Goal: Task Accomplishment & Management: Manage account settings

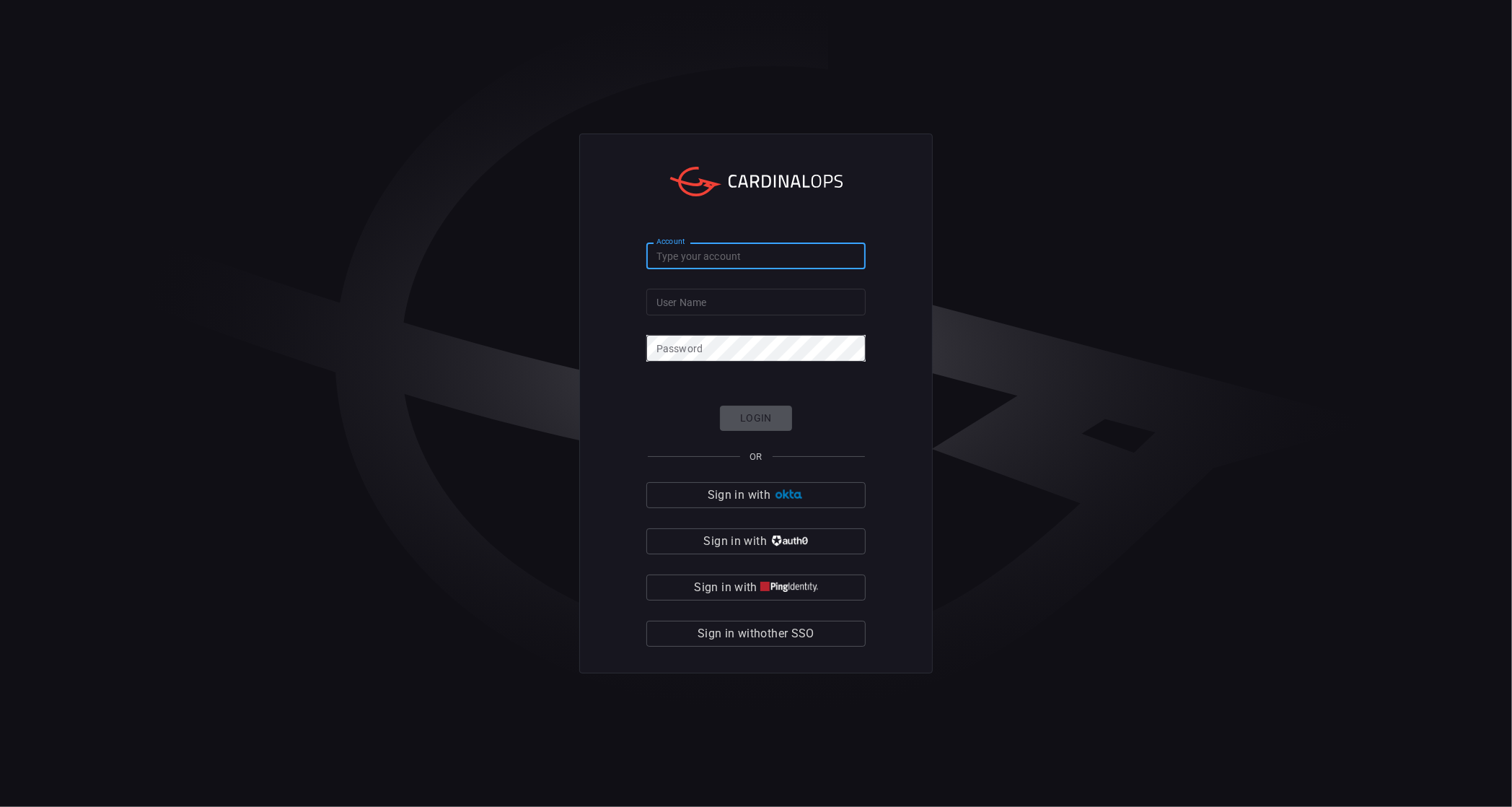
click at [676, 257] on input "Account" at bounding box center [756, 256] width 220 height 27
click at [644, 376] on div "Account Account User Name User Name Password Password Login OR Sign in with Sig…" at bounding box center [756, 403] width 354 height 540
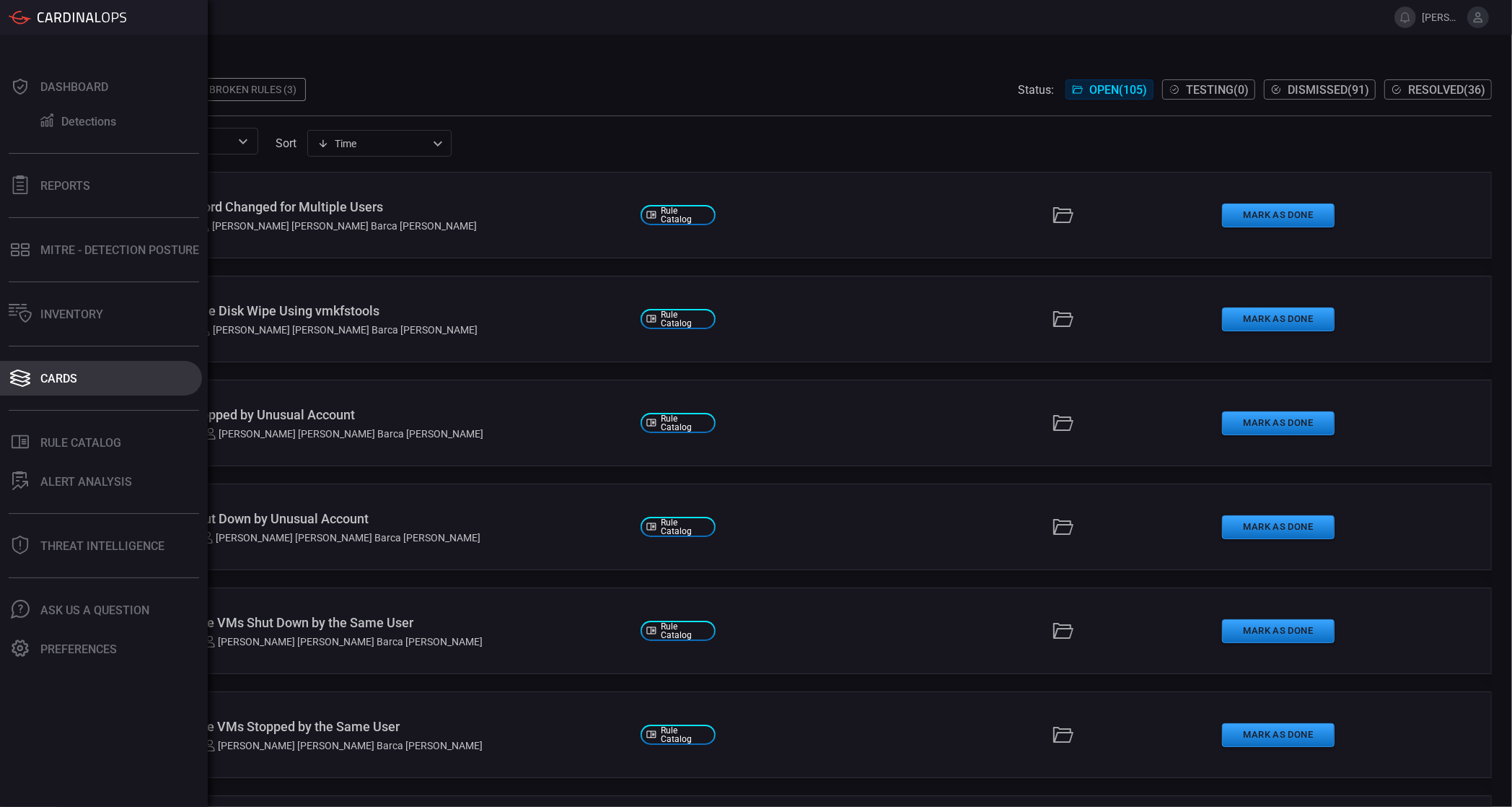
click at [52, 374] on div "Cards" at bounding box center [59, 378] width 37 height 14
click at [27, 381] on icon at bounding box center [20, 383] width 20 height 7
click at [27, 381] on icon at bounding box center [20, 378] width 23 height 20
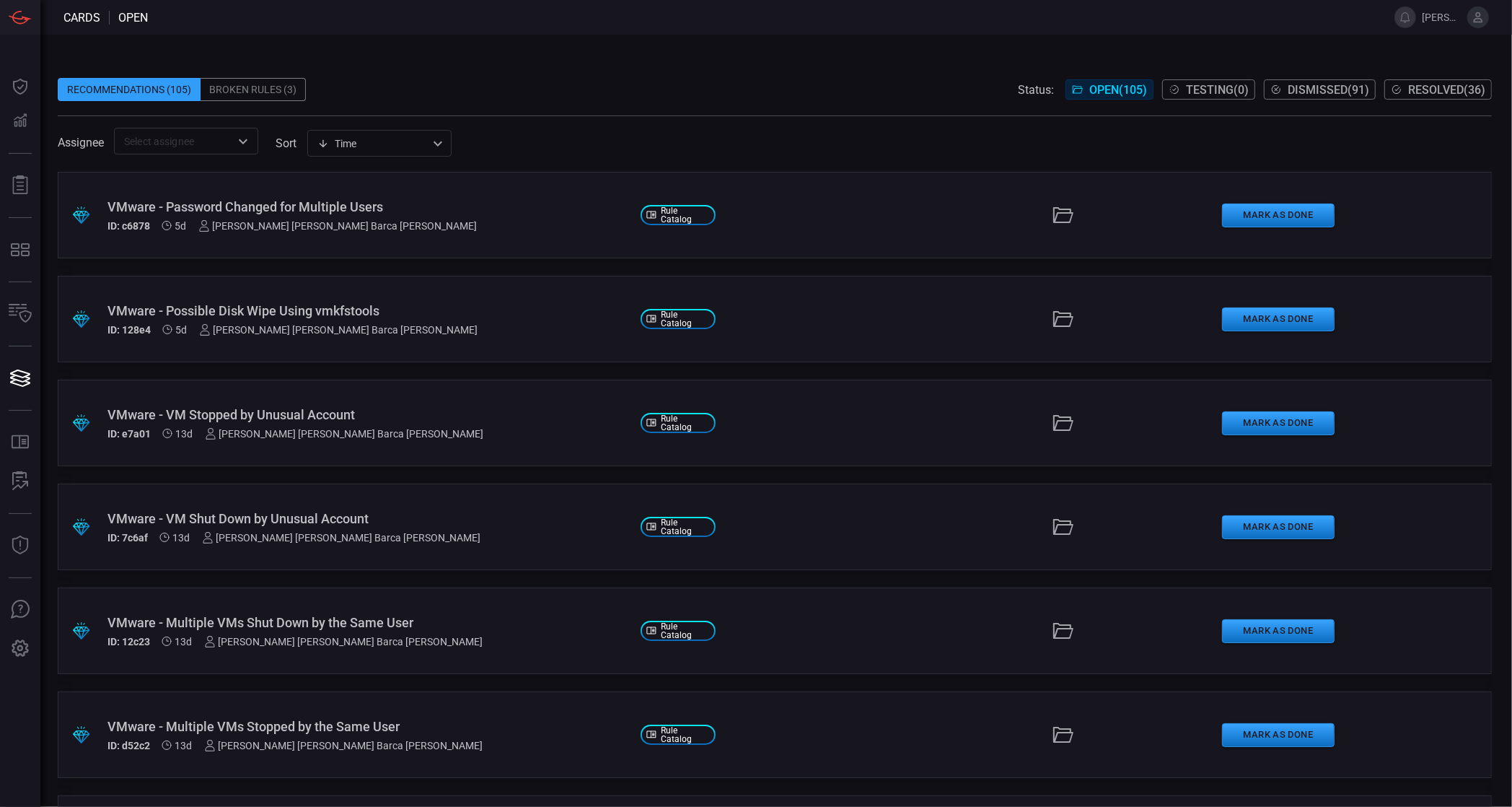
click at [236, 145] on icon "Open" at bounding box center [243, 141] width 18 height 18
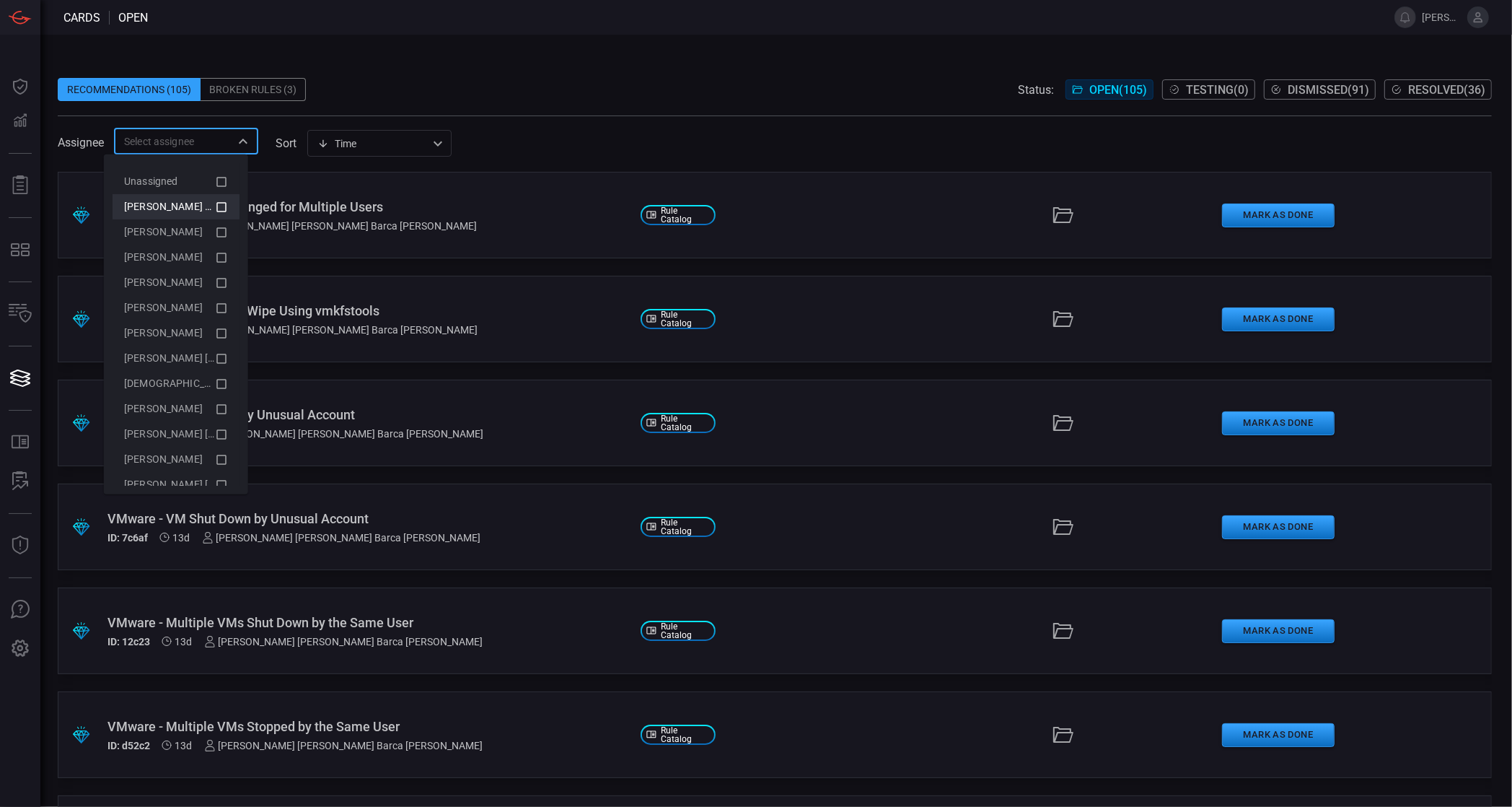
click at [215, 201] on icon at bounding box center [221, 206] width 13 height 18
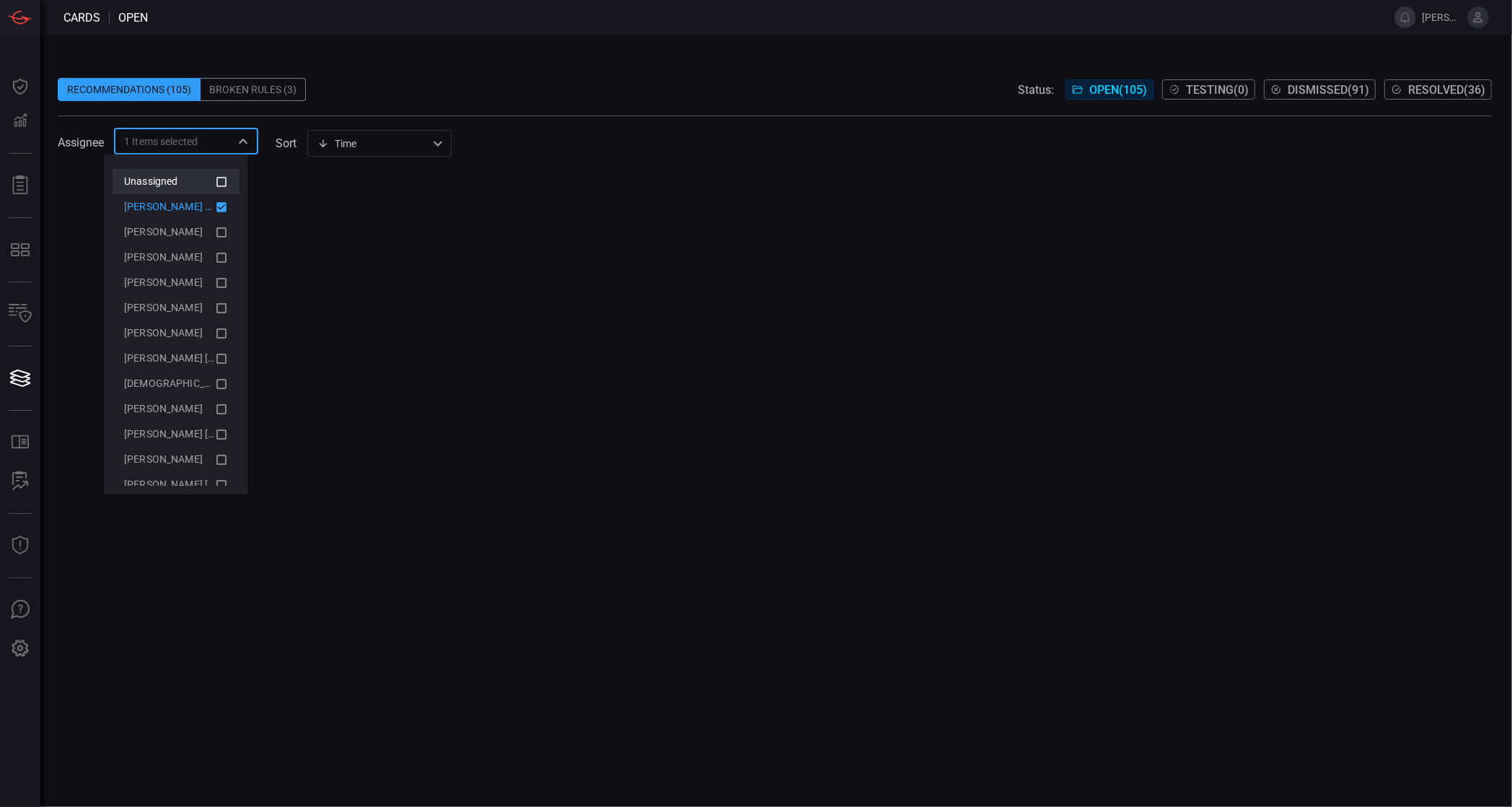
click at [215, 178] on icon at bounding box center [221, 181] width 13 height 18
click at [686, 75] on span at bounding box center [774, 66] width 1434 height 21
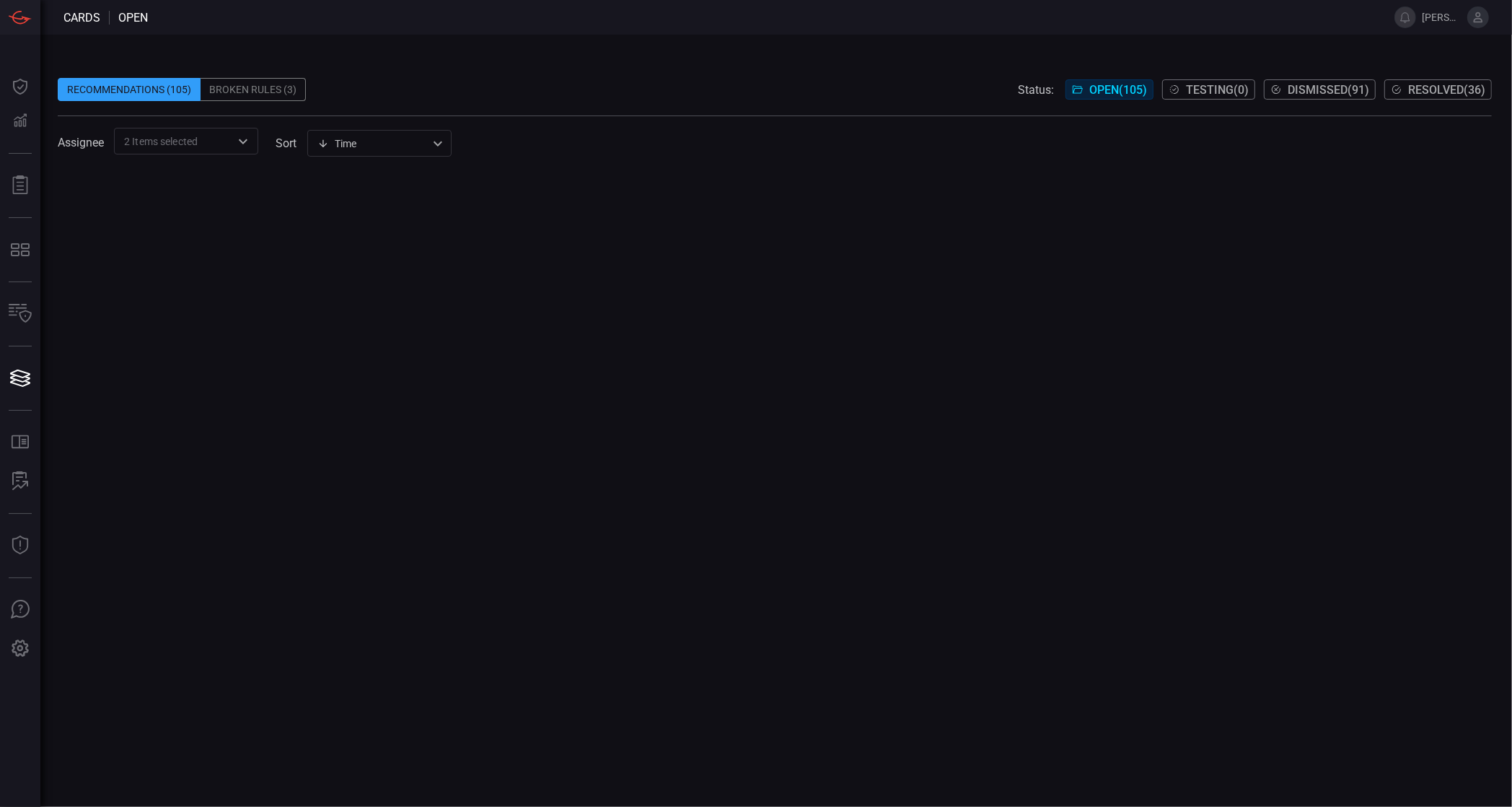
click at [368, 145] on div "Time visibleUpdateTime ​" at bounding box center [379, 143] width 144 height 27
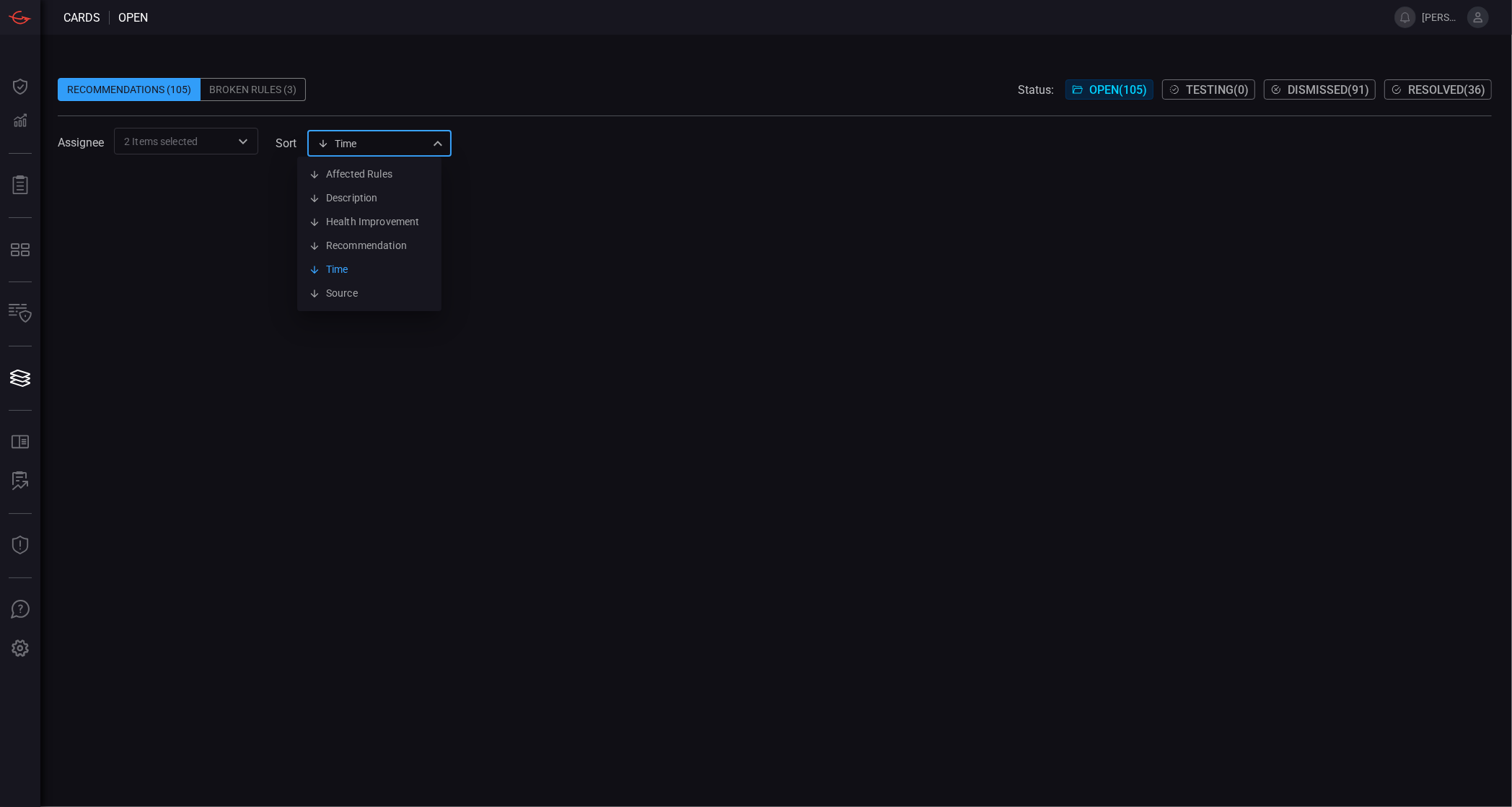
click at [600, 104] on div at bounding box center [756, 403] width 1512 height 807
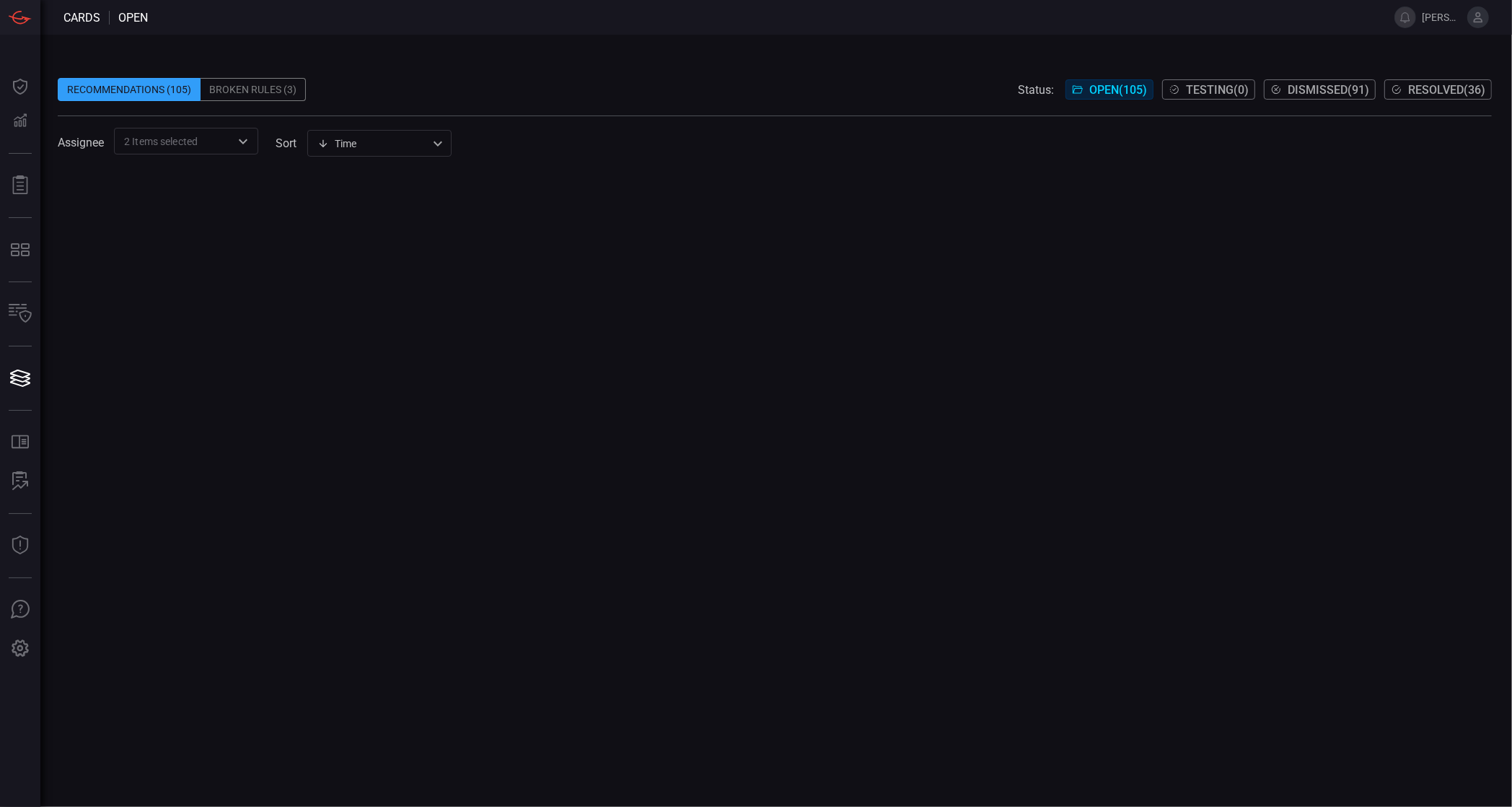
click at [259, 91] on div "Broken Rules (3)" at bounding box center [253, 89] width 105 height 23
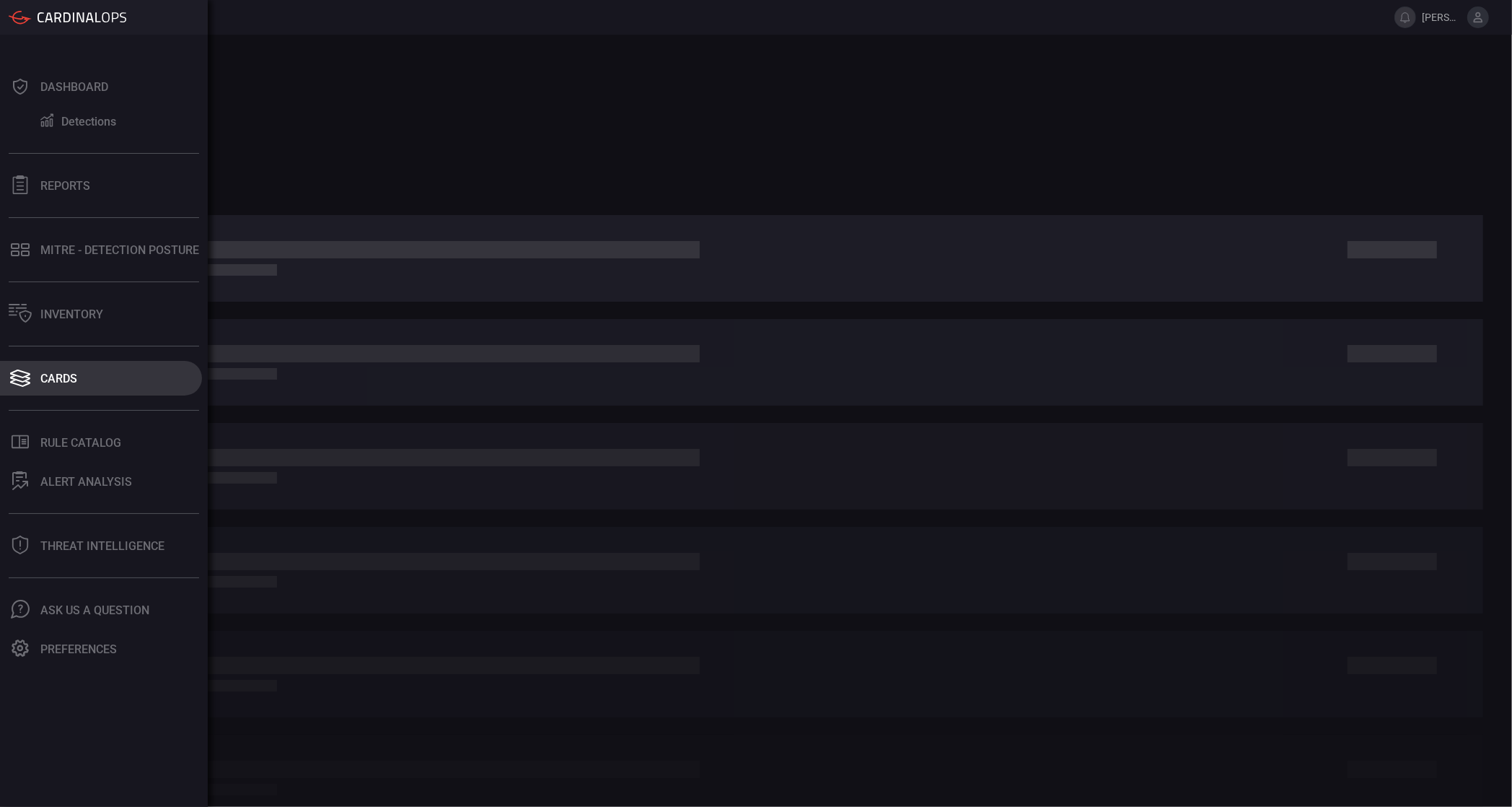
click at [45, 380] on div "Cards" at bounding box center [59, 378] width 37 height 14
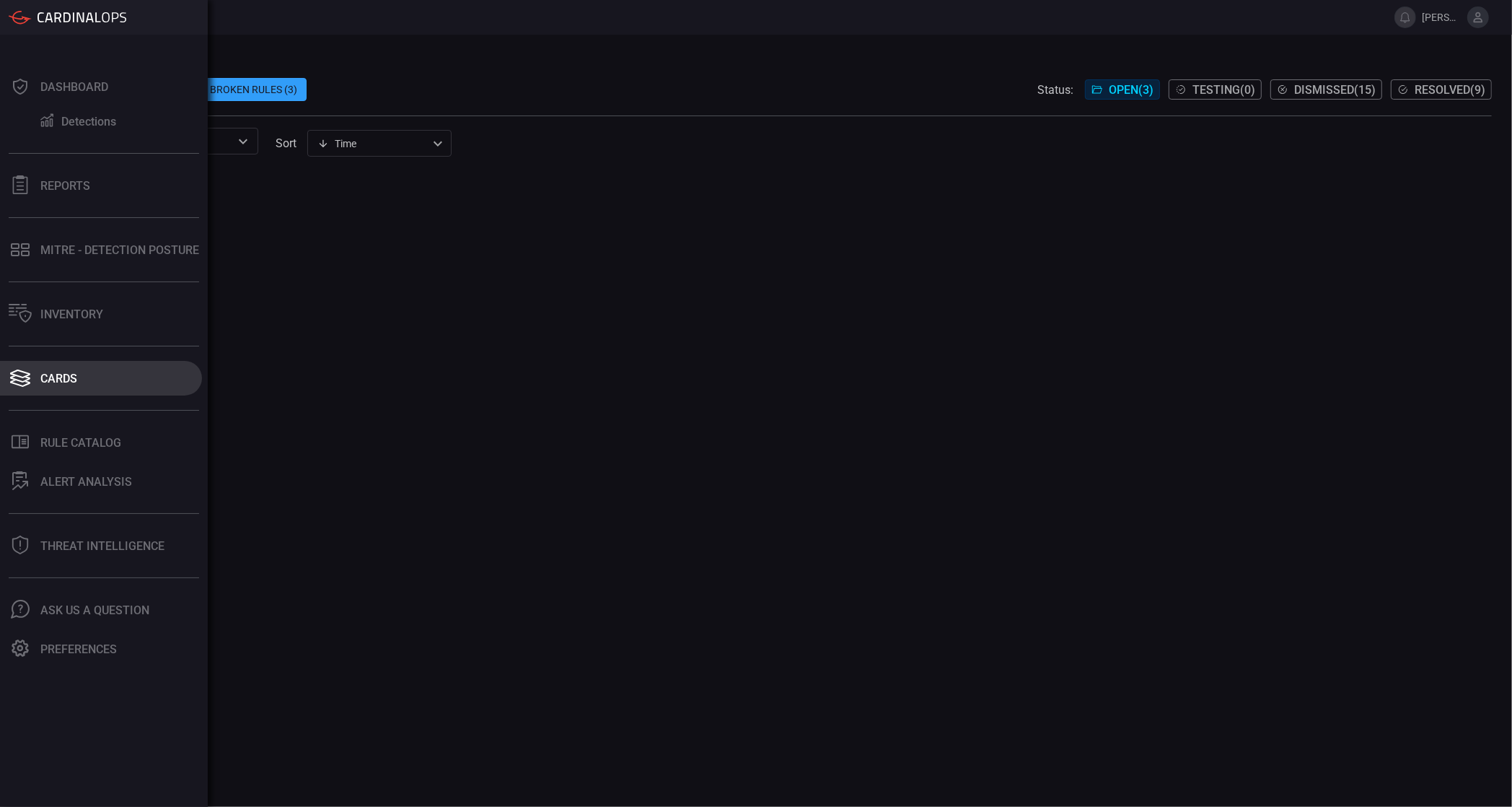
click at [17, 374] on icon at bounding box center [20, 378] width 23 height 20
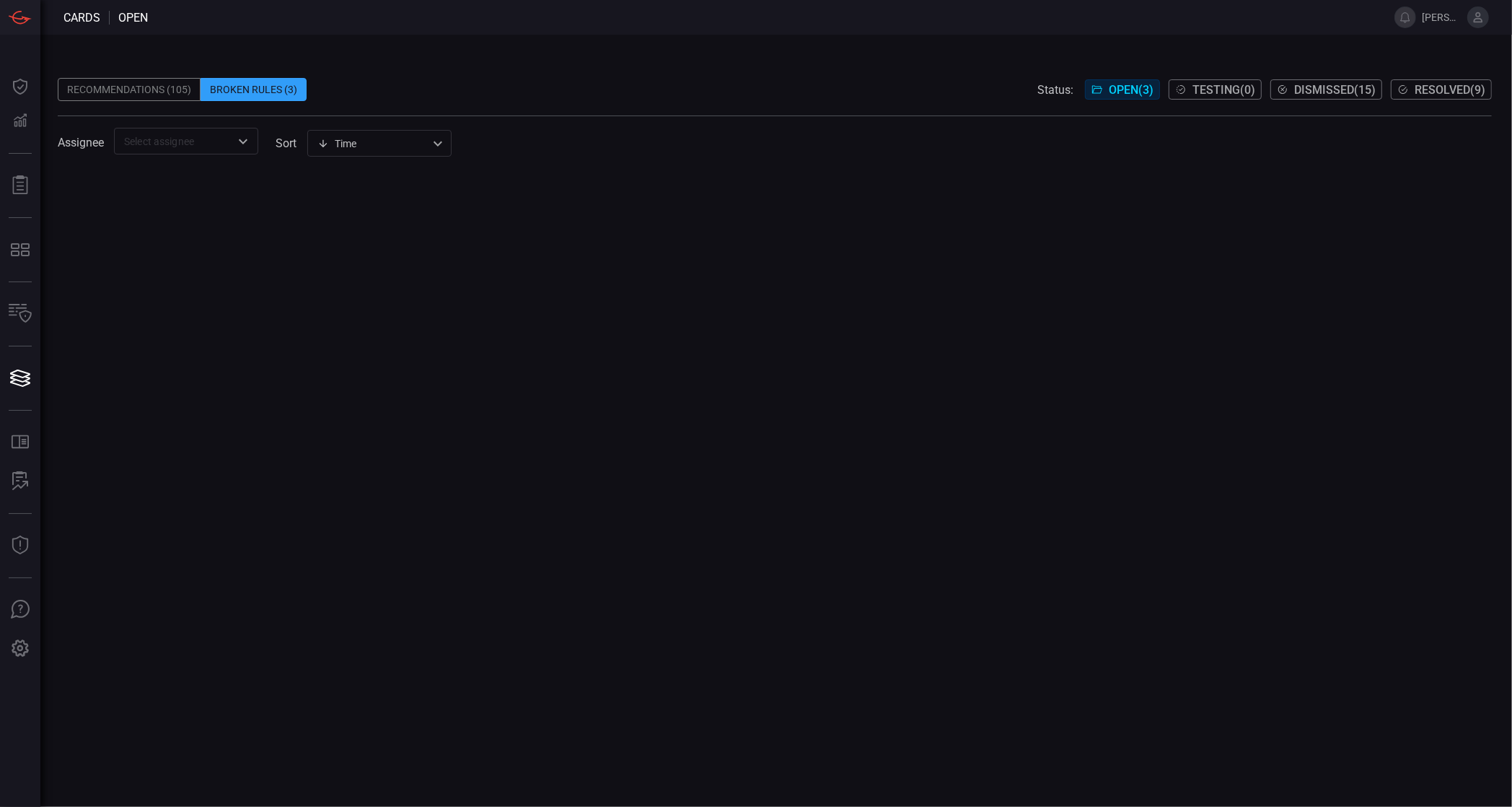
click at [1104, 88] on icon at bounding box center [1097, 89] width 11 height 11
click at [239, 141] on icon "Open" at bounding box center [243, 141] width 18 height 18
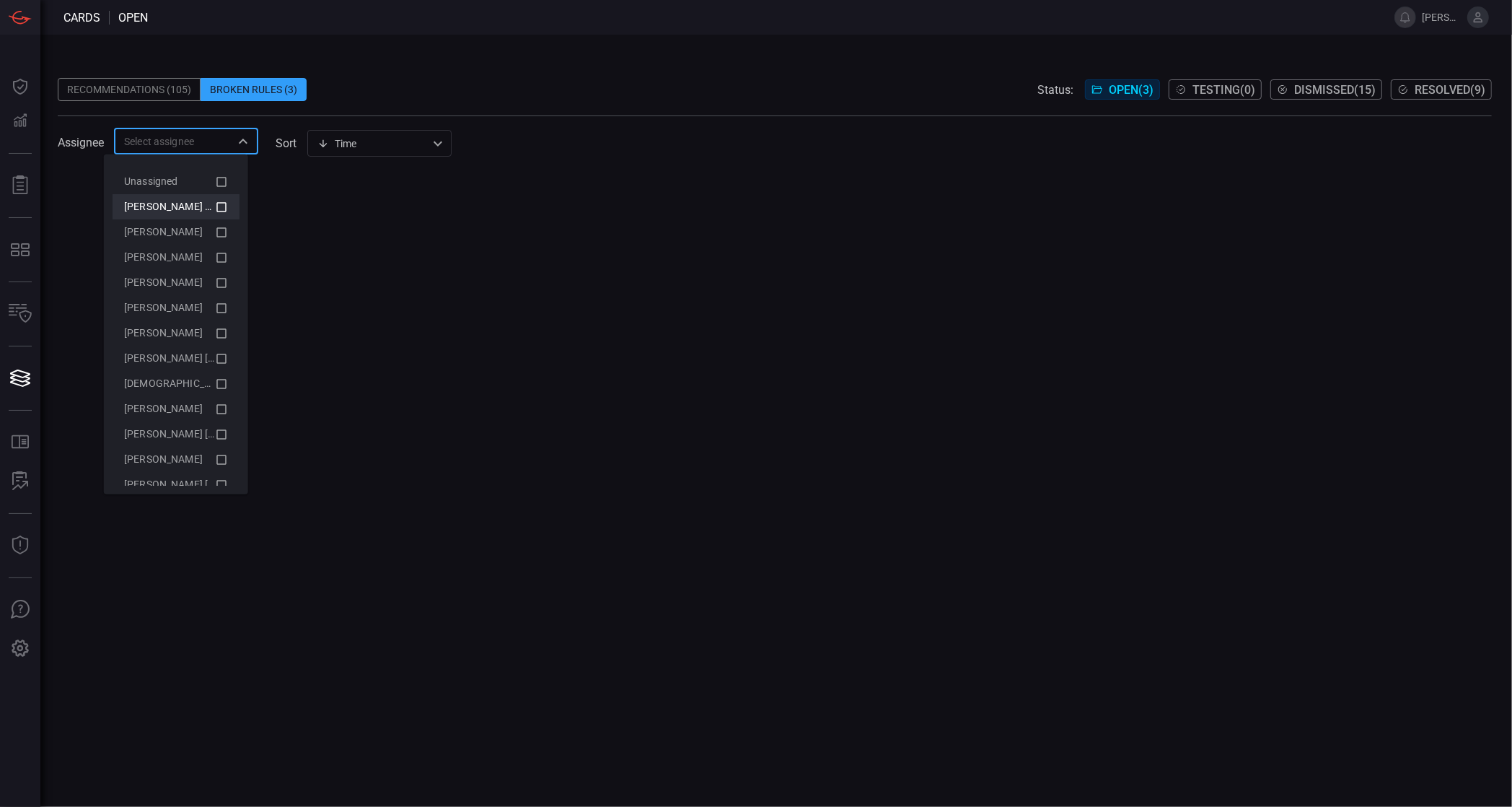
click at [217, 210] on icon at bounding box center [221, 207] width 10 height 10
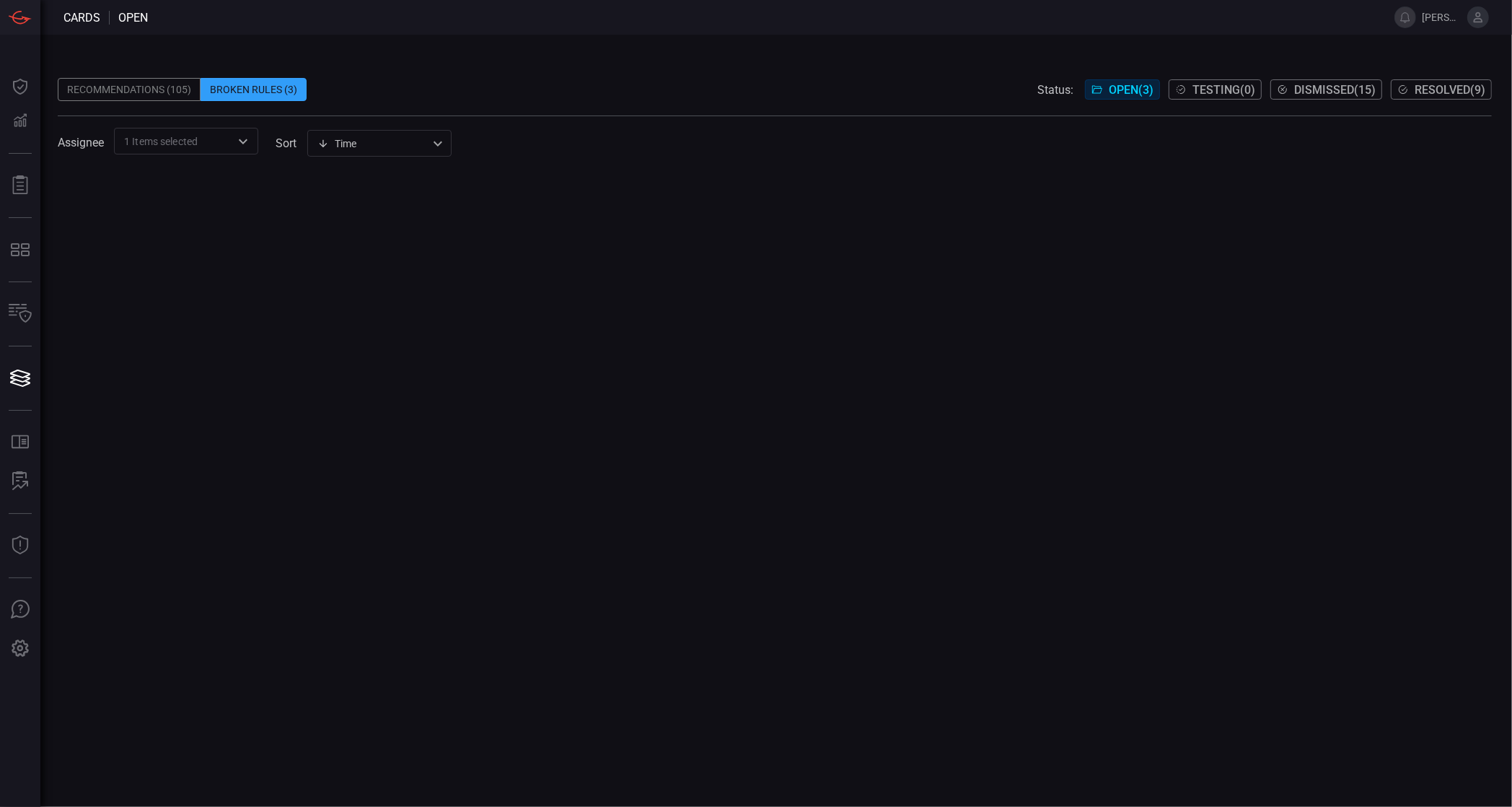
click at [648, 190] on div at bounding box center [774, 490] width 1434 height 635
click at [153, 83] on div "Recommendations (105)" at bounding box center [129, 89] width 143 height 23
click at [222, 135] on div "​" at bounding box center [186, 141] width 144 height 27
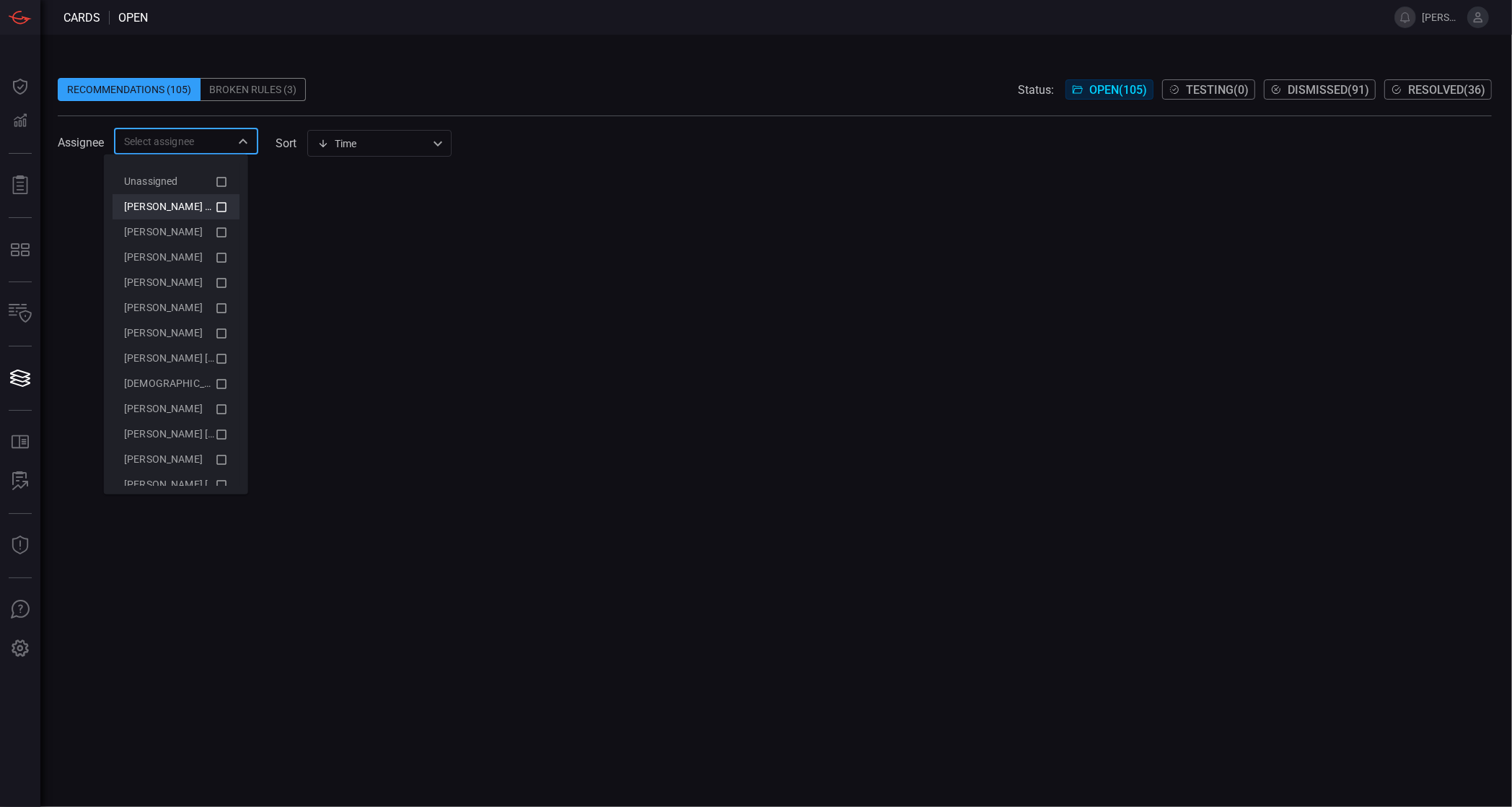
click at [215, 208] on icon at bounding box center [221, 206] width 13 height 18
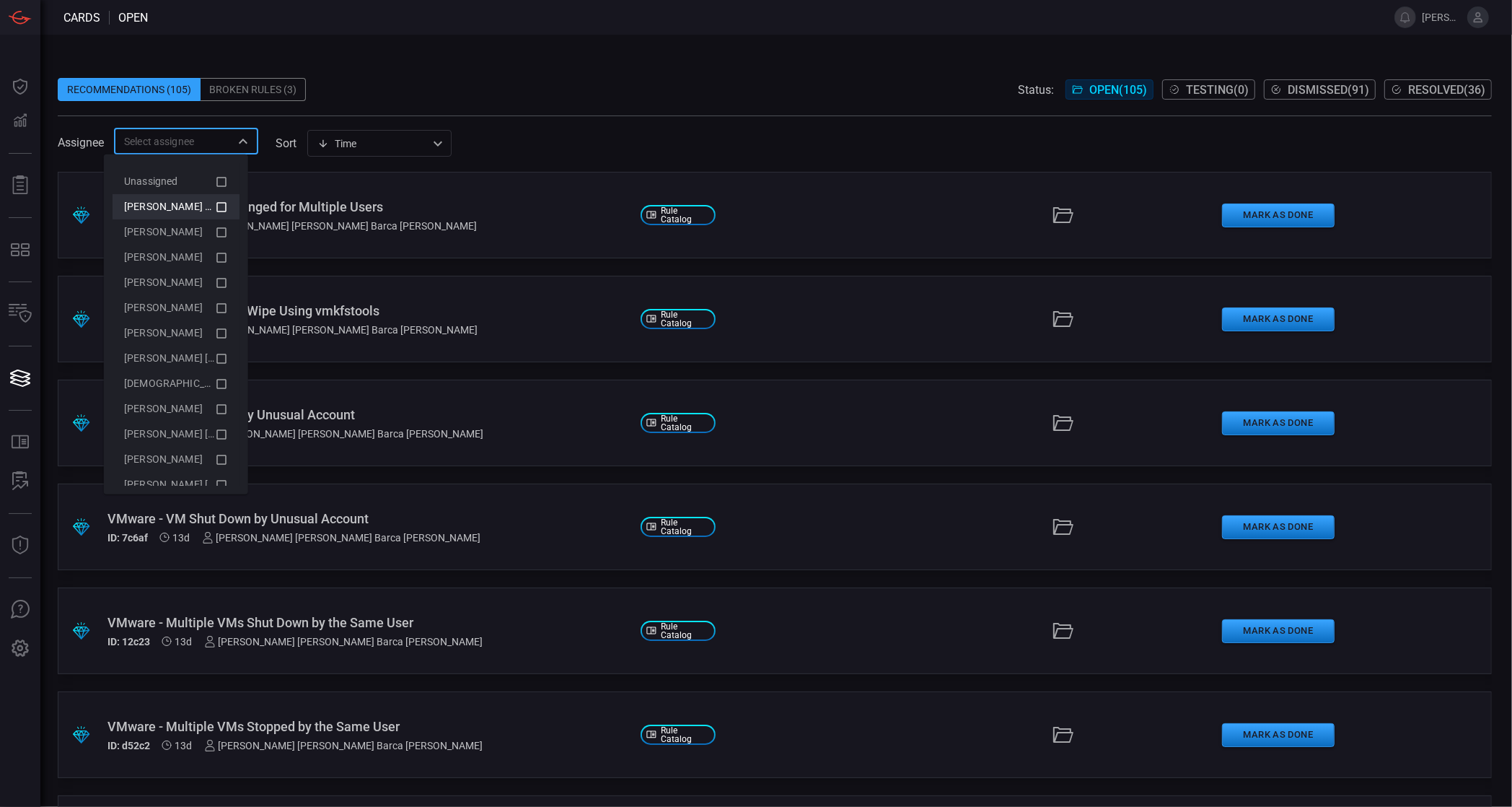
click at [215, 204] on icon at bounding box center [221, 206] width 13 height 18
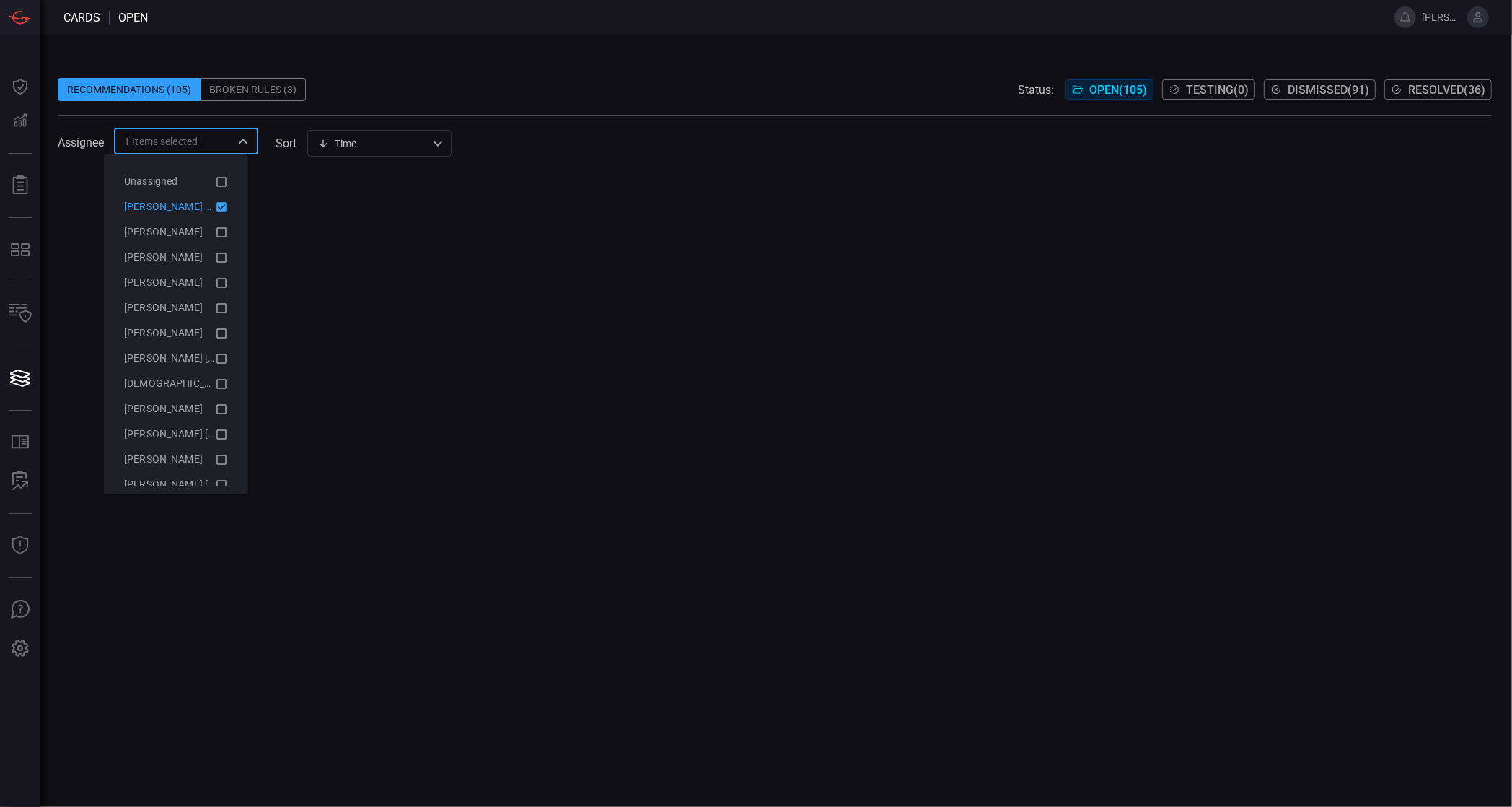
click at [688, 141] on div "Assignee 1 Items selected ​ sort Time visibleUpdateTime ​" at bounding box center [774, 141] width 1434 height 27
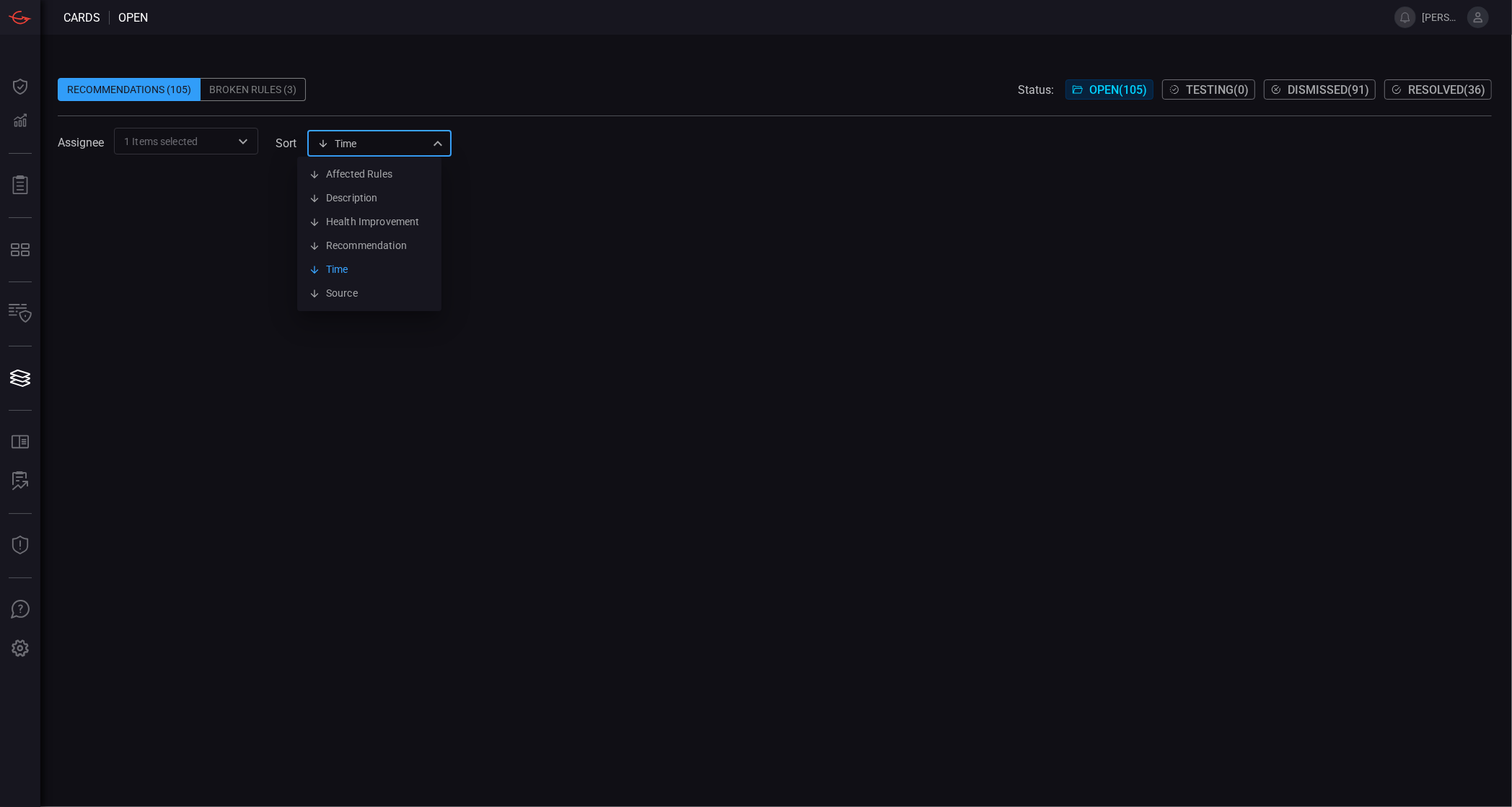
click at [419, 149] on div "Time visibleUpdateTime Affected Rules Description Health Improvement Recommenda…" at bounding box center [379, 143] width 144 height 27
click at [400, 267] on li "Time" at bounding box center [368, 270] width 144 height 24
click at [594, 221] on div at bounding box center [774, 490] width 1434 height 635
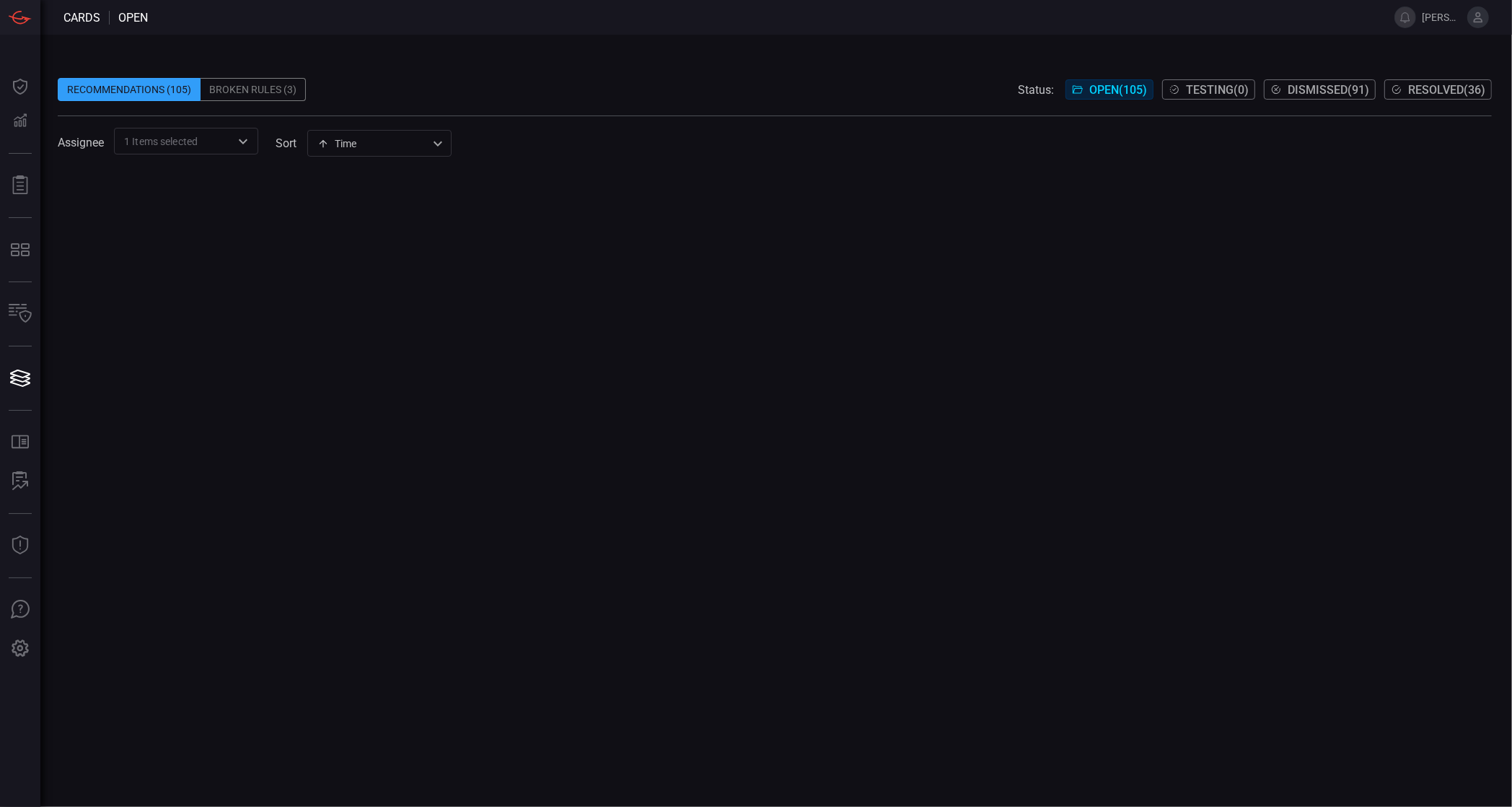
click at [185, 138] on span "1 Items selected" at bounding box center [160, 141] width 74 height 15
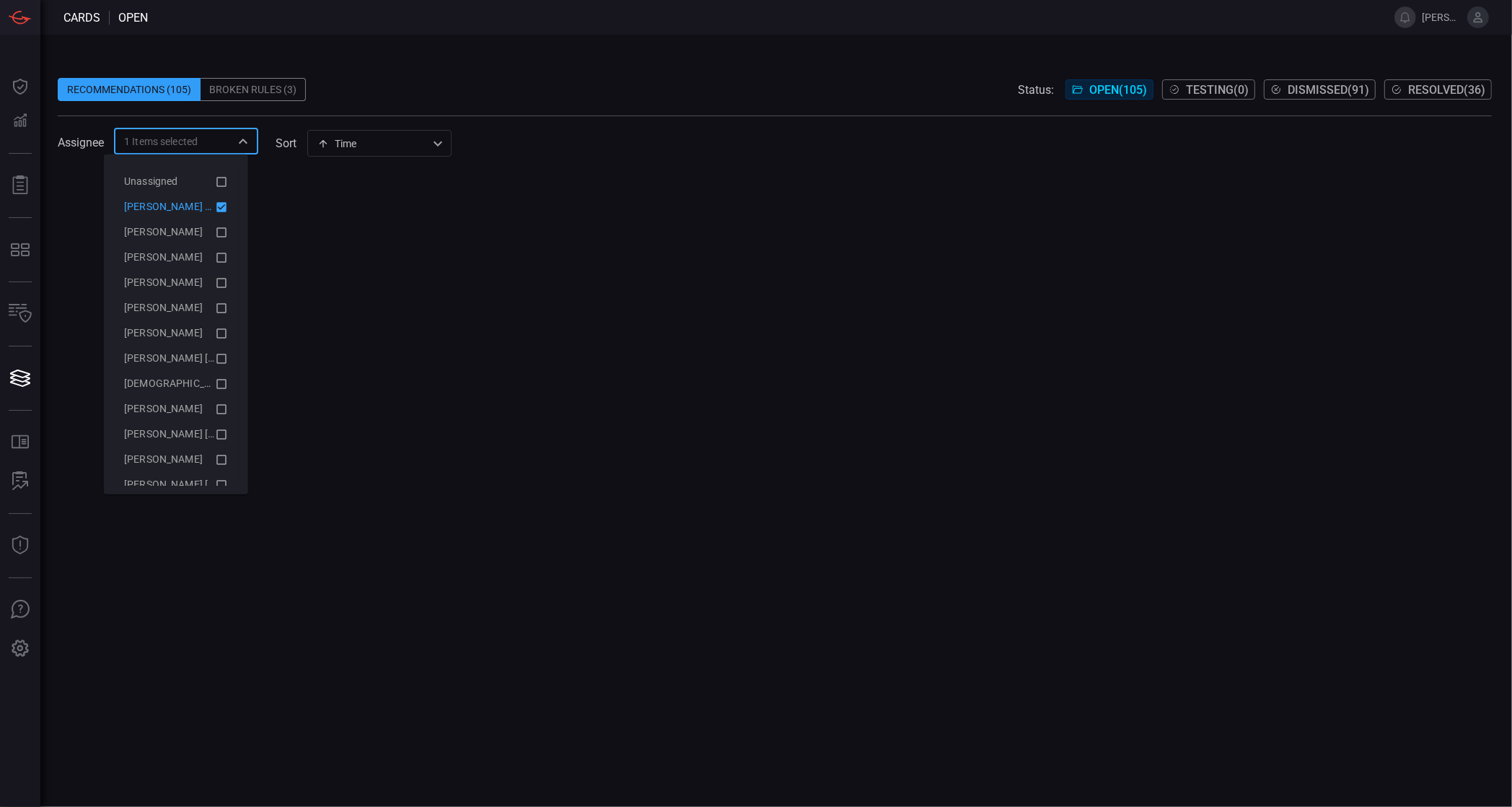
click at [119, 16] on span "open" at bounding box center [133, 18] width 30 height 14
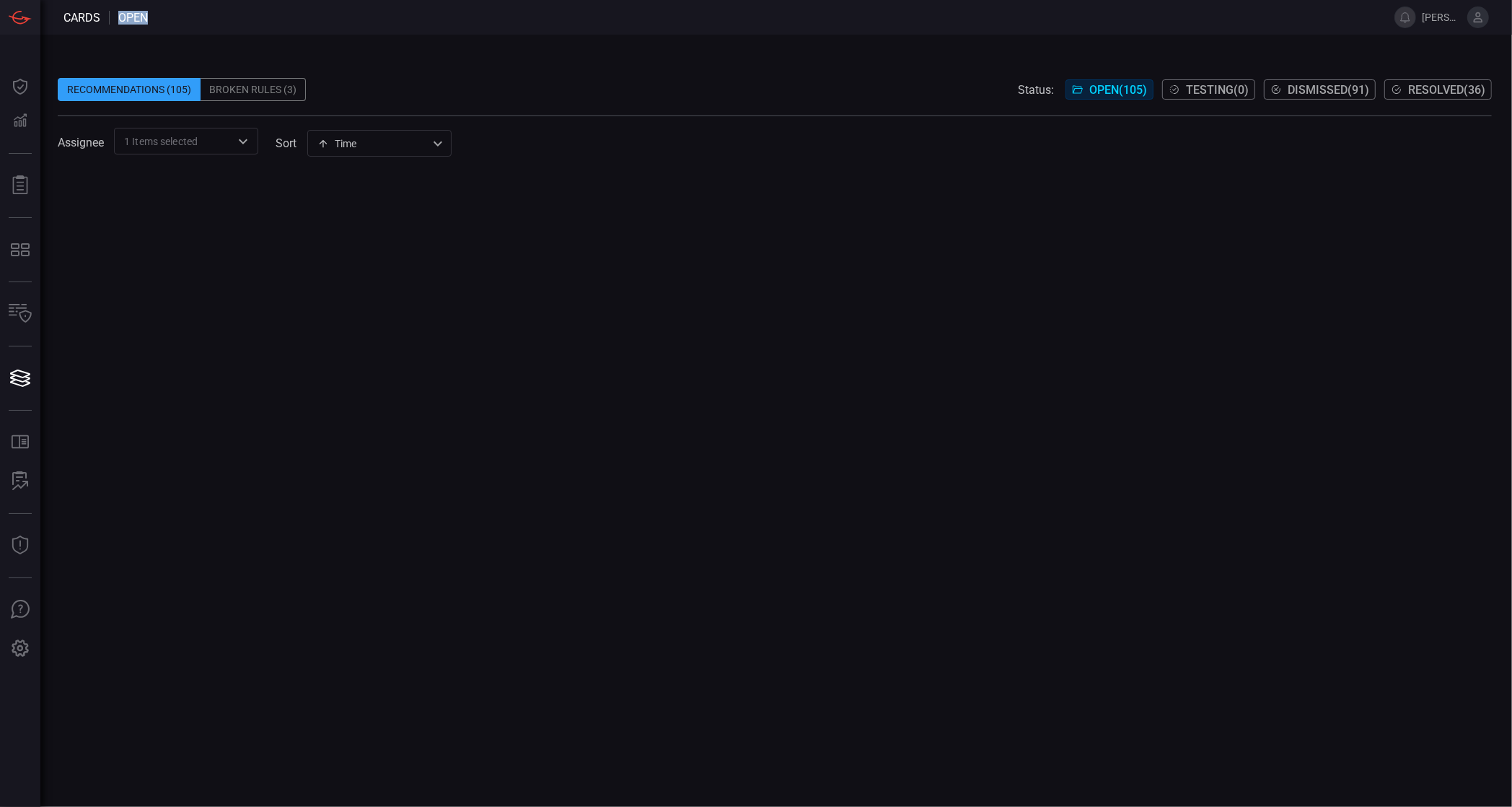
click at [119, 16] on span "open" at bounding box center [133, 18] width 30 height 14
click at [153, 91] on div "Recommendations (105)" at bounding box center [129, 89] width 143 height 23
click at [220, 138] on div "1 Items selected ​" at bounding box center [186, 141] width 144 height 27
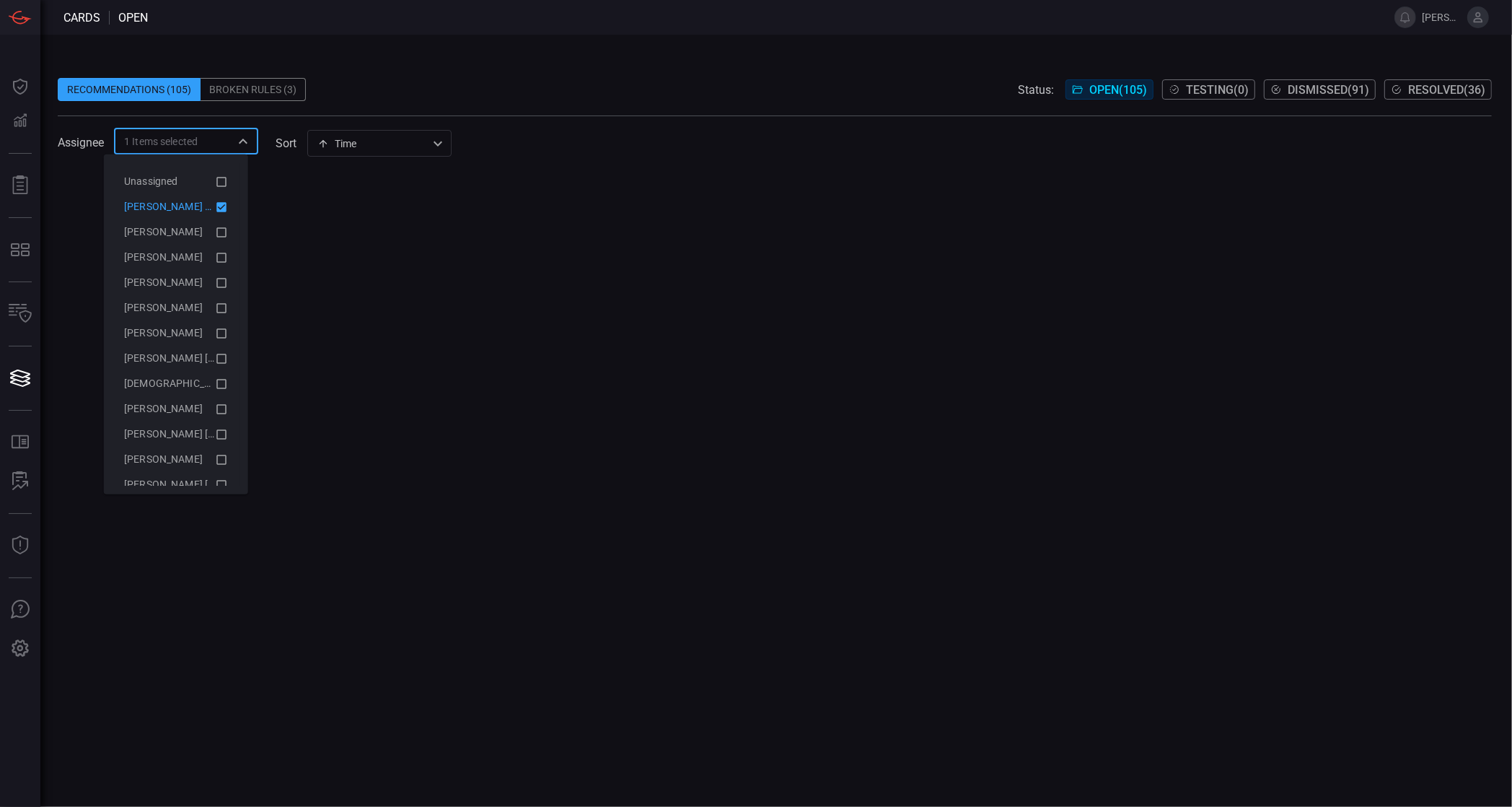
click at [233, 141] on button "Close" at bounding box center [243, 141] width 20 height 20
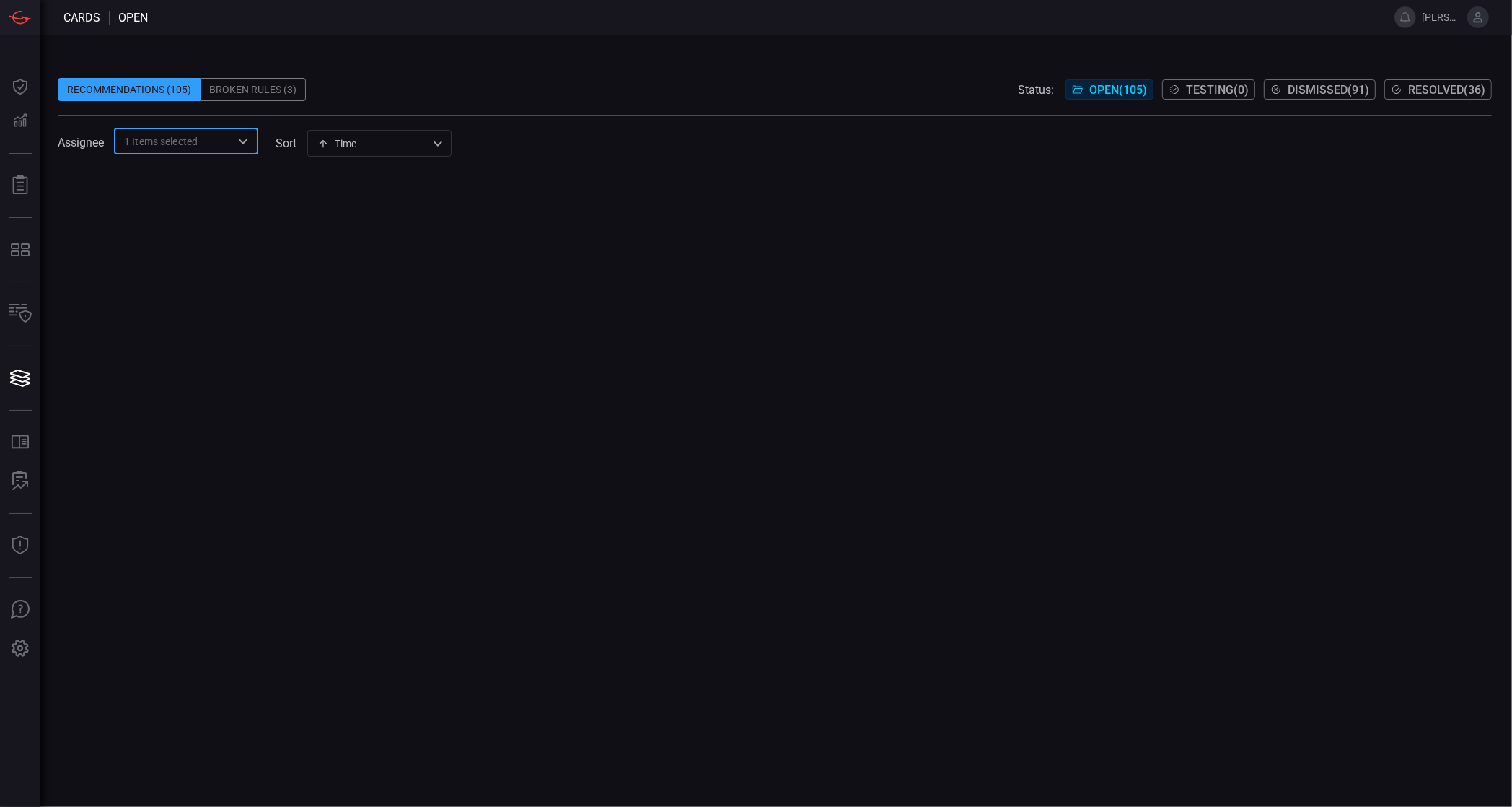
click at [234, 141] on icon "Open" at bounding box center [243, 141] width 18 height 18
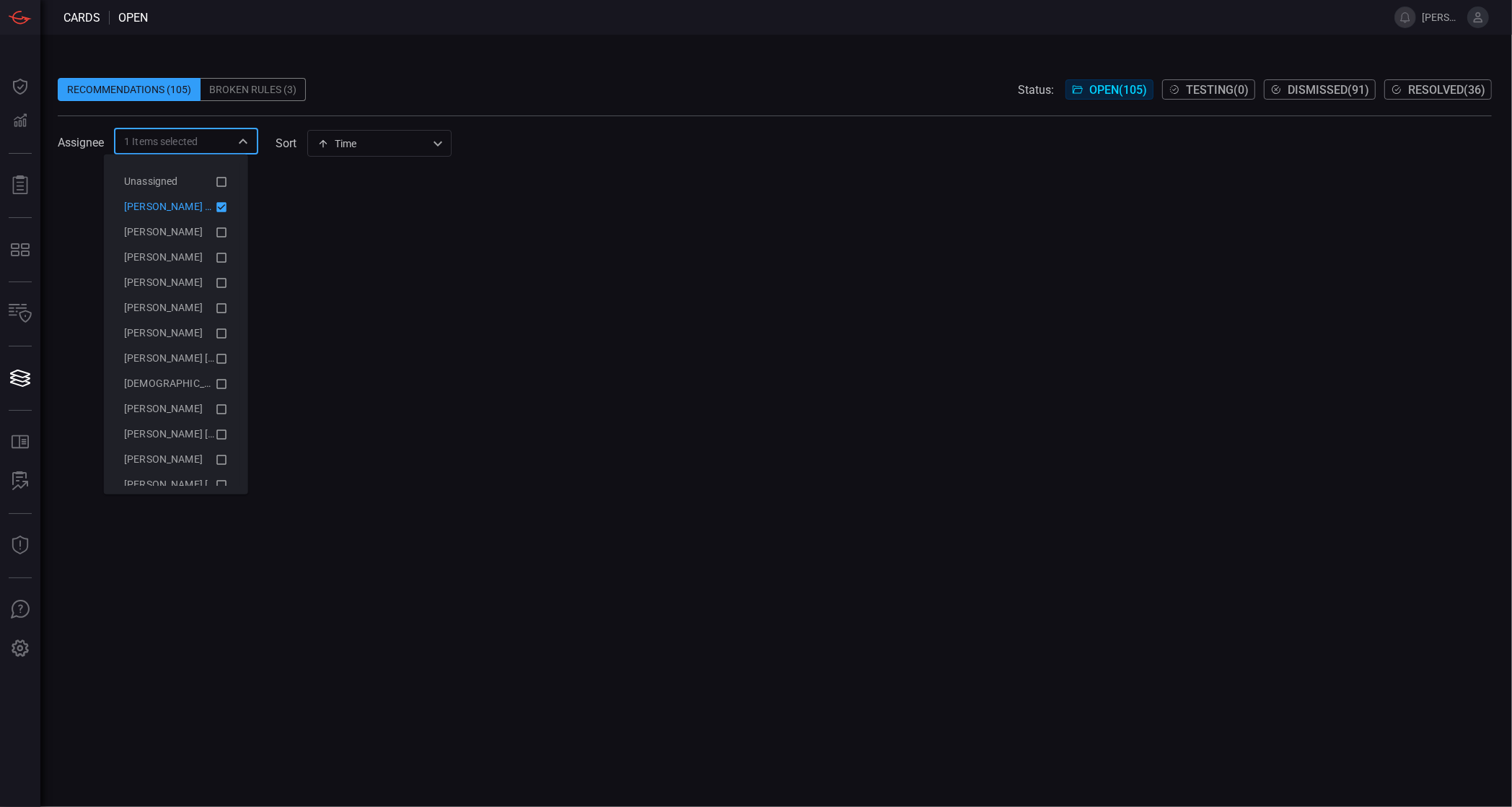
click at [184, 141] on span "1 Items selected" at bounding box center [160, 141] width 74 height 15
click at [217, 207] on icon at bounding box center [221, 207] width 10 height 10
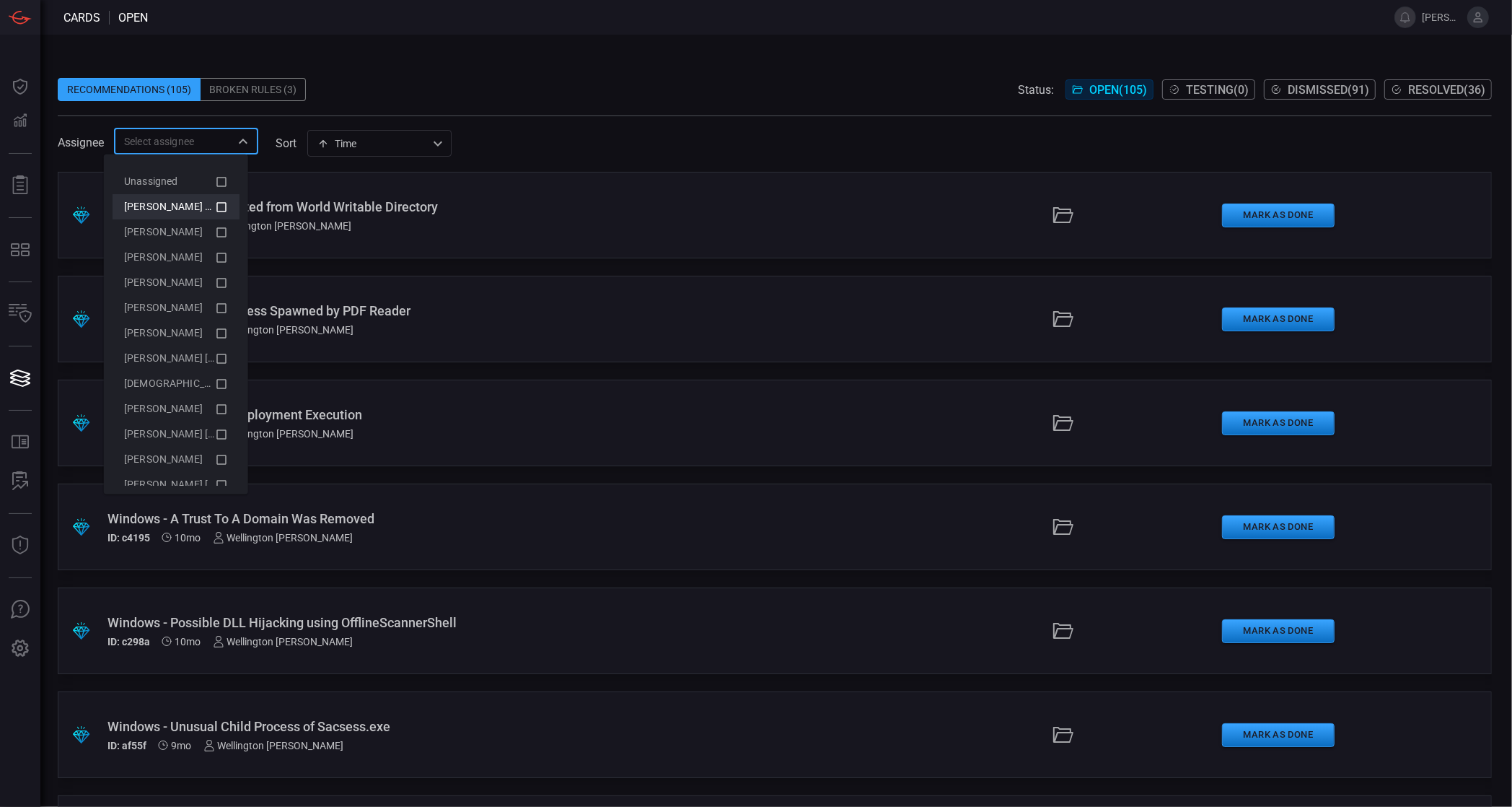
click at [659, 110] on span at bounding box center [774, 109] width 1434 height 15
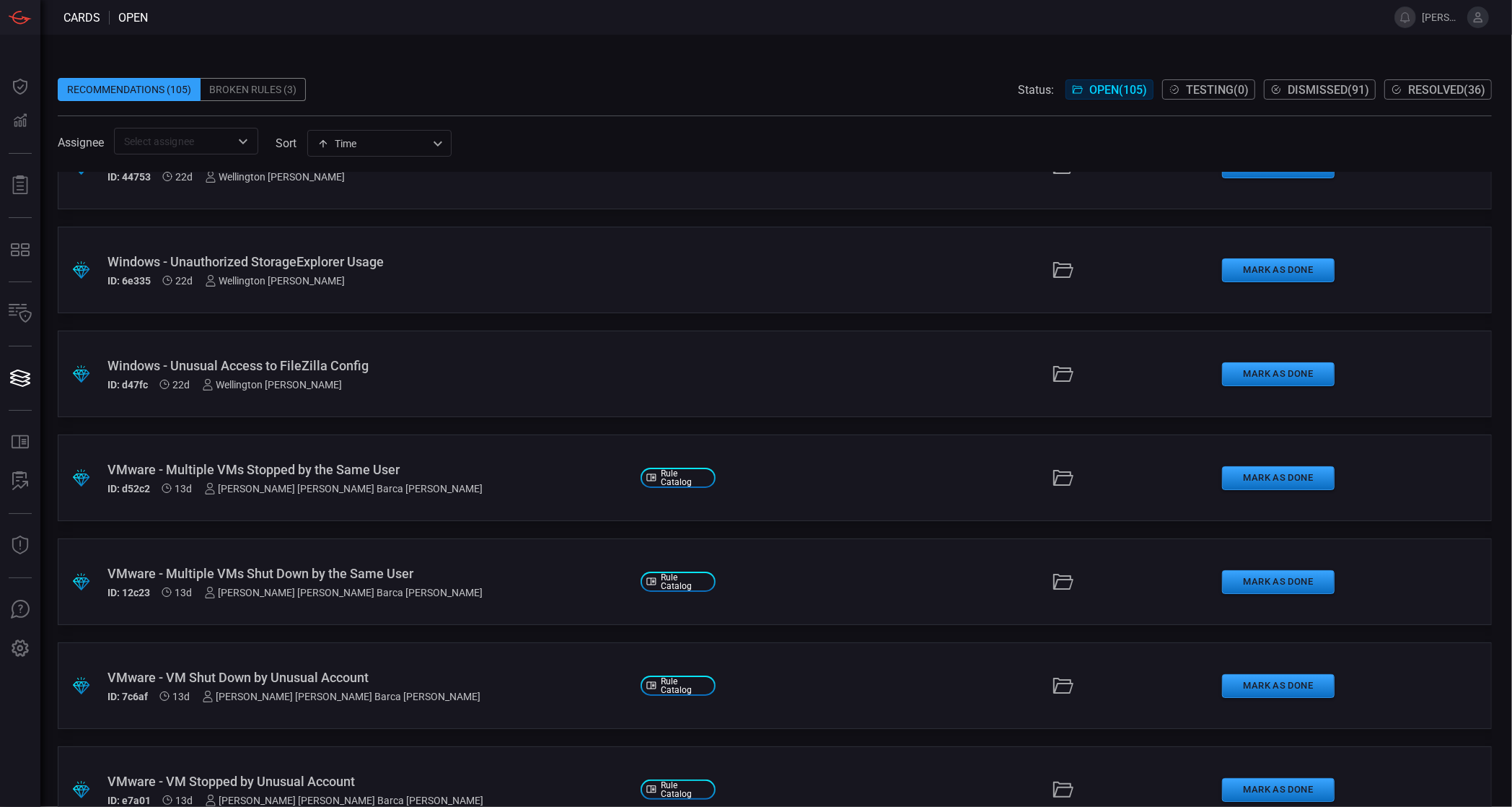
scroll to position [10004, 0]
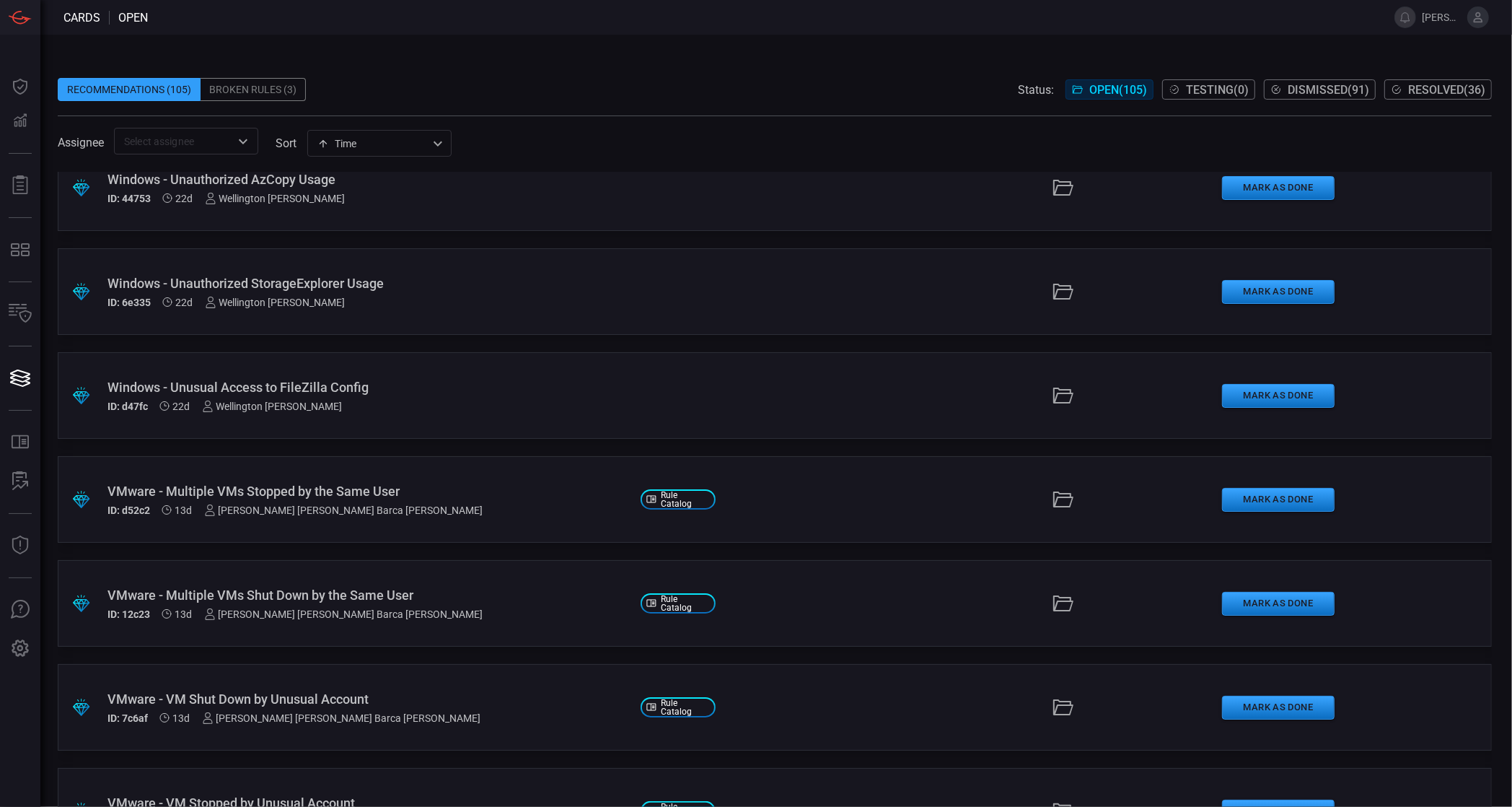
click at [218, 489] on div "VMware - Multiple VMs Stopped by the Same User" at bounding box center [368, 491] width 522 height 15
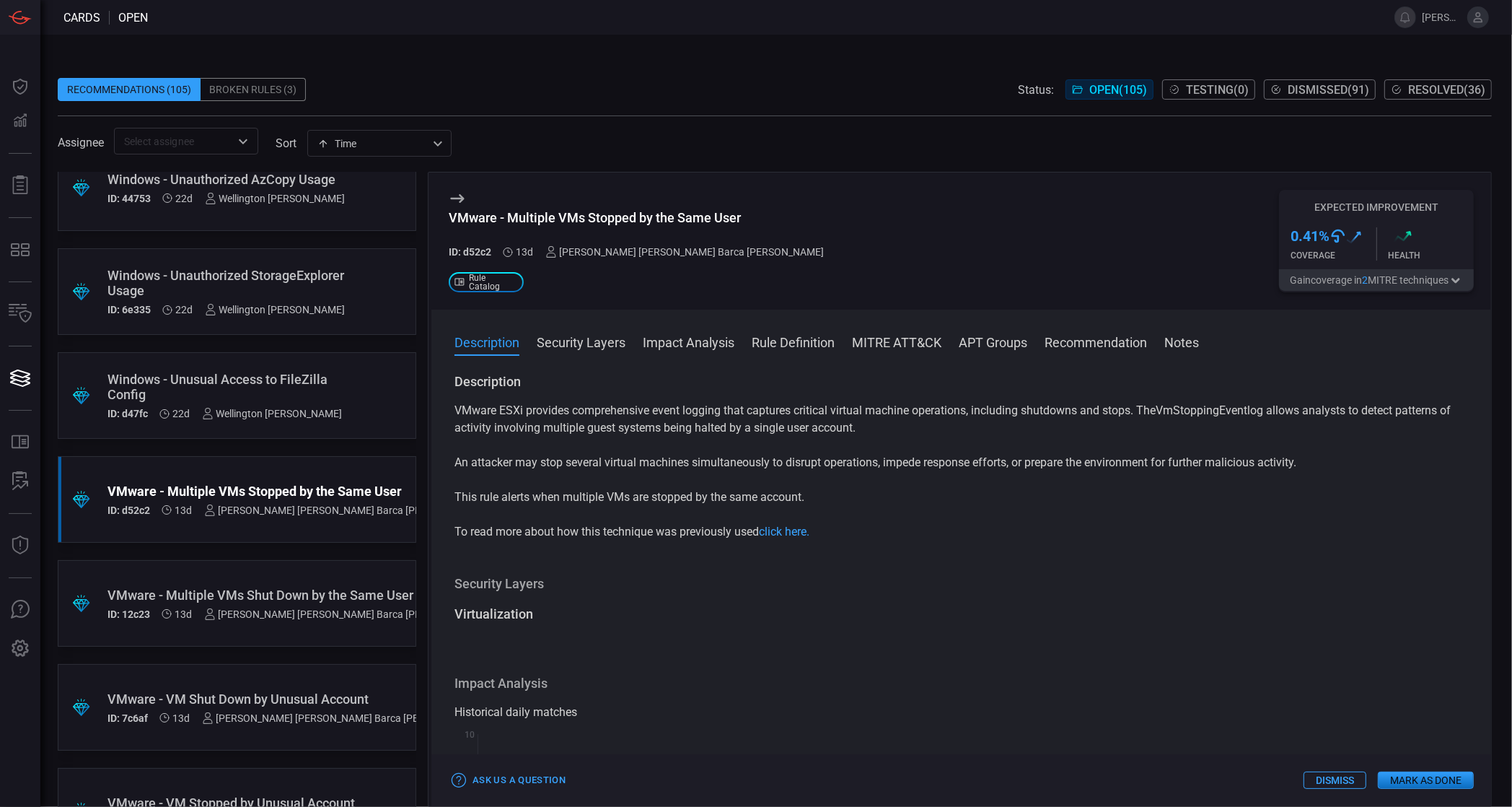
drag, startPoint x: 561, startPoint y: 415, endPoint x: 728, endPoint y: 424, distance: 167.2
click at [728, 424] on p "VMware ESXi provides comprehensive event logging that captures critical virtual…" at bounding box center [960, 419] width 1013 height 34
click at [958, 445] on div "VMware ESXi provides comprehensive event logging that captures critical virtual…" at bounding box center [960, 471] width 1013 height 139
click at [606, 248] on div "[PERSON_NAME] [PERSON_NAME] Barca [PERSON_NAME]" at bounding box center [685, 251] width 279 height 11
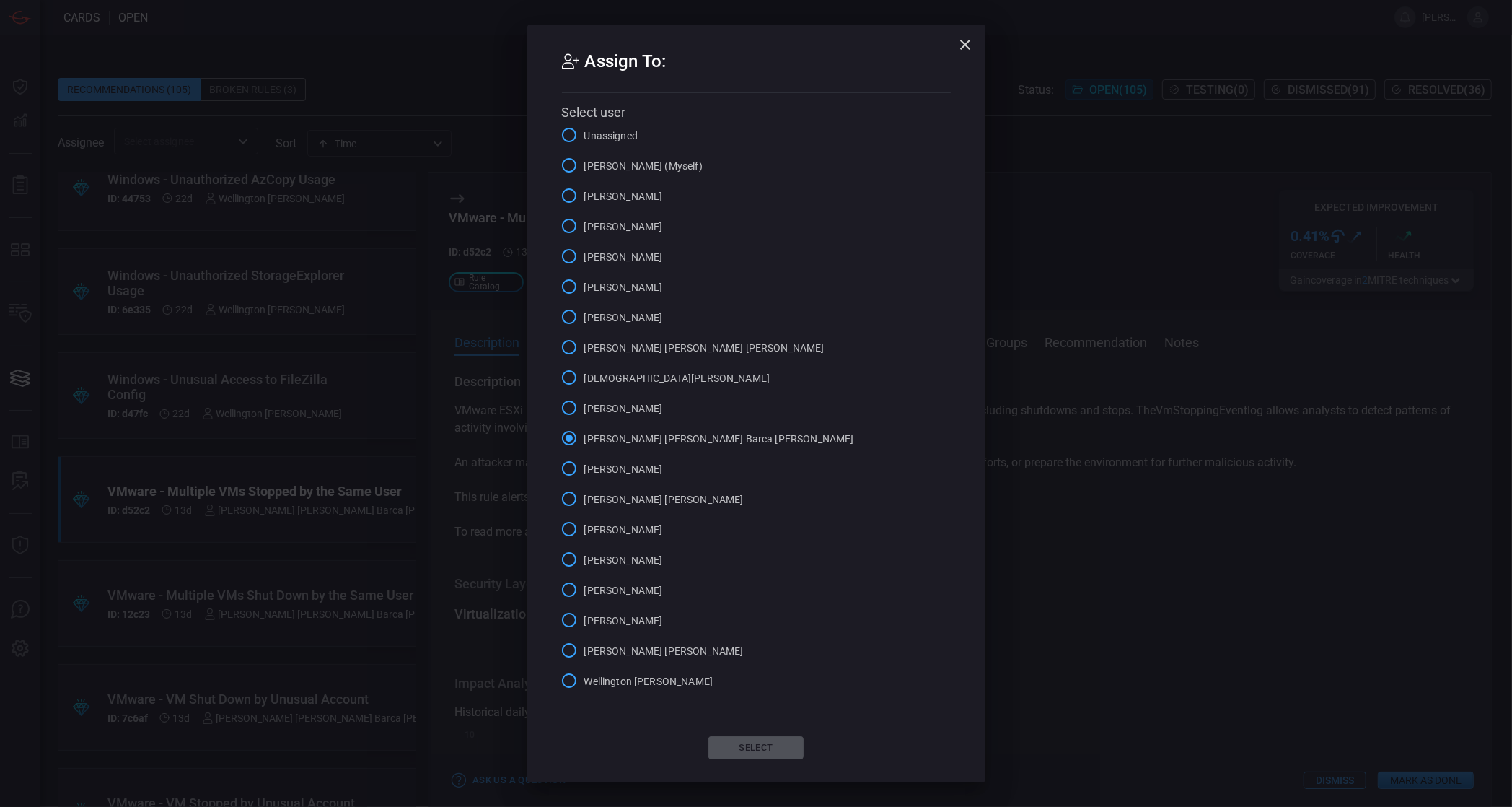
click at [570, 181] on input "[PERSON_NAME] (Myself)" at bounding box center [569, 165] width 31 height 31
click at [747, 736] on button "Select" at bounding box center [756, 747] width 95 height 23
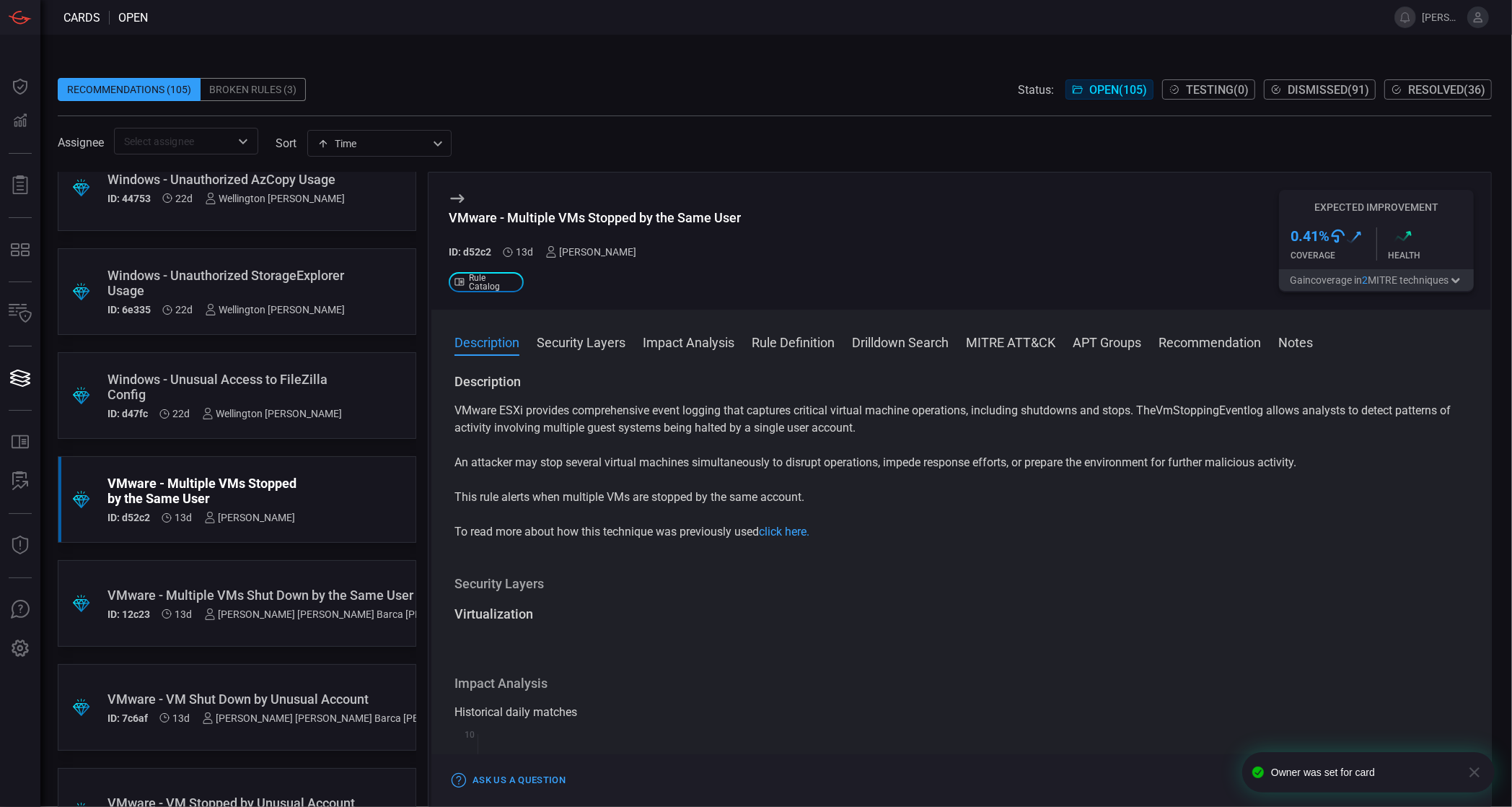
scroll to position [10094, 0]
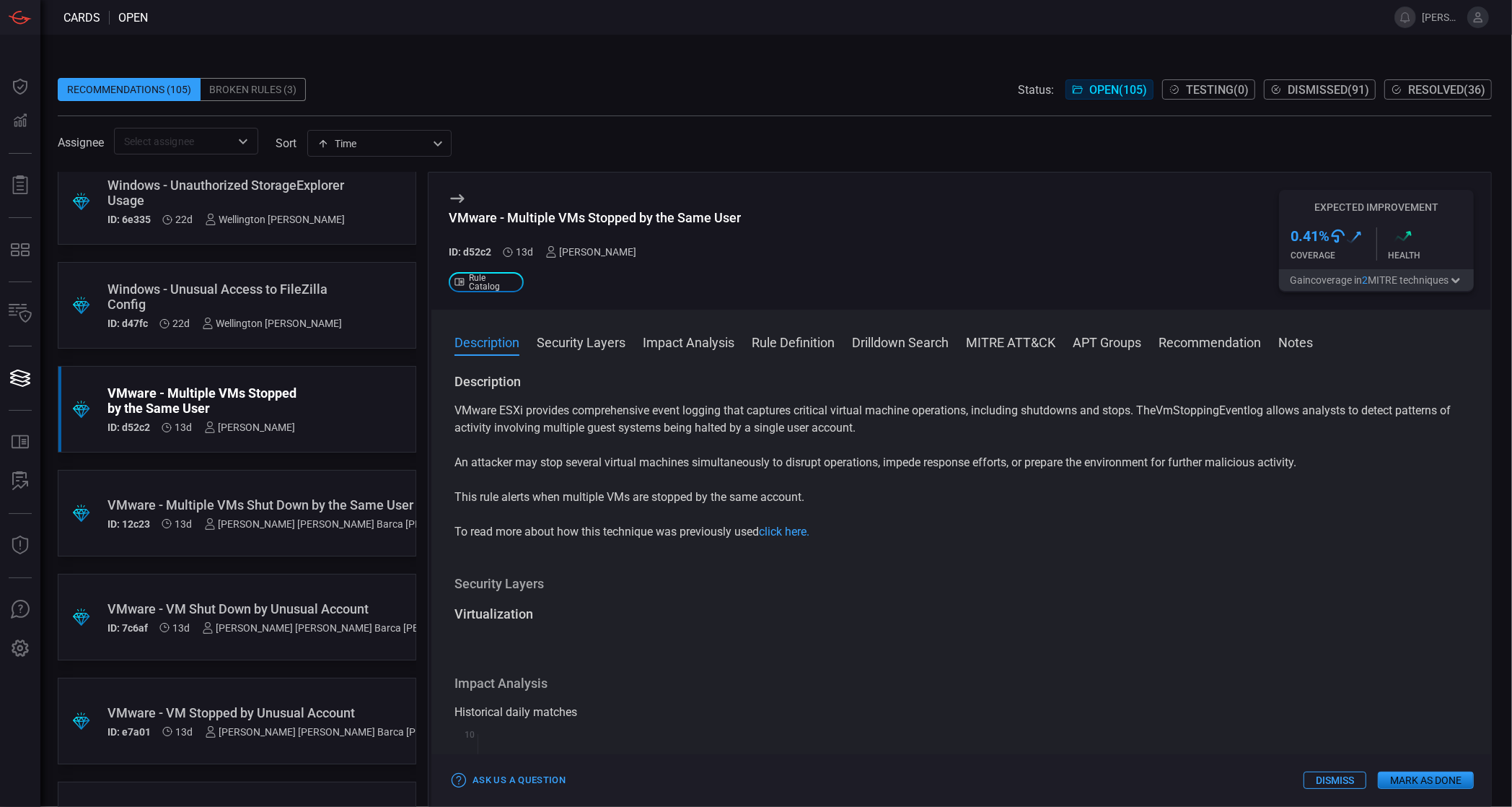
click at [247, 499] on div "VMware - Multiple VMs Shut Down by the Same User" at bounding box center [296, 504] width 376 height 15
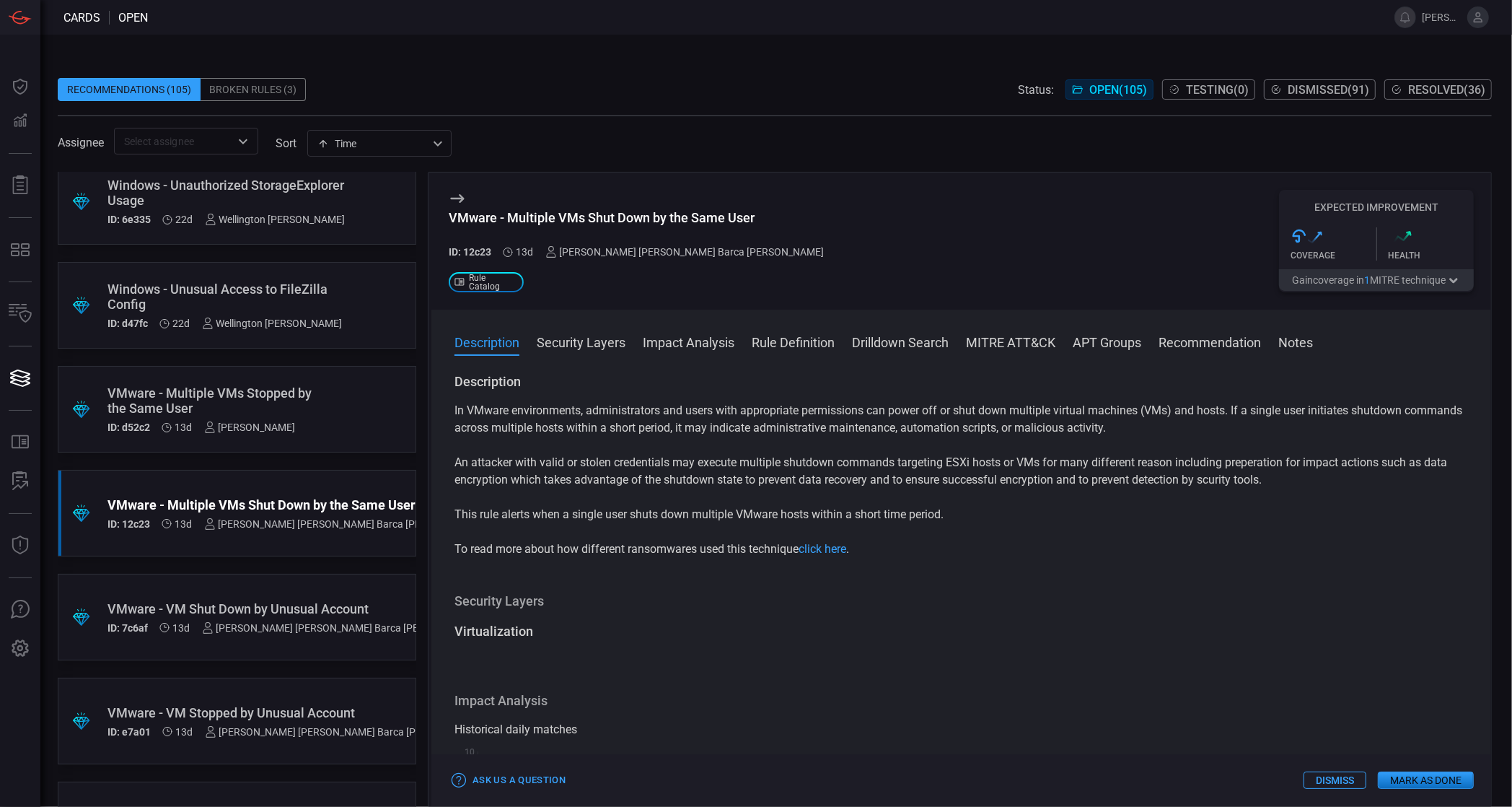
click at [640, 252] on div "[PERSON_NAME] [PERSON_NAME] Barca [PERSON_NAME]" at bounding box center [685, 251] width 279 height 11
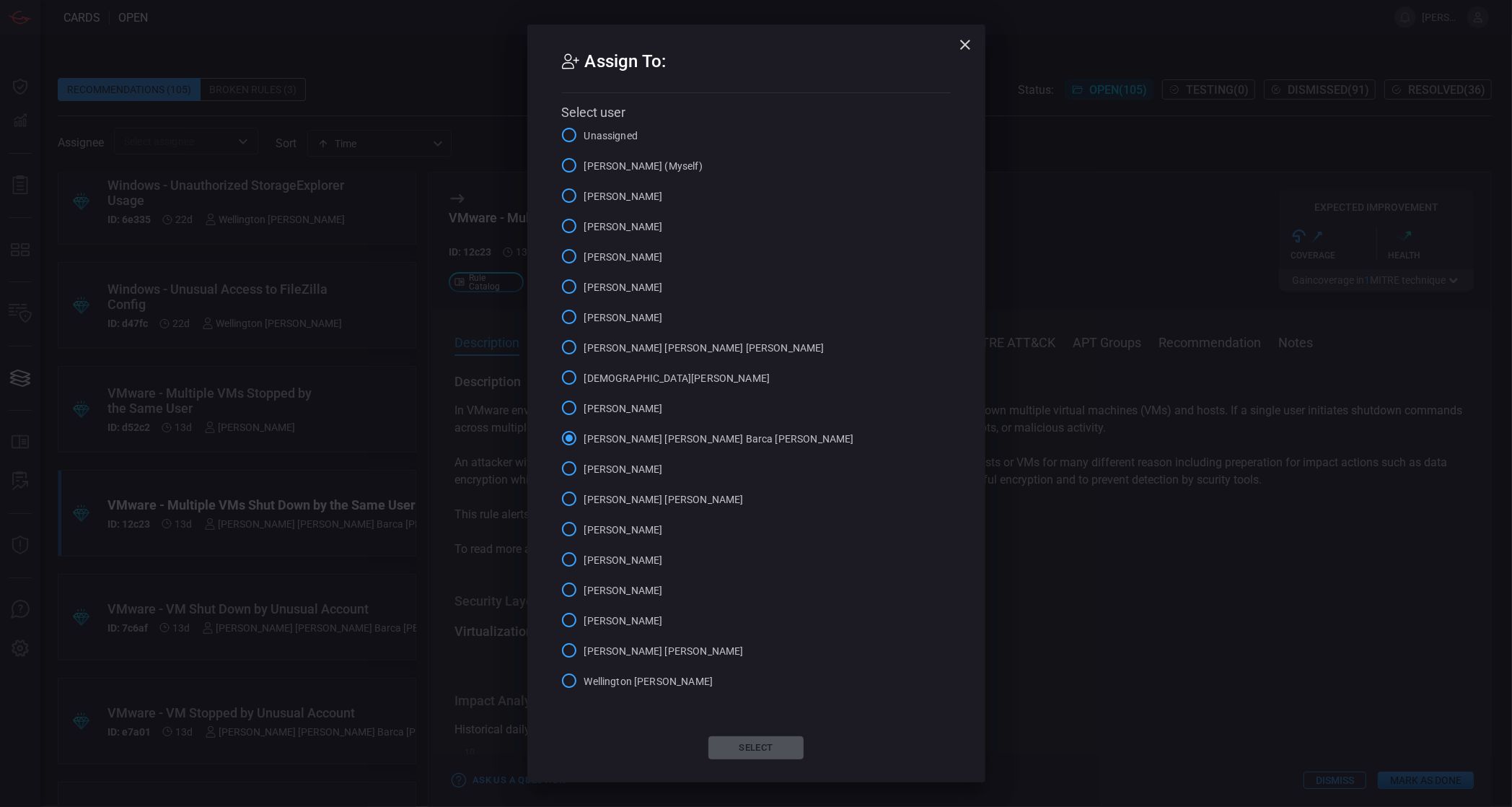
click at [571, 181] on input "[PERSON_NAME] (Myself)" at bounding box center [569, 165] width 31 height 31
click at [750, 736] on button "Select" at bounding box center [756, 747] width 95 height 23
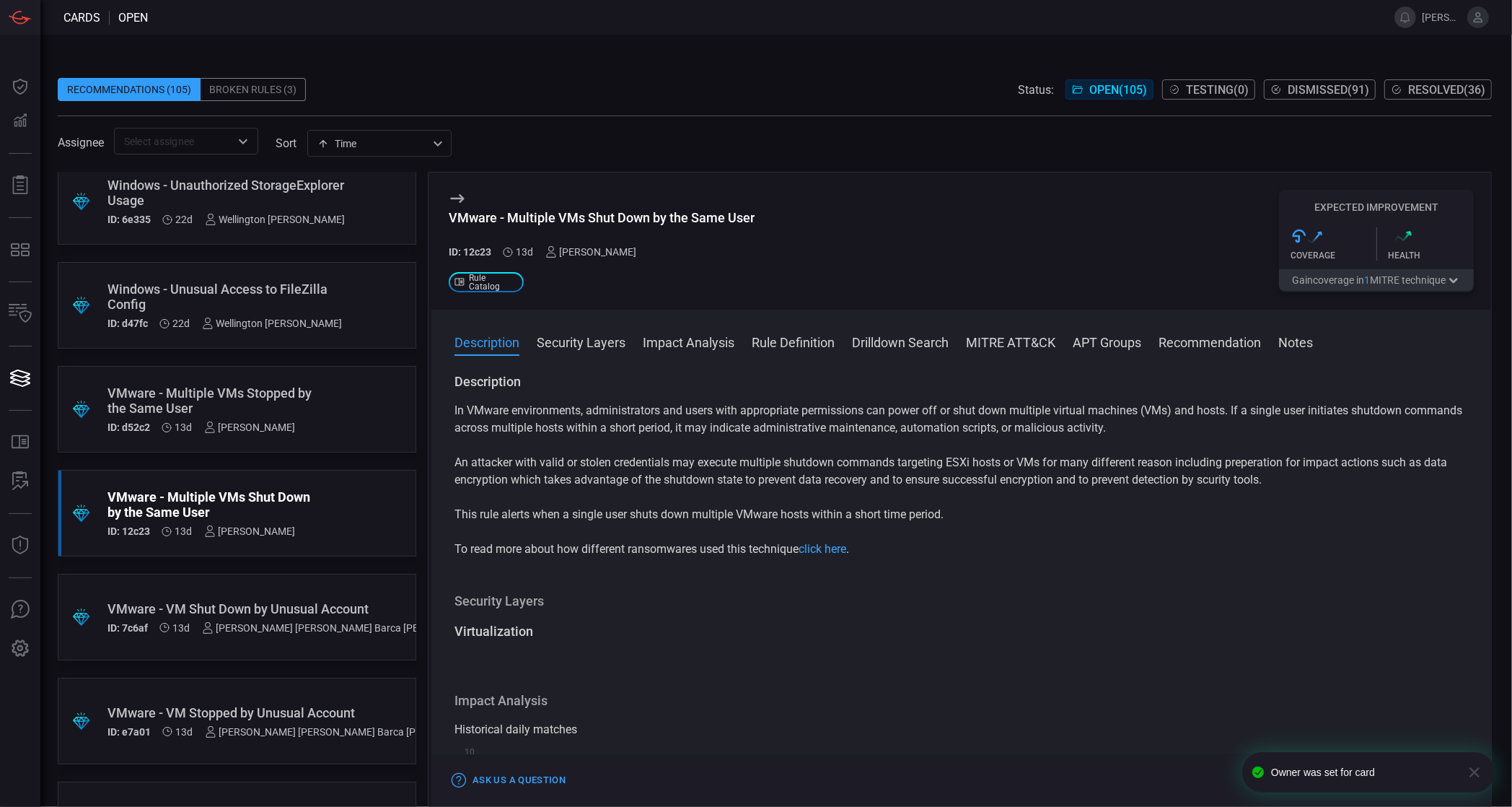
scroll to position [10185, 0]
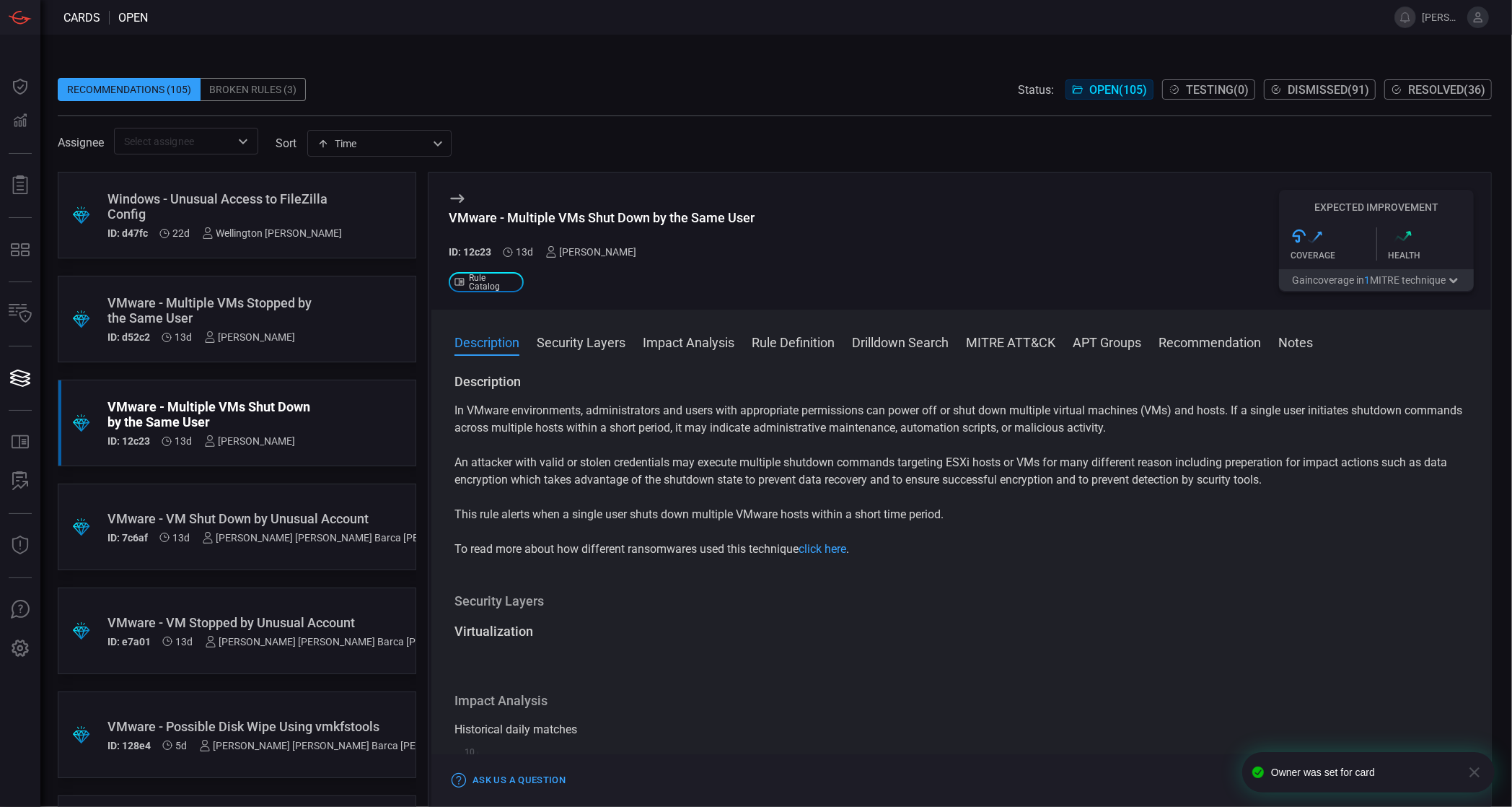
click at [184, 519] on div "VMware - VM Shut Down by Unusual Account" at bounding box center [295, 518] width 374 height 15
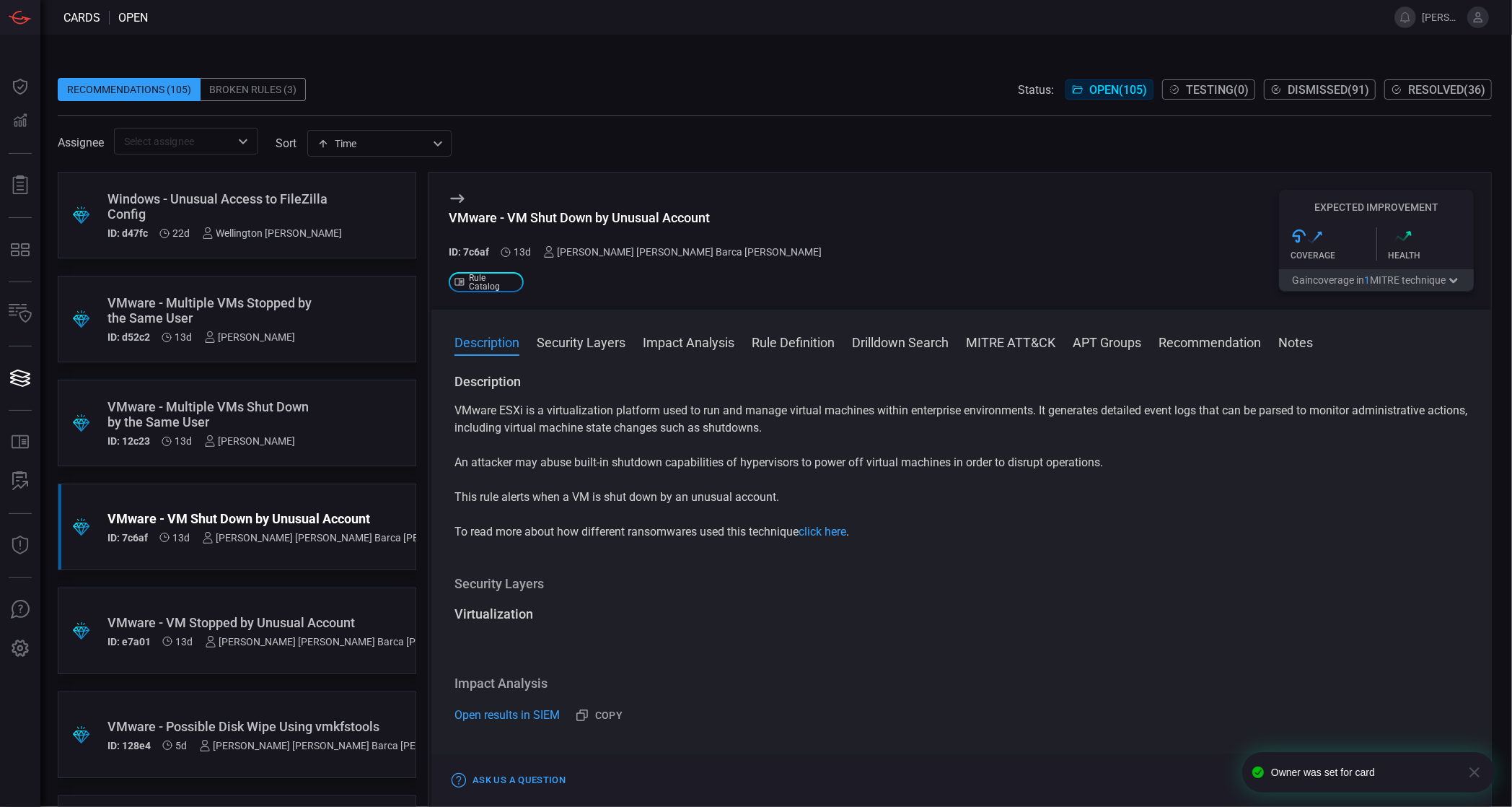
click at [615, 246] on div "[PERSON_NAME] [PERSON_NAME] Barca [PERSON_NAME]" at bounding box center [683, 251] width 279 height 11
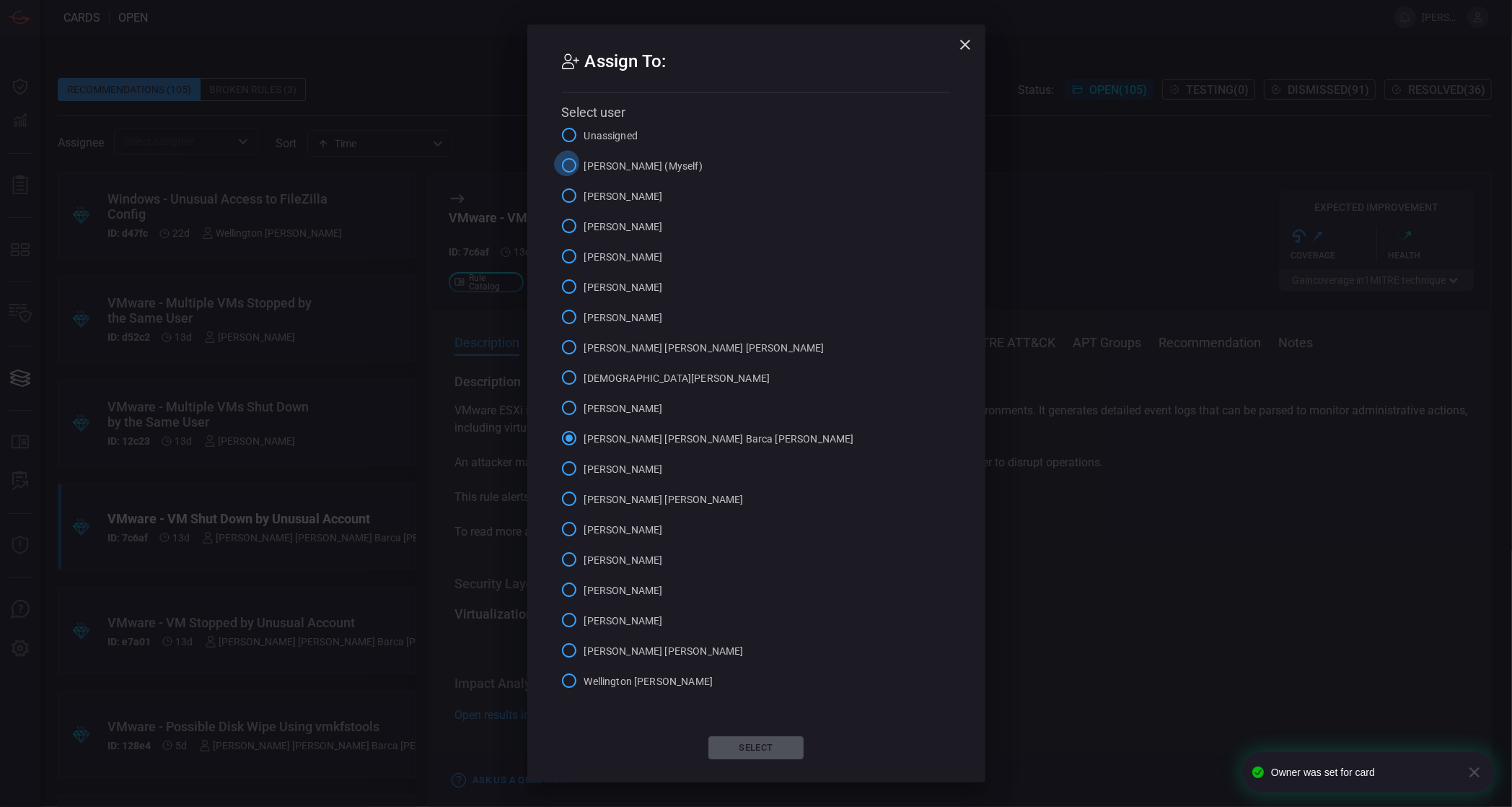
click at [573, 181] on input "[PERSON_NAME] (Myself)" at bounding box center [569, 165] width 31 height 31
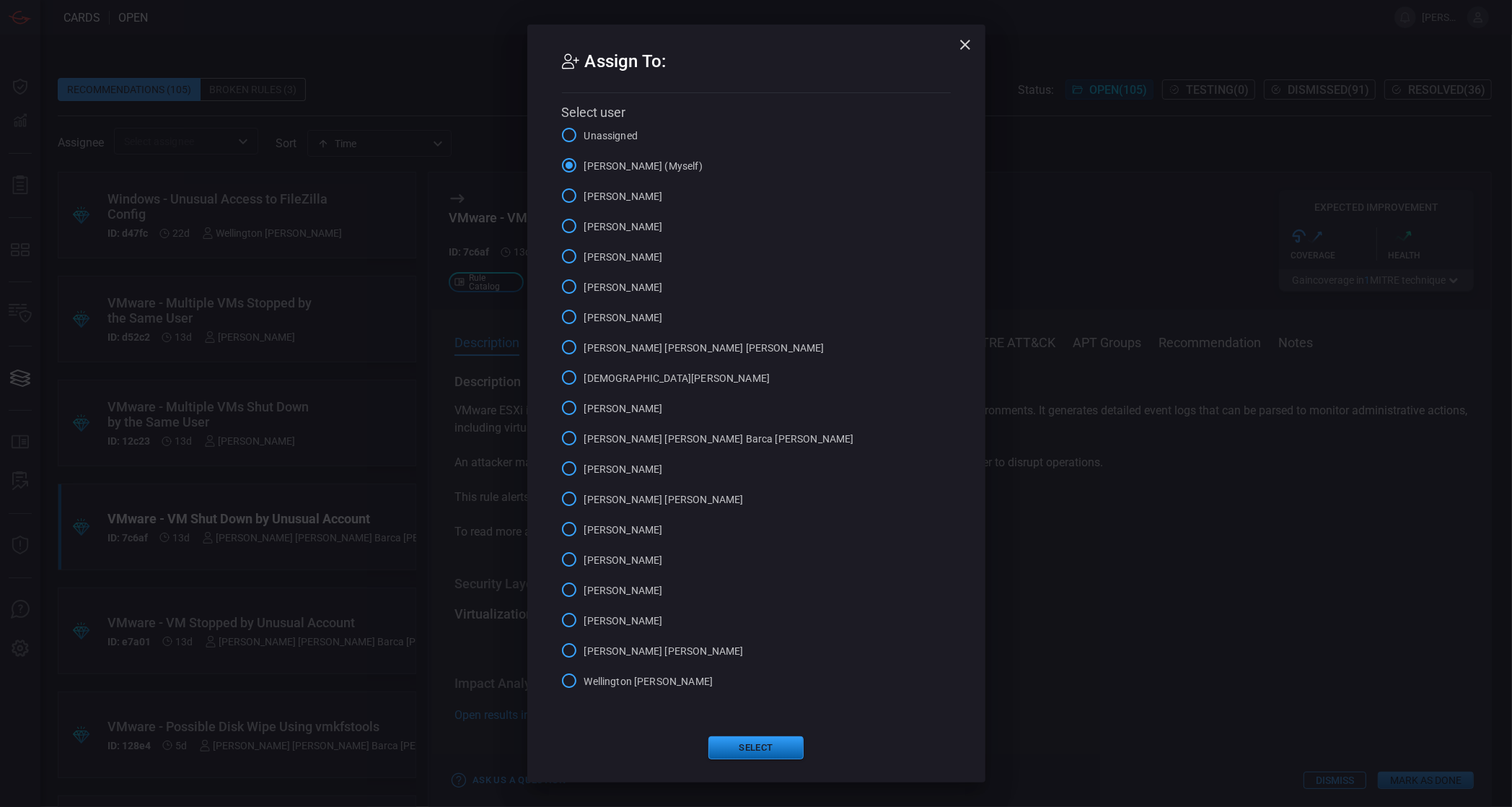
click at [738, 736] on button "Select" at bounding box center [756, 747] width 95 height 23
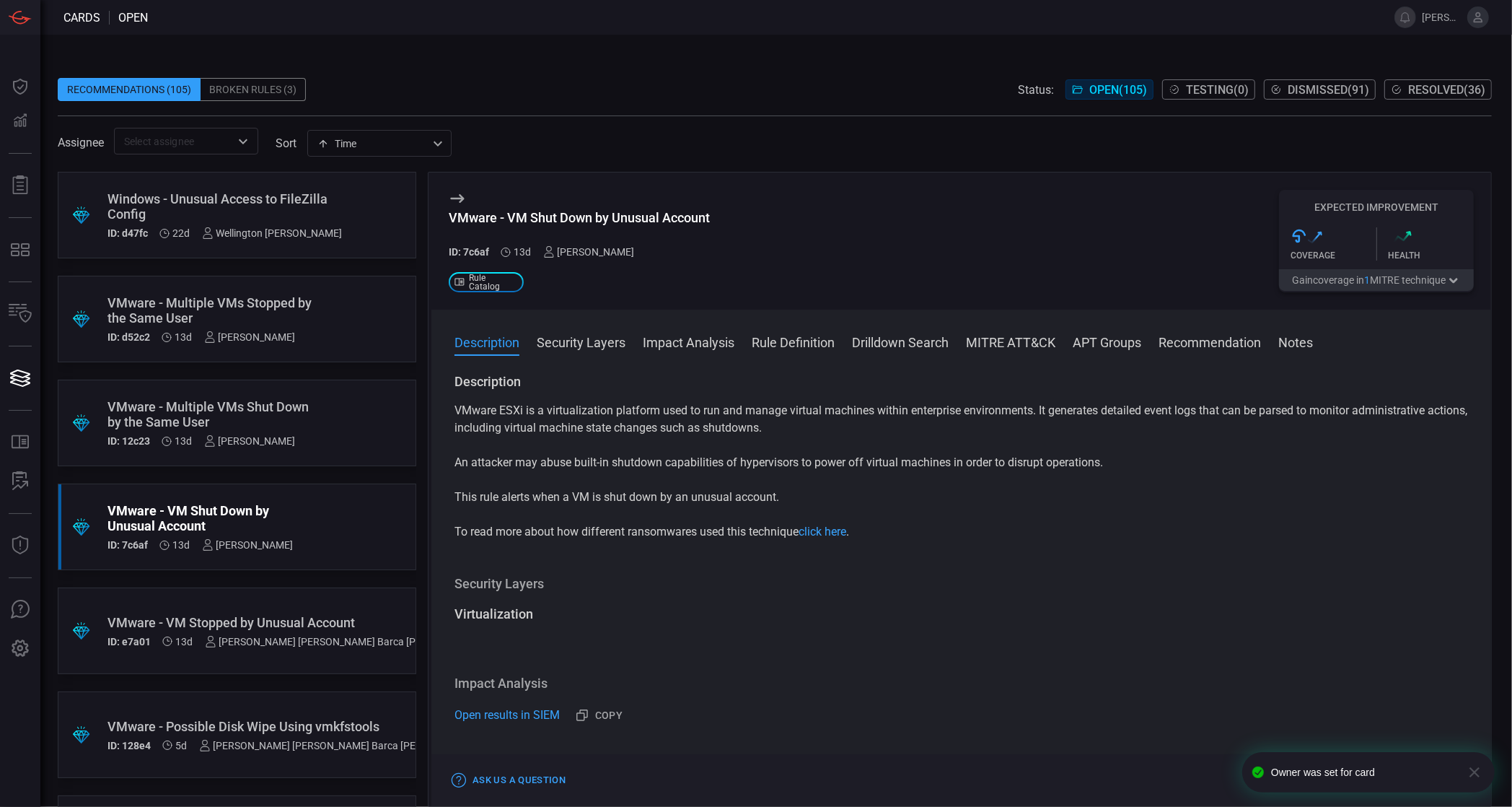
click at [231, 626] on div "VMware - VM Stopped by Unusual Account" at bounding box center [296, 623] width 377 height 15
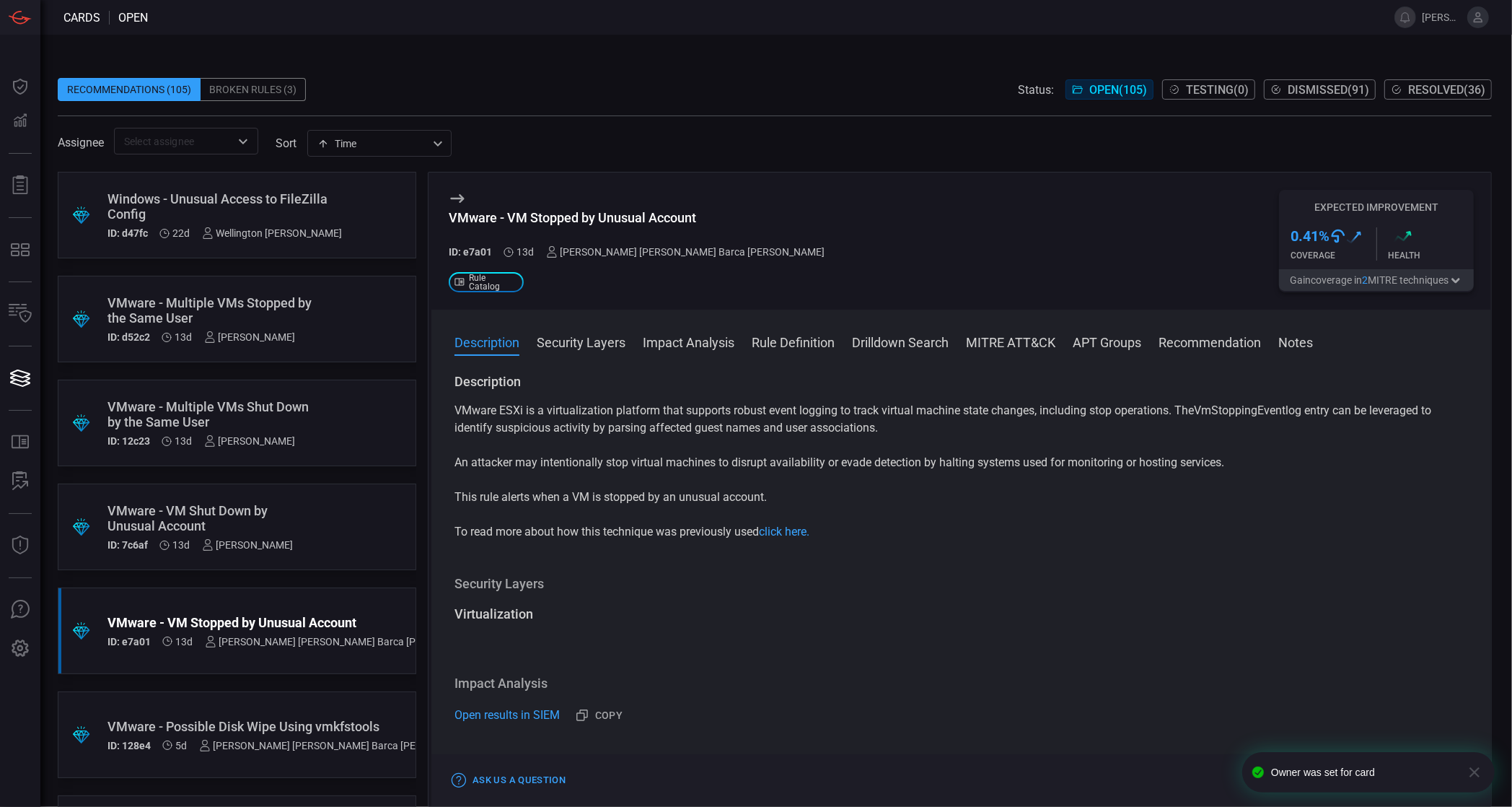
click at [615, 253] on div "[PERSON_NAME] [PERSON_NAME] Barca [PERSON_NAME]" at bounding box center [686, 251] width 279 height 11
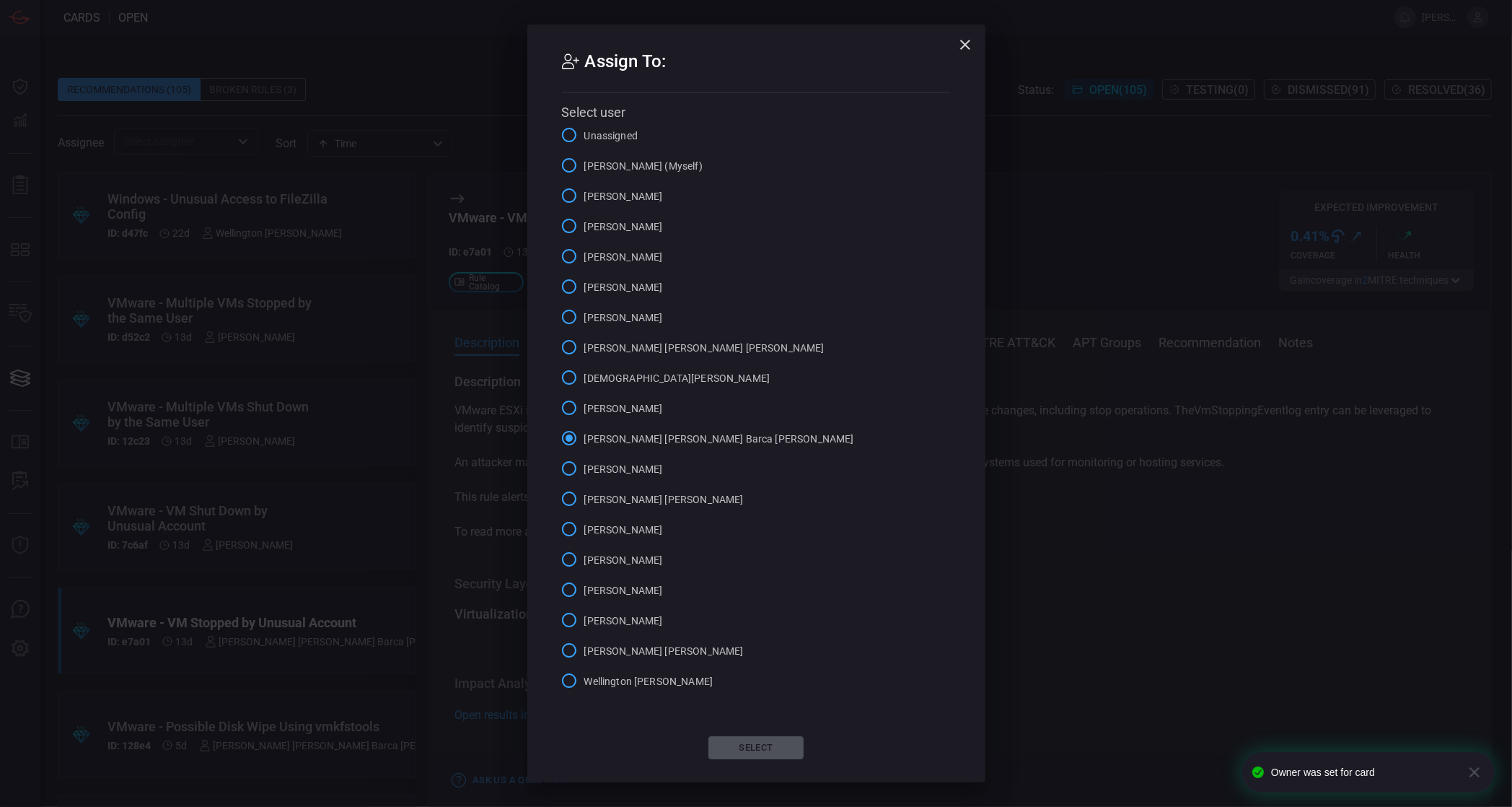
click at [607, 174] on span "[PERSON_NAME] (Myself)" at bounding box center [643, 167] width 118 height 15
click at [584, 181] on input "[PERSON_NAME] (Myself)" at bounding box center [569, 165] width 31 height 31
click at [742, 736] on button "Select" at bounding box center [756, 747] width 95 height 23
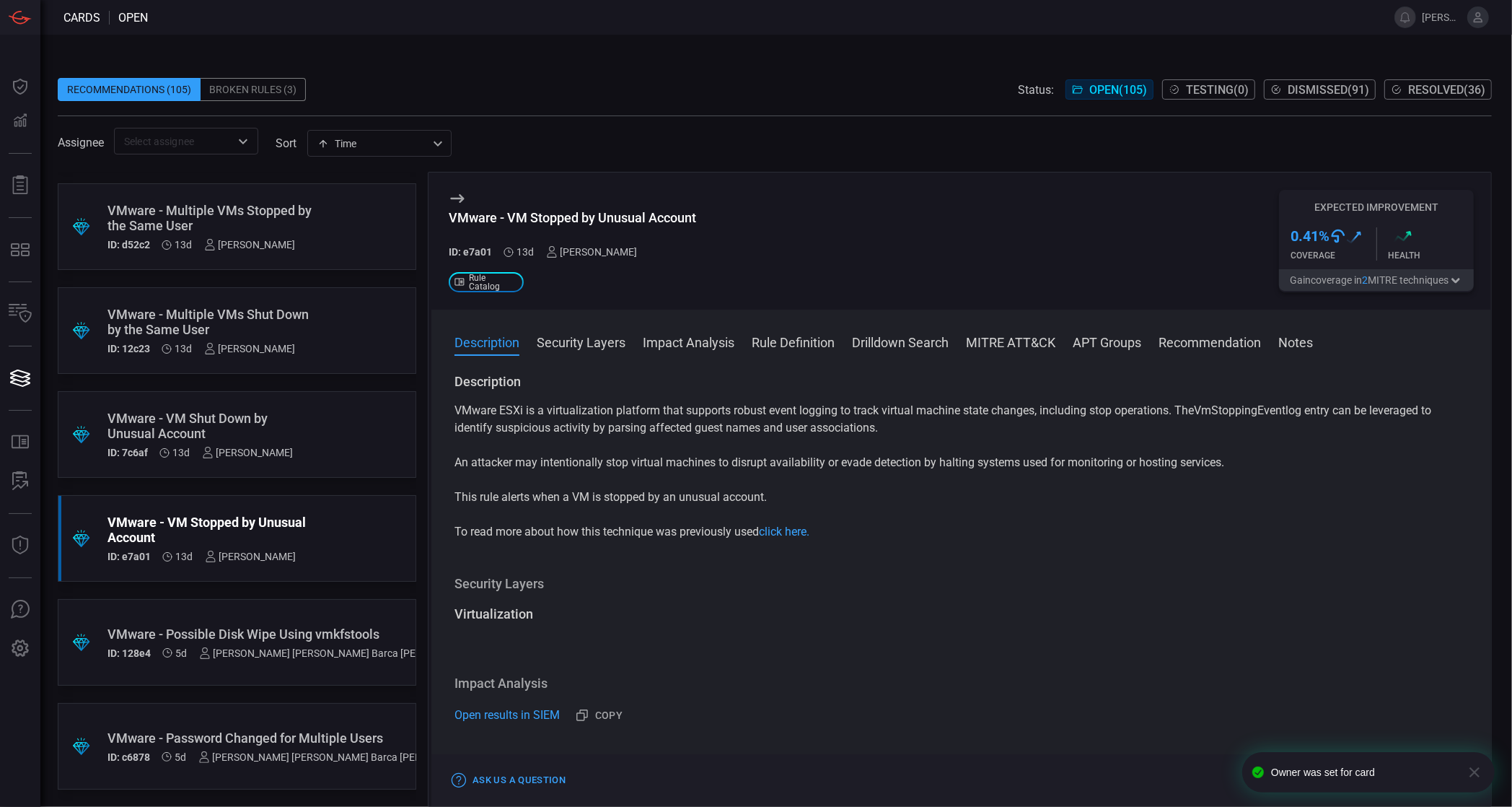
click at [326, 626] on div "VMware - Possible Disk Wipe Using vmkfstools" at bounding box center [293, 634] width 371 height 15
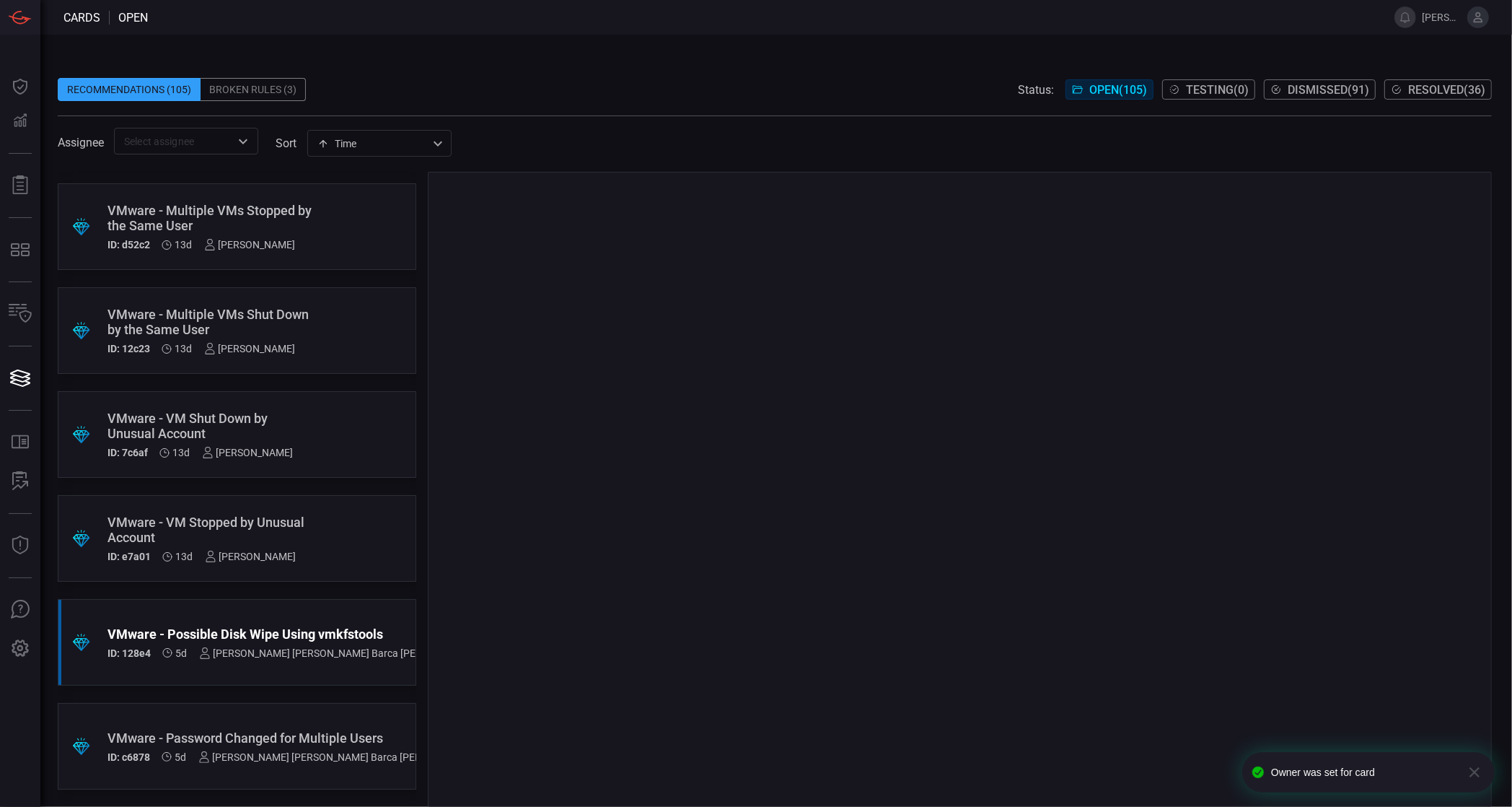
scroll to position [10275, 0]
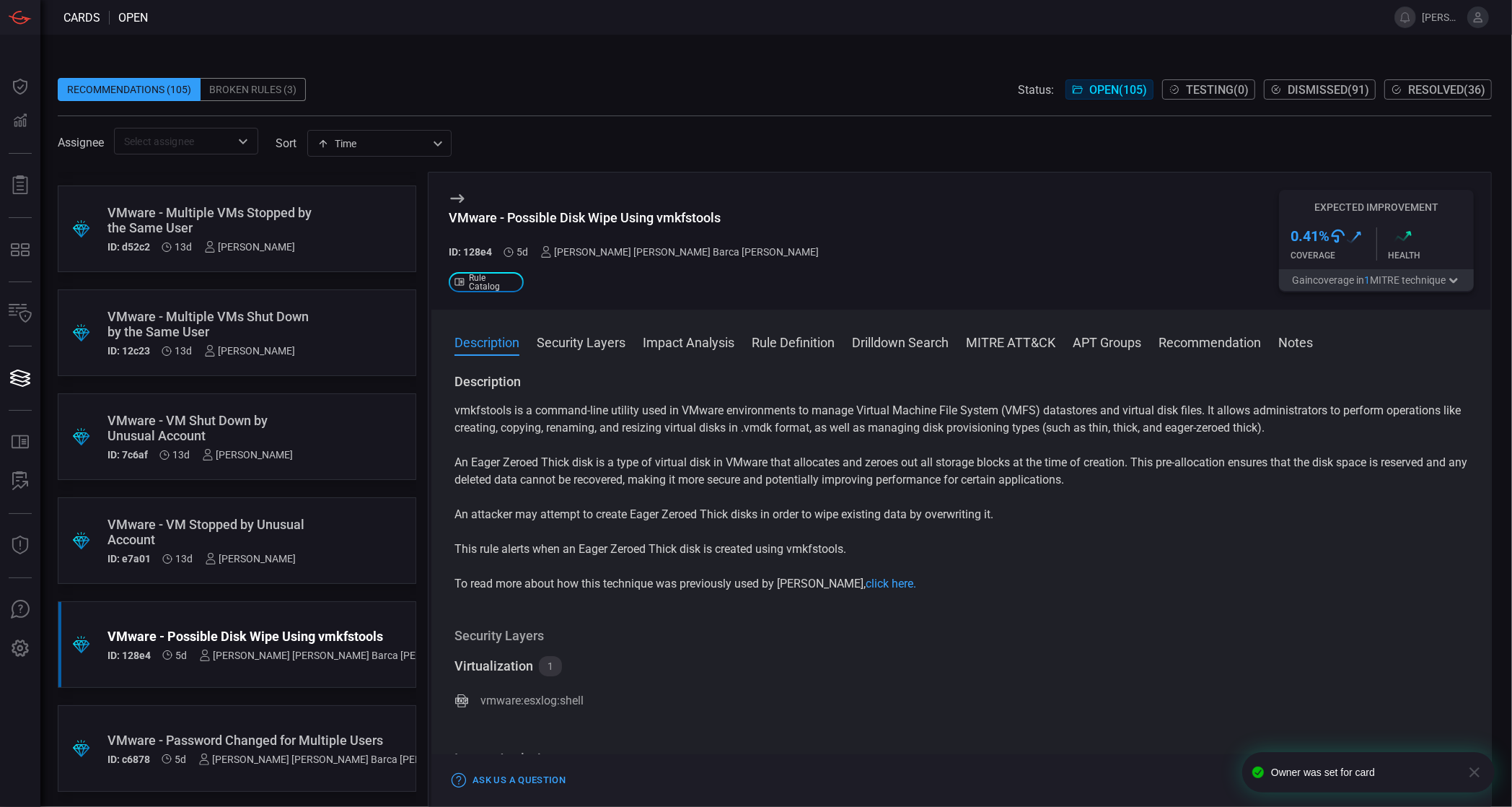
click at [870, 411] on p "vmkfstools is a command-line utility used in VMware environments to manage Virt…" at bounding box center [960, 419] width 1013 height 34
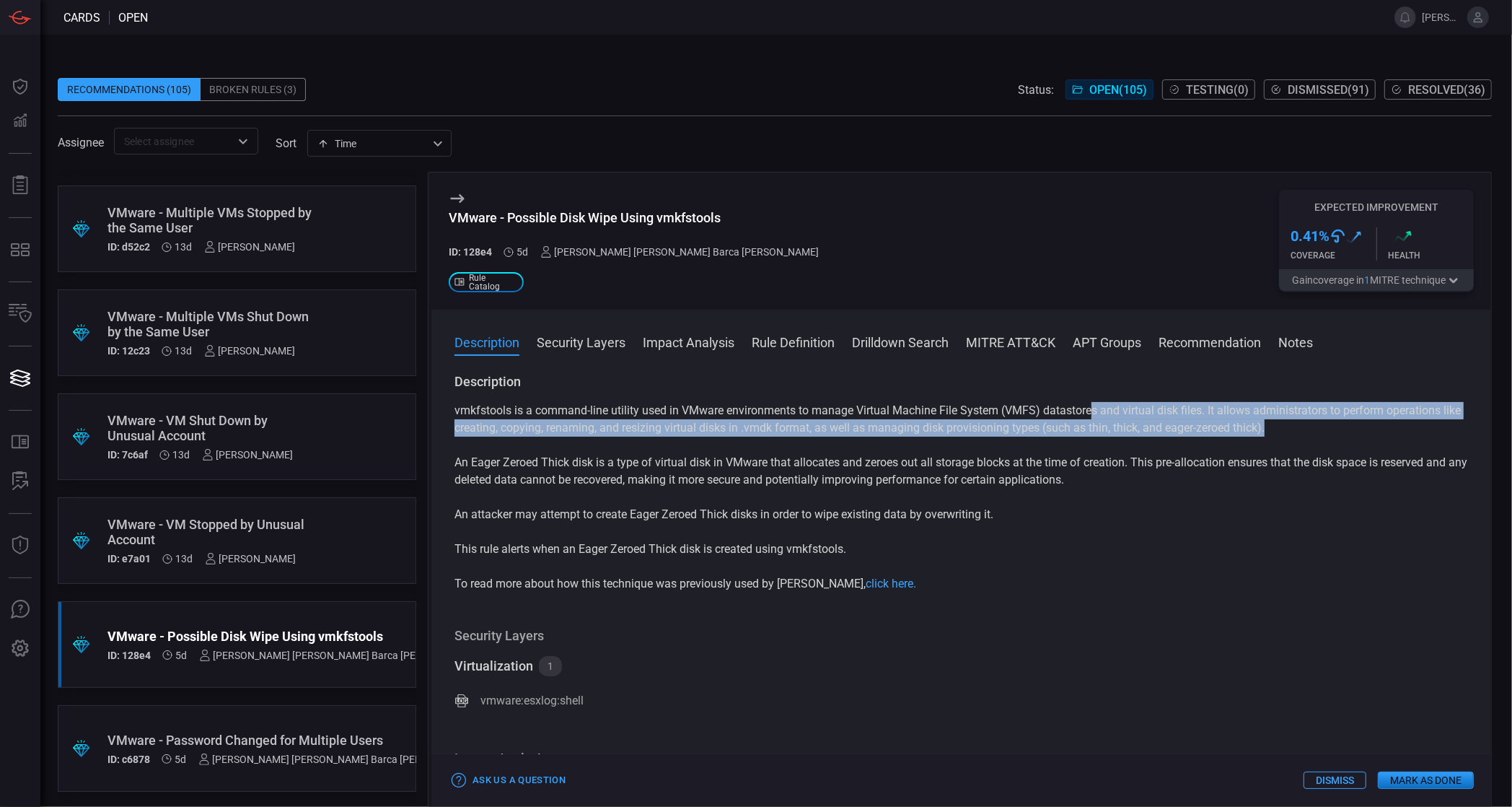
drag, startPoint x: 939, startPoint y: 412, endPoint x: 1212, endPoint y: 425, distance: 273.3
click at [1212, 425] on p "vmkfstools is a command-line utility used in VMware environments to manage Virt…" at bounding box center [960, 419] width 1013 height 34
click at [1213, 433] on p "vmkfstools is a command-line utility used in VMware environments to manage Virt…" at bounding box center [960, 419] width 1013 height 34
click at [1128, 409] on p "vmkfstools is a command-line utility used in VMware environments to manage Virt…" at bounding box center [960, 419] width 1013 height 34
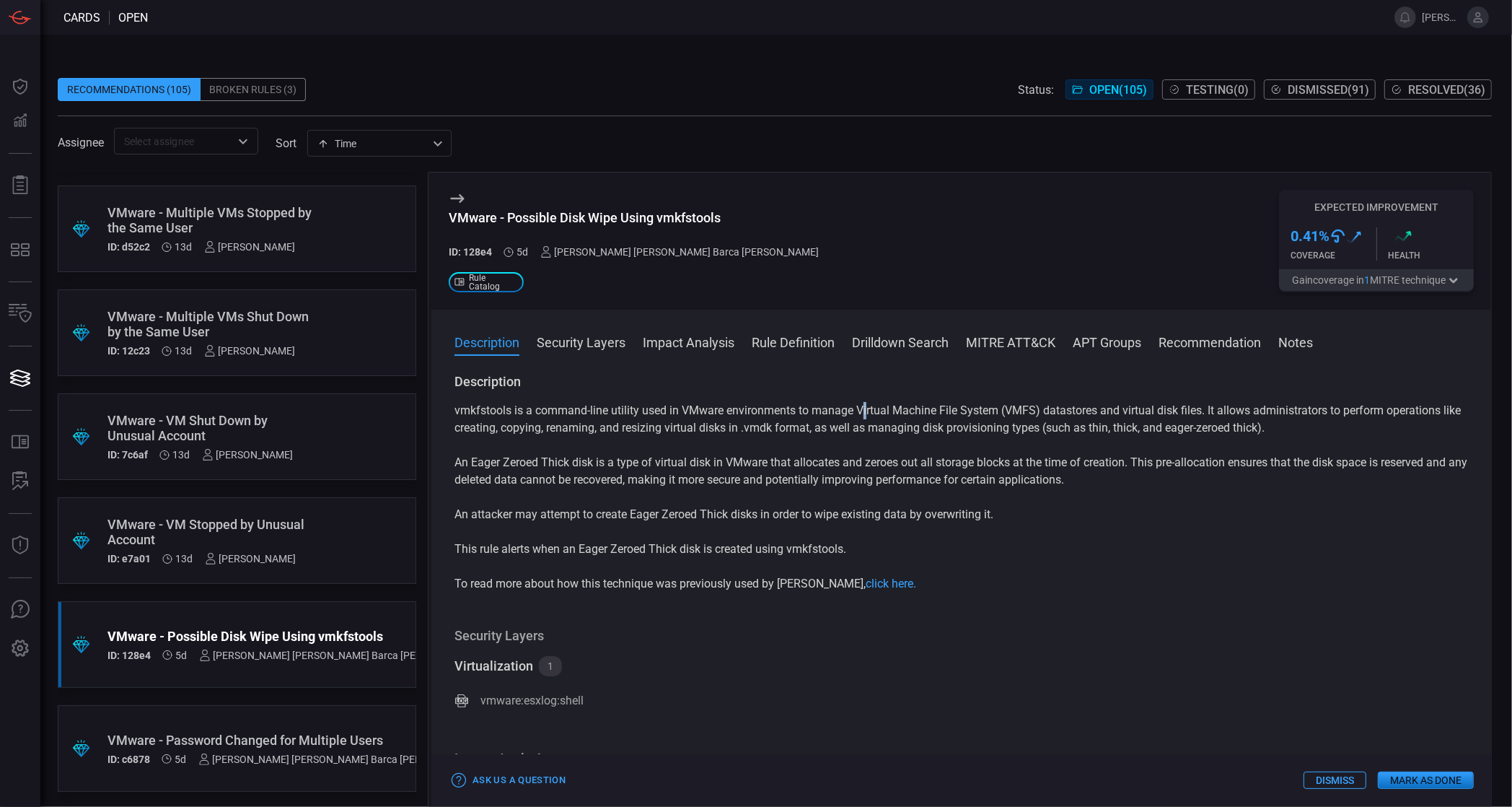
click at [765, 411] on p "vmkfstools is a command-line utility used in VMware environments to manage Virt…" at bounding box center [960, 419] width 1013 height 34
drag, startPoint x: 821, startPoint y: 410, endPoint x: 965, endPoint y: 409, distance: 144.0
click at [962, 409] on p "vmkfstools is a command-line utility used in VMware environments to manage Virt…" at bounding box center [960, 419] width 1013 height 34
drag, startPoint x: 1023, startPoint y: 412, endPoint x: 1036, endPoint y: 412, distance: 13.0
click at [1036, 412] on p "vmkfstools is a command-line utility used in VMware environments to manage Virt…" at bounding box center [960, 419] width 1013 height 34
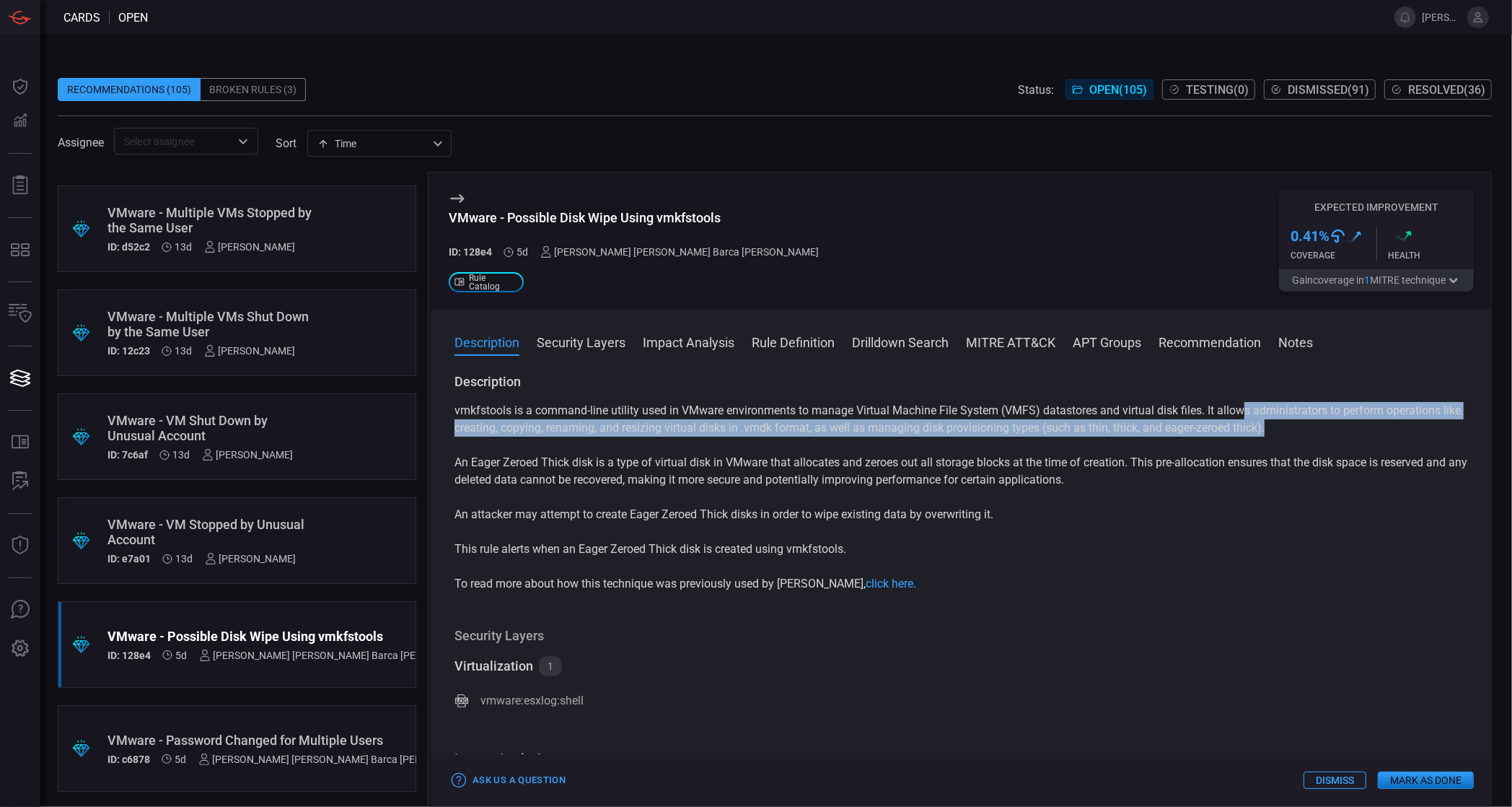
drag, startPoint x: 1050, startPoint y: 410, endPoint x: 1091, endPoint y: 435, distance: 48.0
click at [1105, 429] on p "vmkfstools is a command-line utility used in VMware environments to manage Virt…" at bounding box center [960, 419] width 1013 height 34
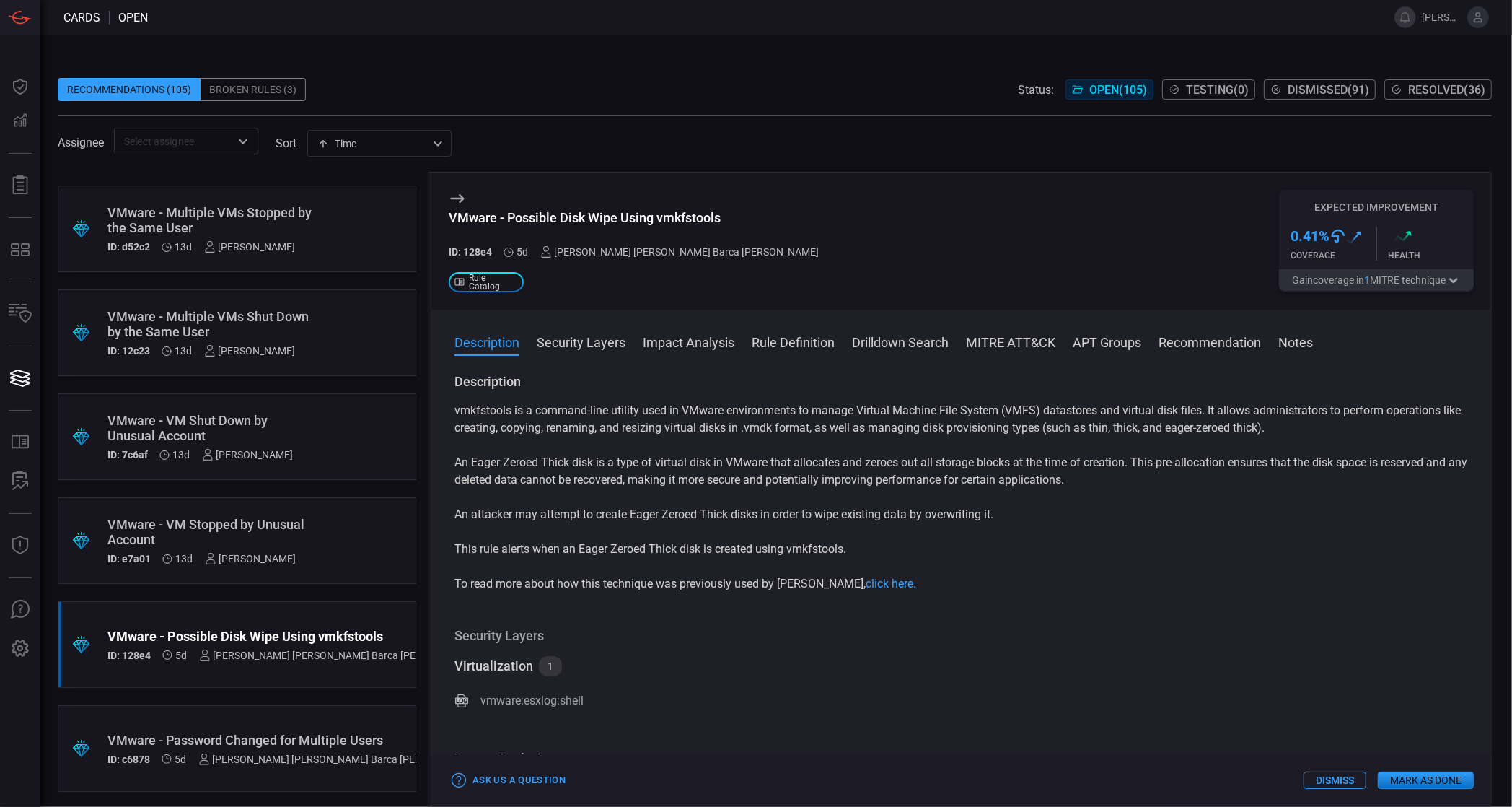
click at [1041, 442] on div "vmkfstools is a command-line utility used in VMware environments to manage Virt…" at bounding box center [960, 497] width 1013 height 191
drag, startPoint x: 513, startPoint y: 464, endPoint x: 589, endPoint y: 466, distance: 76.0
click at [567, 464] on p "An Eager Zeroed Thick disk is a type of virtual disk in VMware that allocates a…" at bounding box center [960, 471] width 1013 height 34
click at [593, 466] on p "An Eager Zeroed Thick disk is a type of virtual disk in VMware that allocates a…" at bounding box center [960, 471] width 1013 height 34
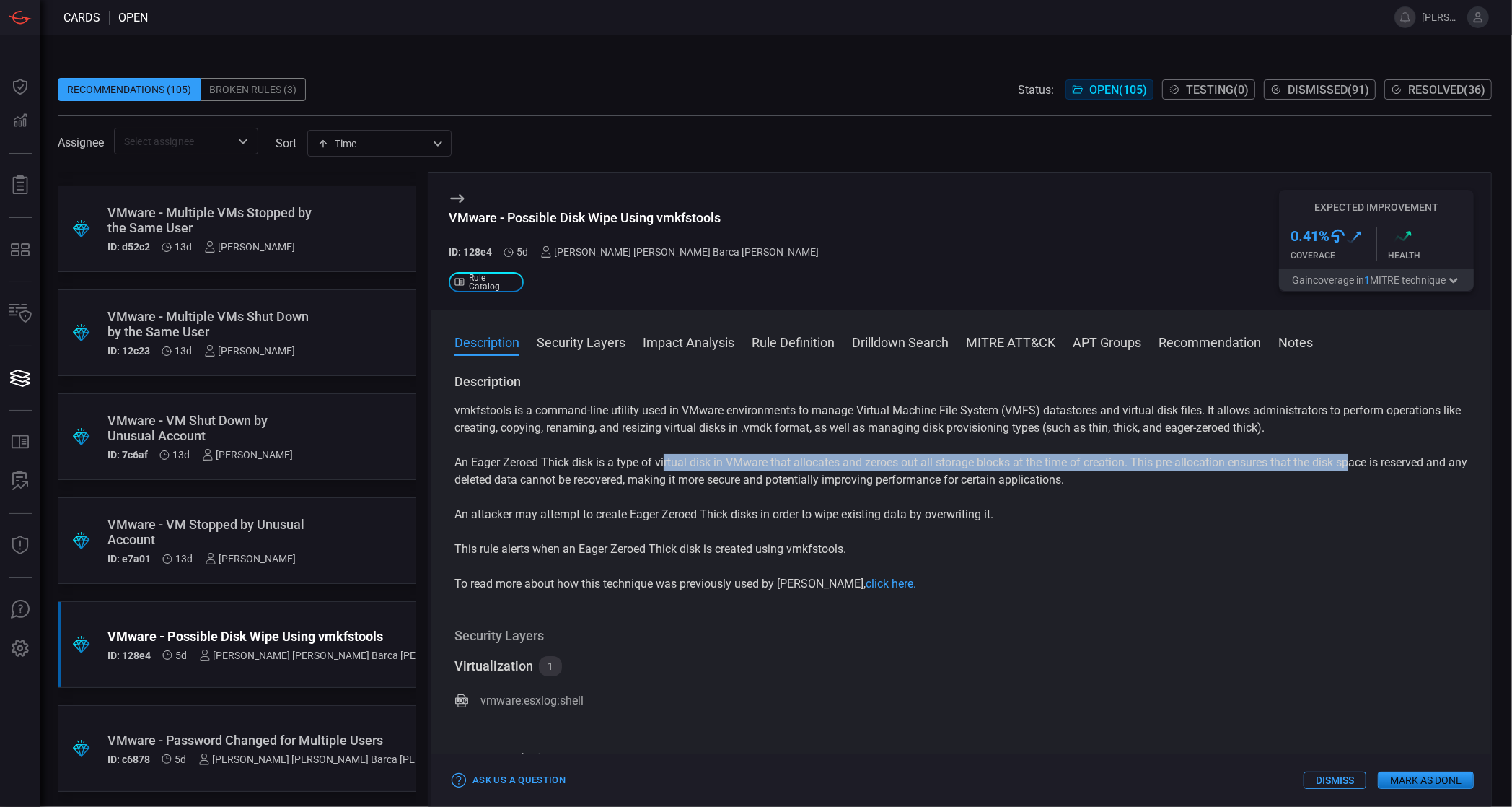
drag, startPoint x: 622, startPoint y: 466, endPoint x: 1064, endPoint y: 496, distance: 443.0
click at [1131, 467] on p "An Eager Zeroed Thick disk is a type of virtual disk in VMware that allocates a…" at bounding box center [960, 471] width 1013 height 34
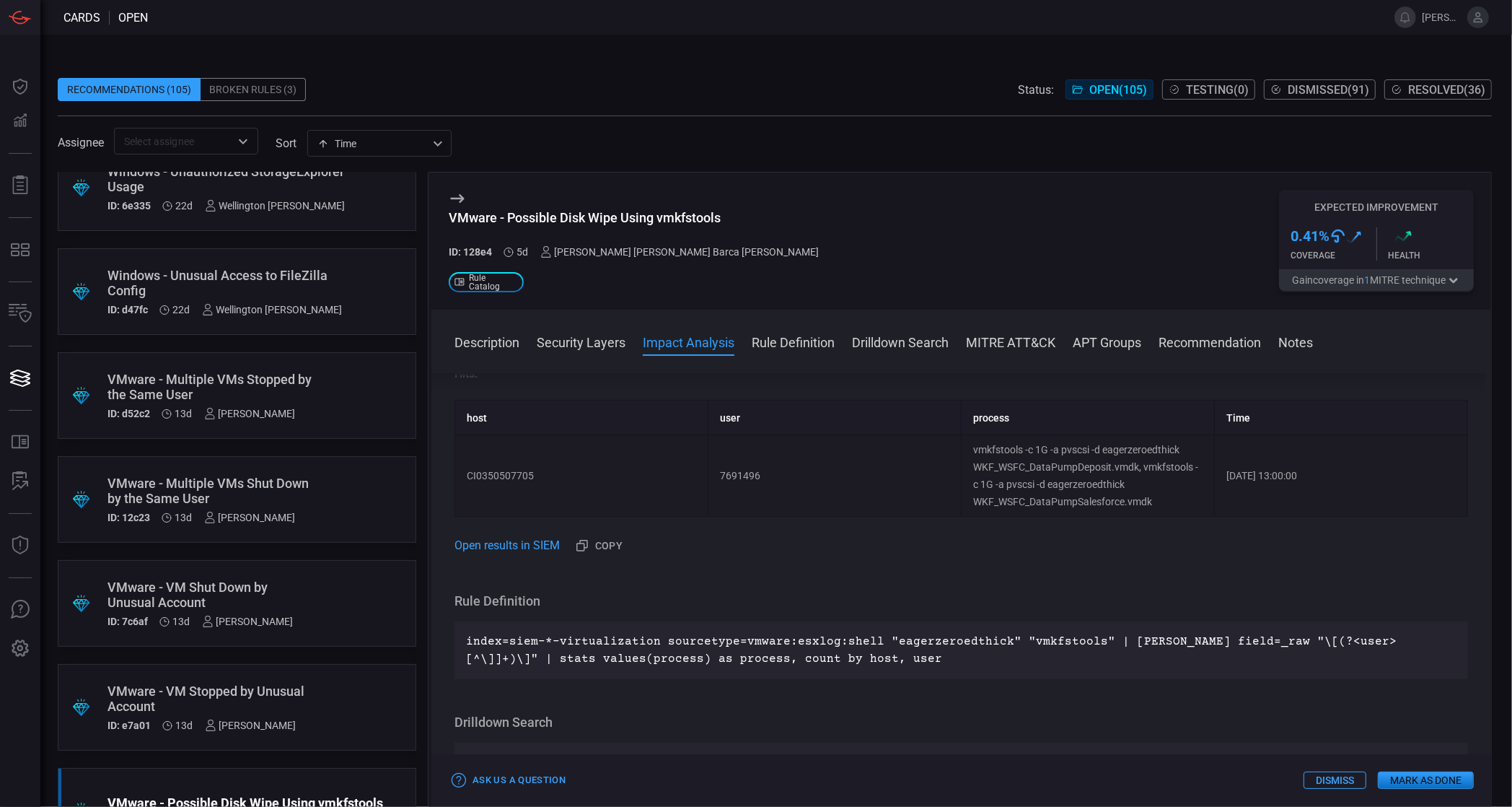
scroll to position [0, 0]
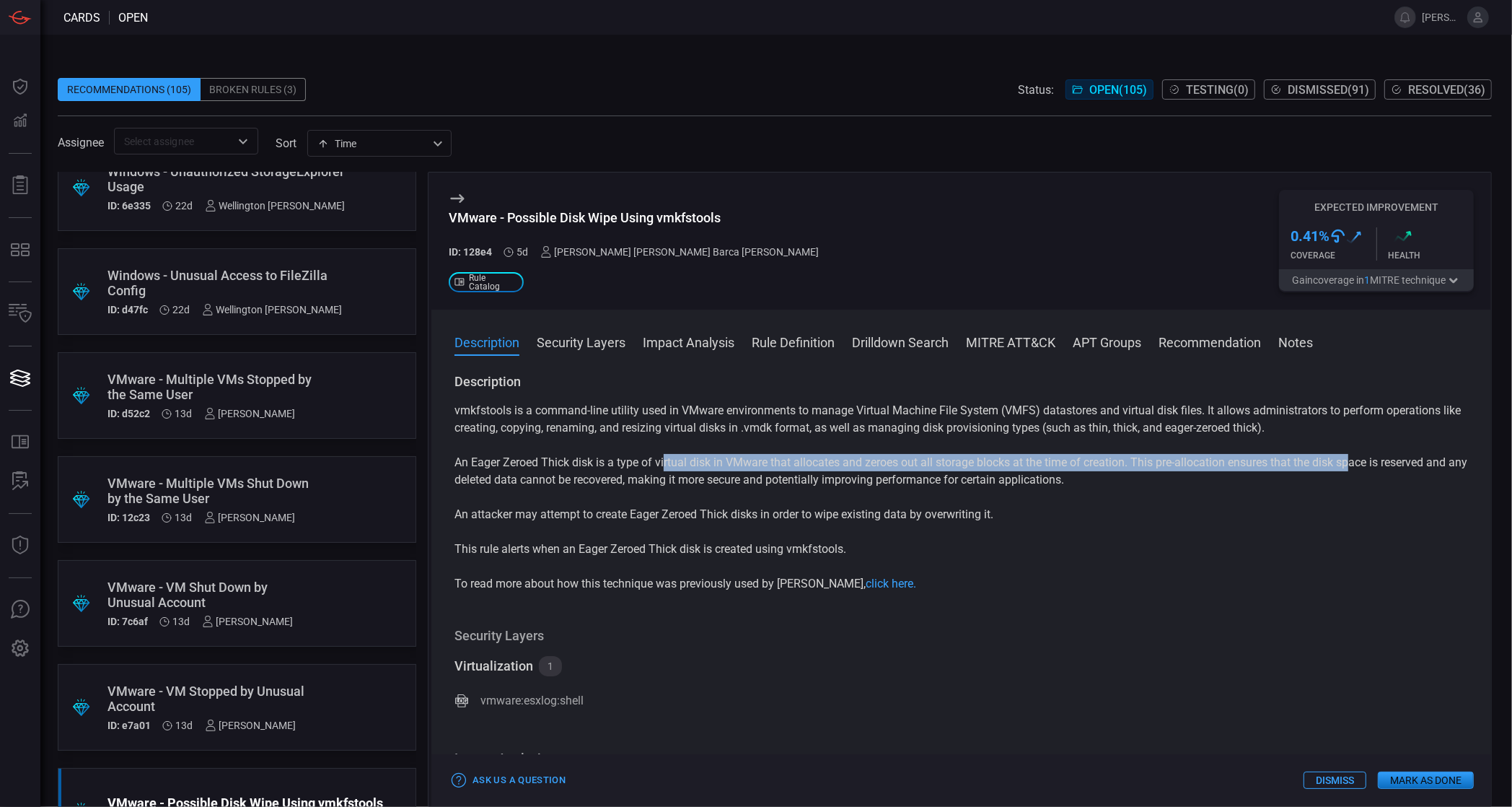
click at [602, 337] on button "Security Layers" at bounding box center [581, 341] width 88 height 18
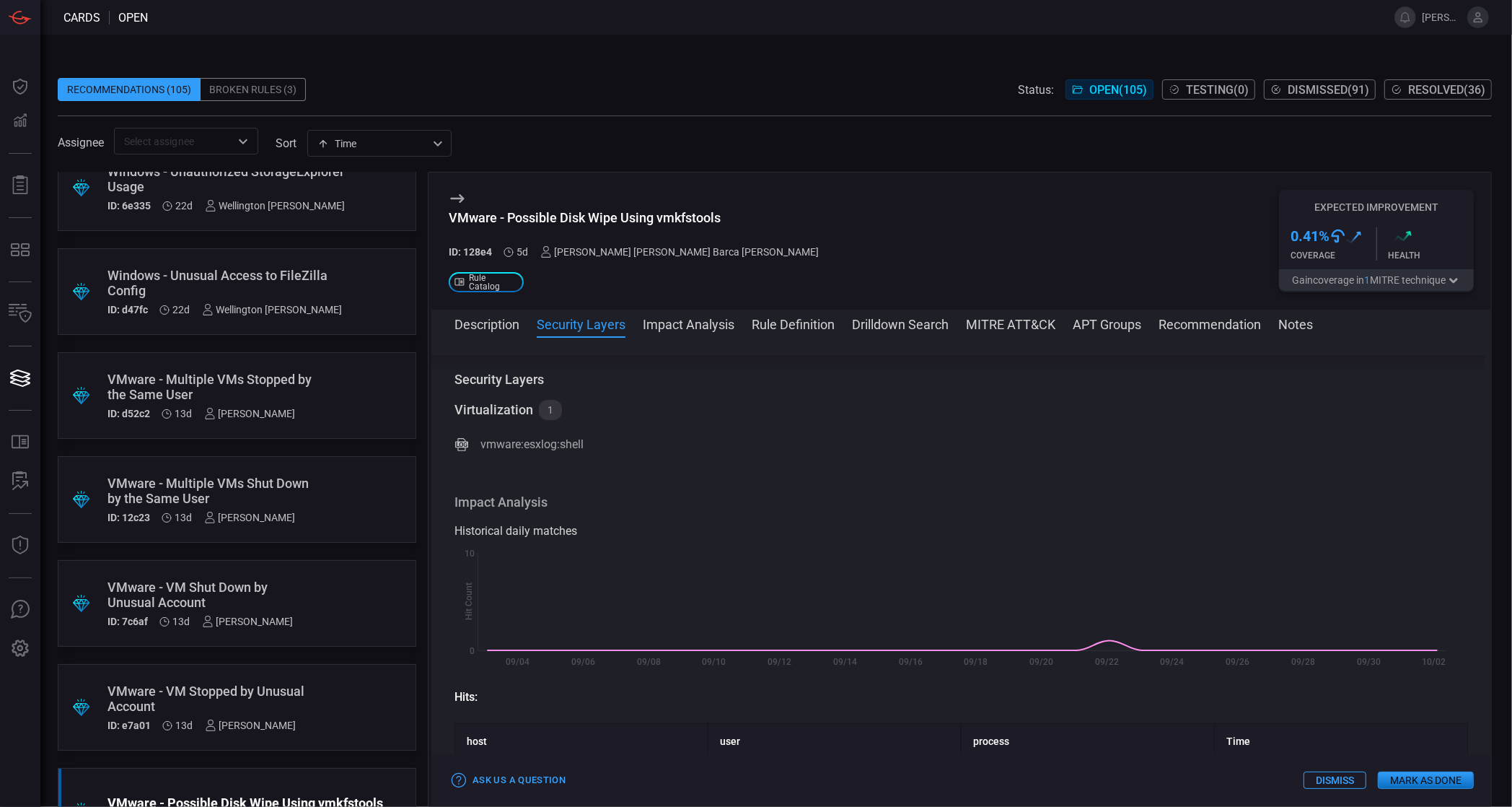
scroll to position [239, 0]
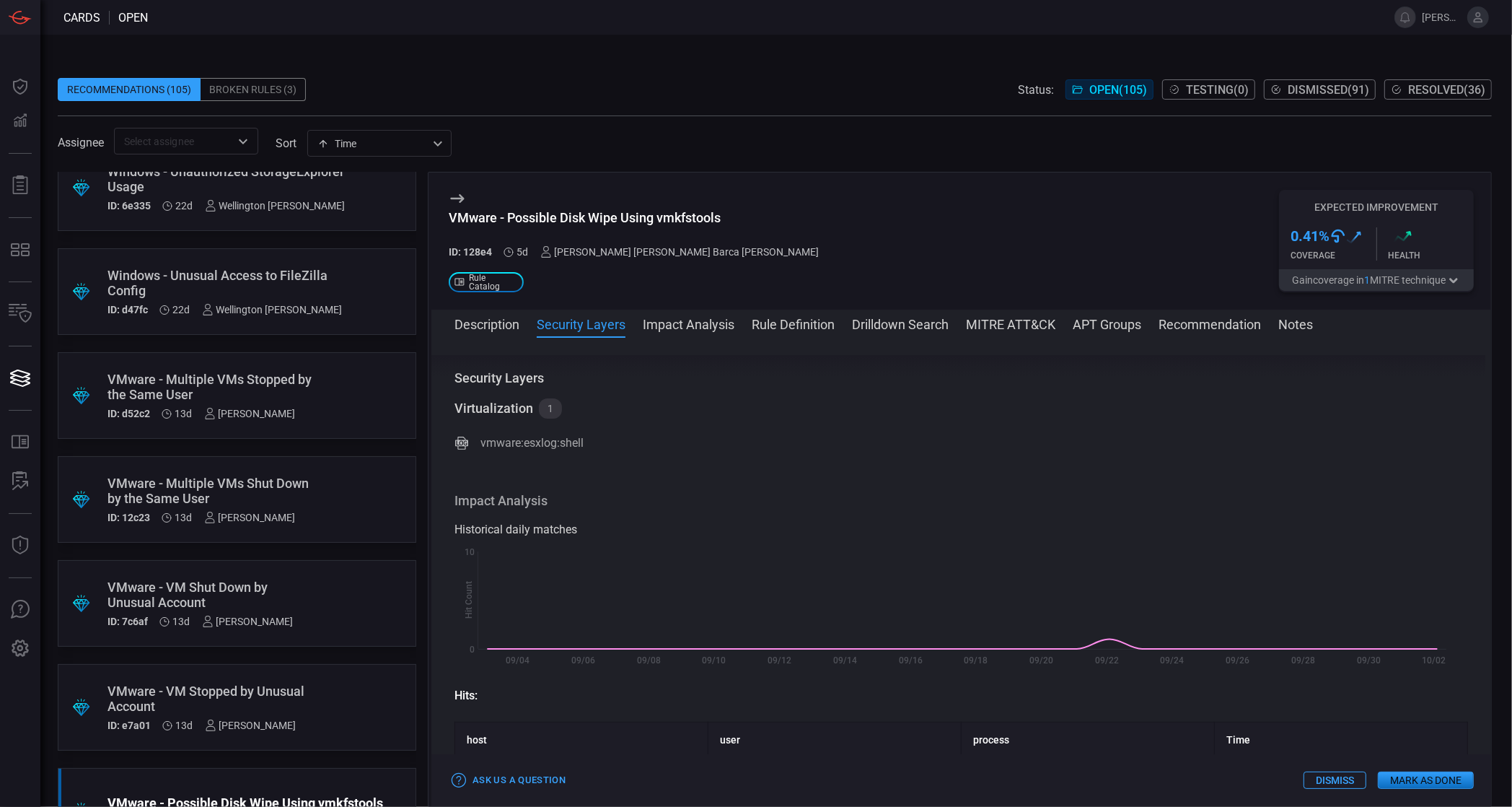
click at [481, 336] on span at bounding box center [961, 343] width 1060 height 23
click at [485, 330] on button "Description" at bounding box center [487, 323] width 65 height 18
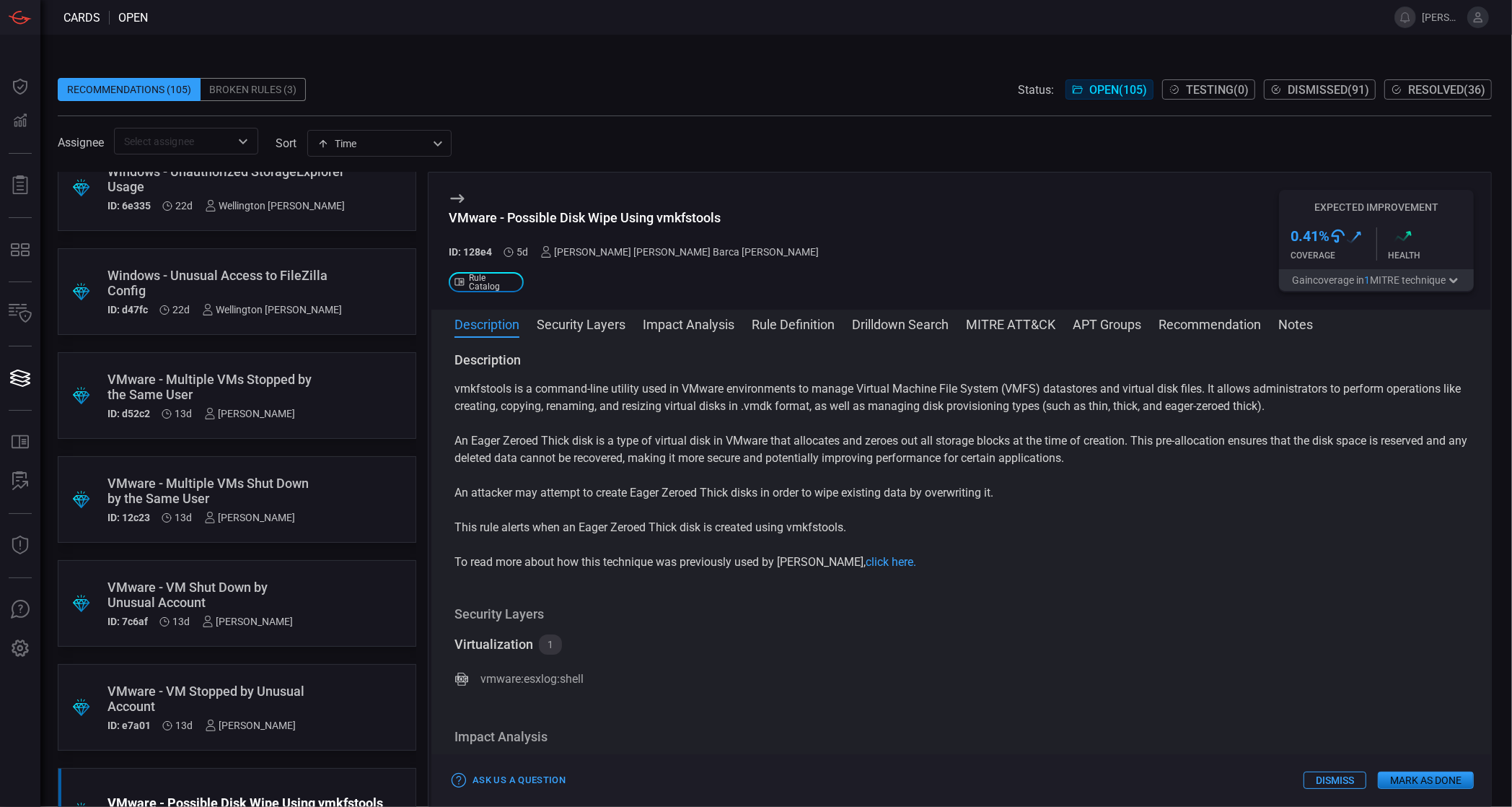
scroll to position [0, 0]
click at [921, 326] on button "Drilldown Search" at bounding box center [901, 323] width 97 height 18
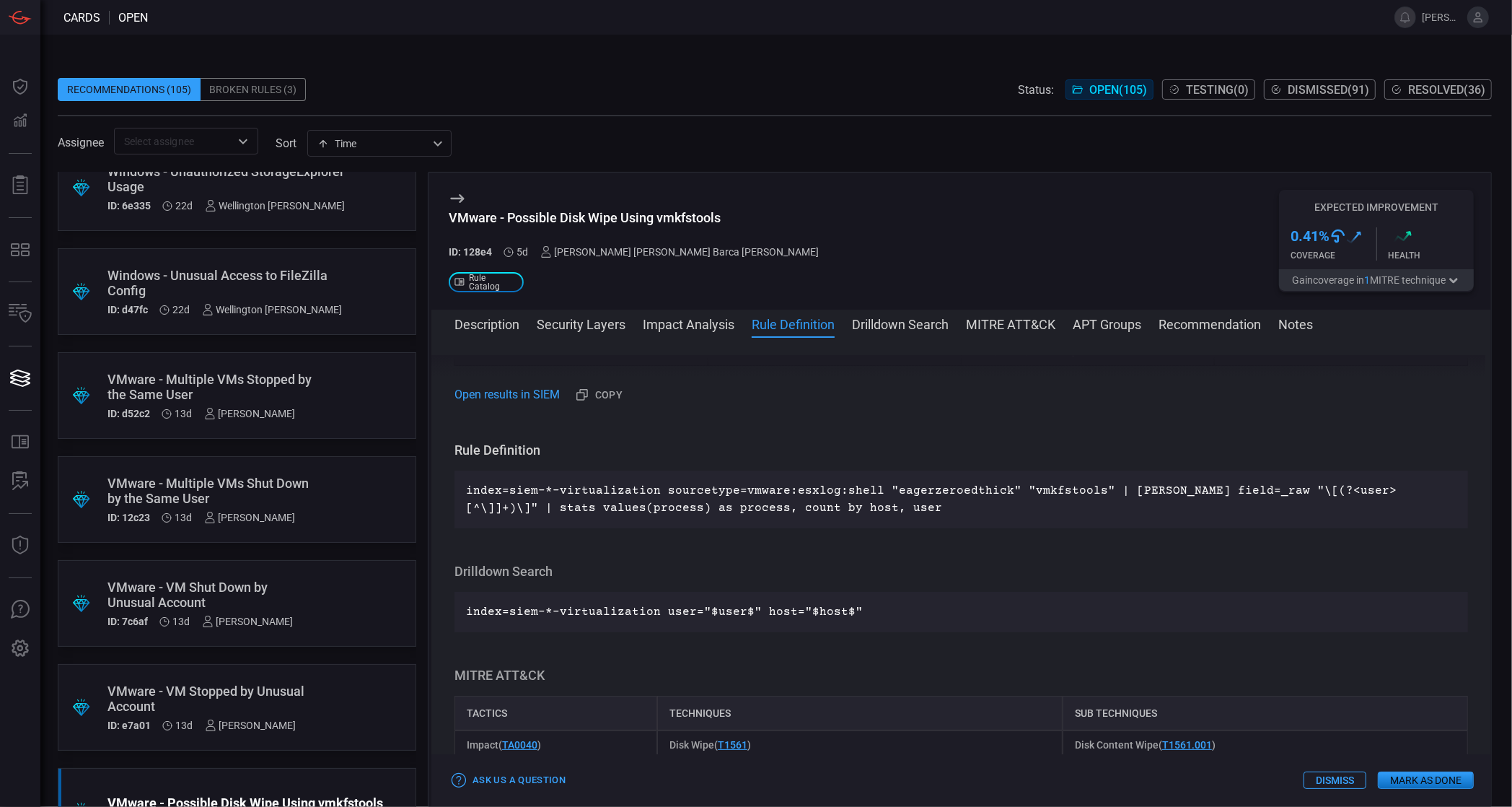
scroll to position [705, 0]
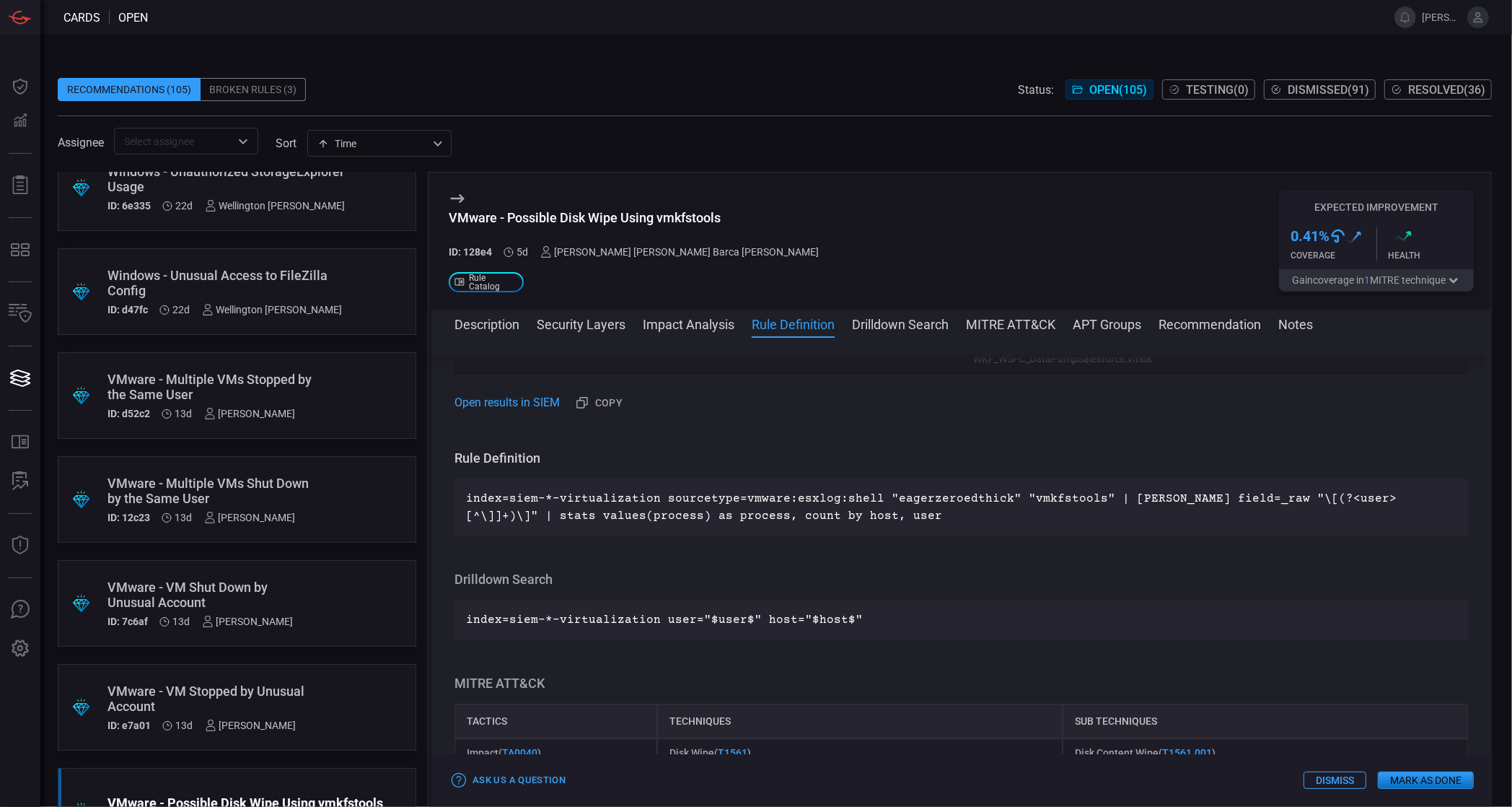
click at [842, 492] on p "index=siem-*-virtualization sourcetype=vmware:esxlog:shell "eagerzeroedthick" "…" at bounding box center [961, 506] width 991 height 34
click at [915, 494] on p "index=siem-*-virtualization sourcetype=vmware:esxlog:shell "eagerzeroedthick" "…" at bounding box center [961, 506] width 991 height 34
click at [848, 494] on p "index=siem-*-virtualization sourcetype=vmware:esxlog:shell "eagerzeroedthick" "…" at bounding box center [961, 506] width 991 height 34
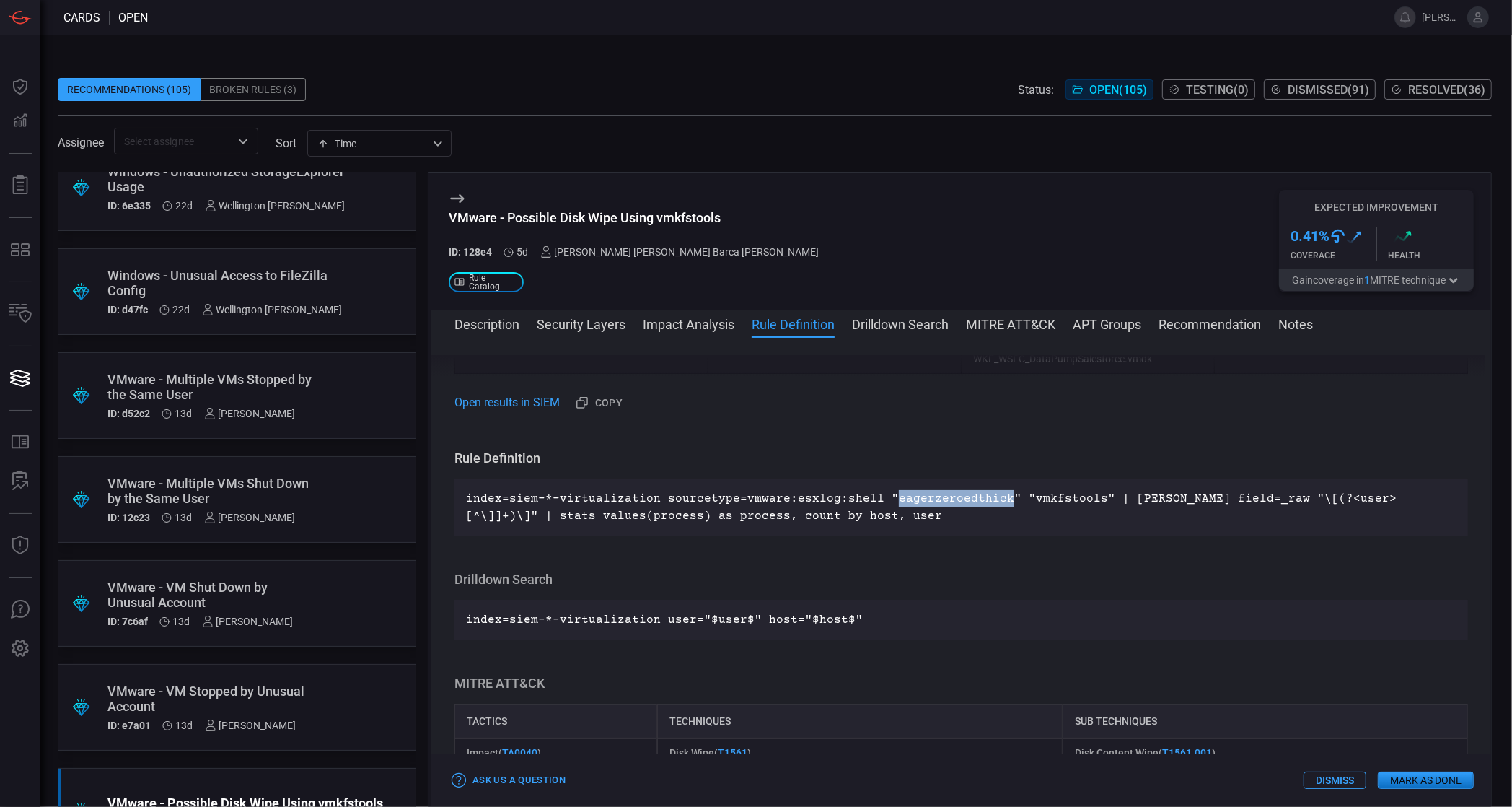
click at [848, 494] on p "index=siem-*-virtualization sourcetype=vmware:esxlog:shell "eagerzeroedthick" "…" at bounding box center [961, 506] width 991 height 34
click at [911, 496] on p "index=siem-*-virtualization sourcetype=vmware:esxlog:shell "eagerzeroedthick" "…" at bounding box center [961, 506] width 991 height 34
click at [910, 496] on p "index=siem-*-virtualization sourcetype=vmware:esxlog:shell "eagerzeroedthick" "…" at bounding box center [961, 506] width 991 height 34
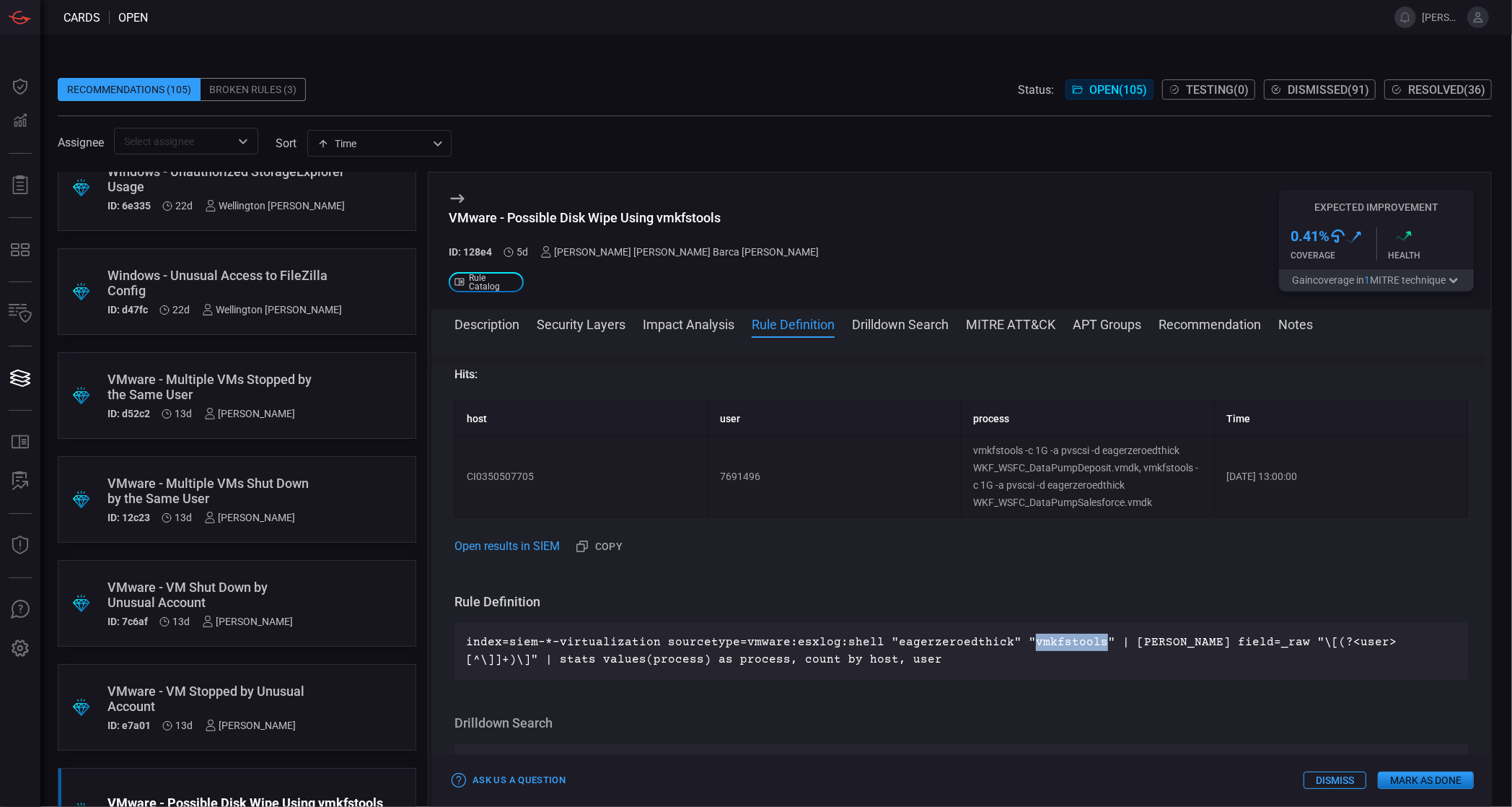
scroll to position [524, 0]
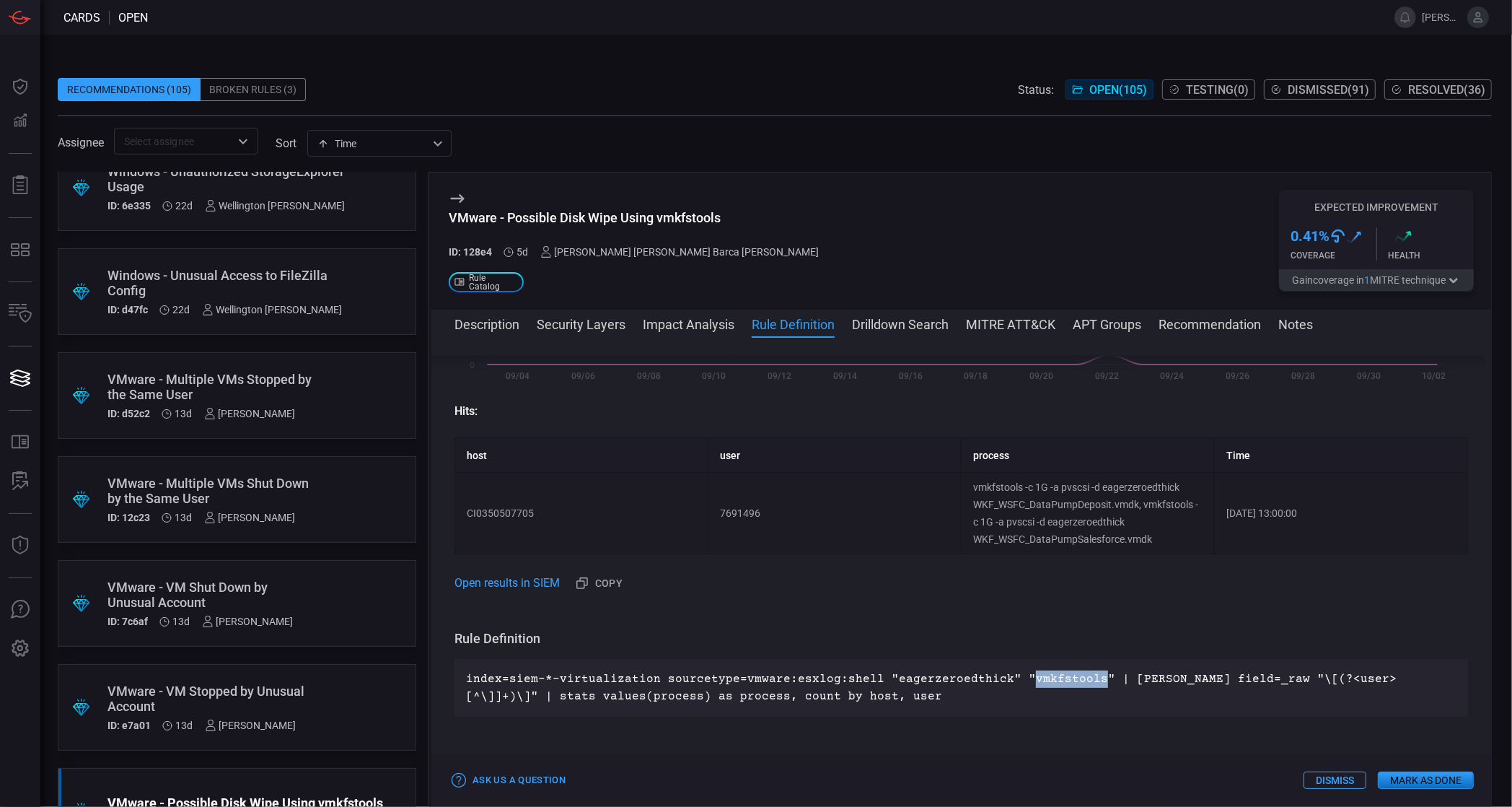
click at [980, 490] on td "vmkfstools -c 1G -a pvscsi -d eagerzeroedthick WKF_WSFC_DataPumpDeposit.vmdk, v…" at bounding box center [1089, 514] width 253 height 82
click at [982, 488] on td "vmkfstools -c 1G -a pvscsi -d eagerzeroedthick WKF_WSFC_DataPumpDeposit.vmdk, v…" at bounding box center [1089, 514] width 253 height 82
copy td "vmkfstools"
click at [239, 492] on div "VMware - Multiple VMs Shut Down by the Same User" at bounding box center [209, 491] width 204 height 31
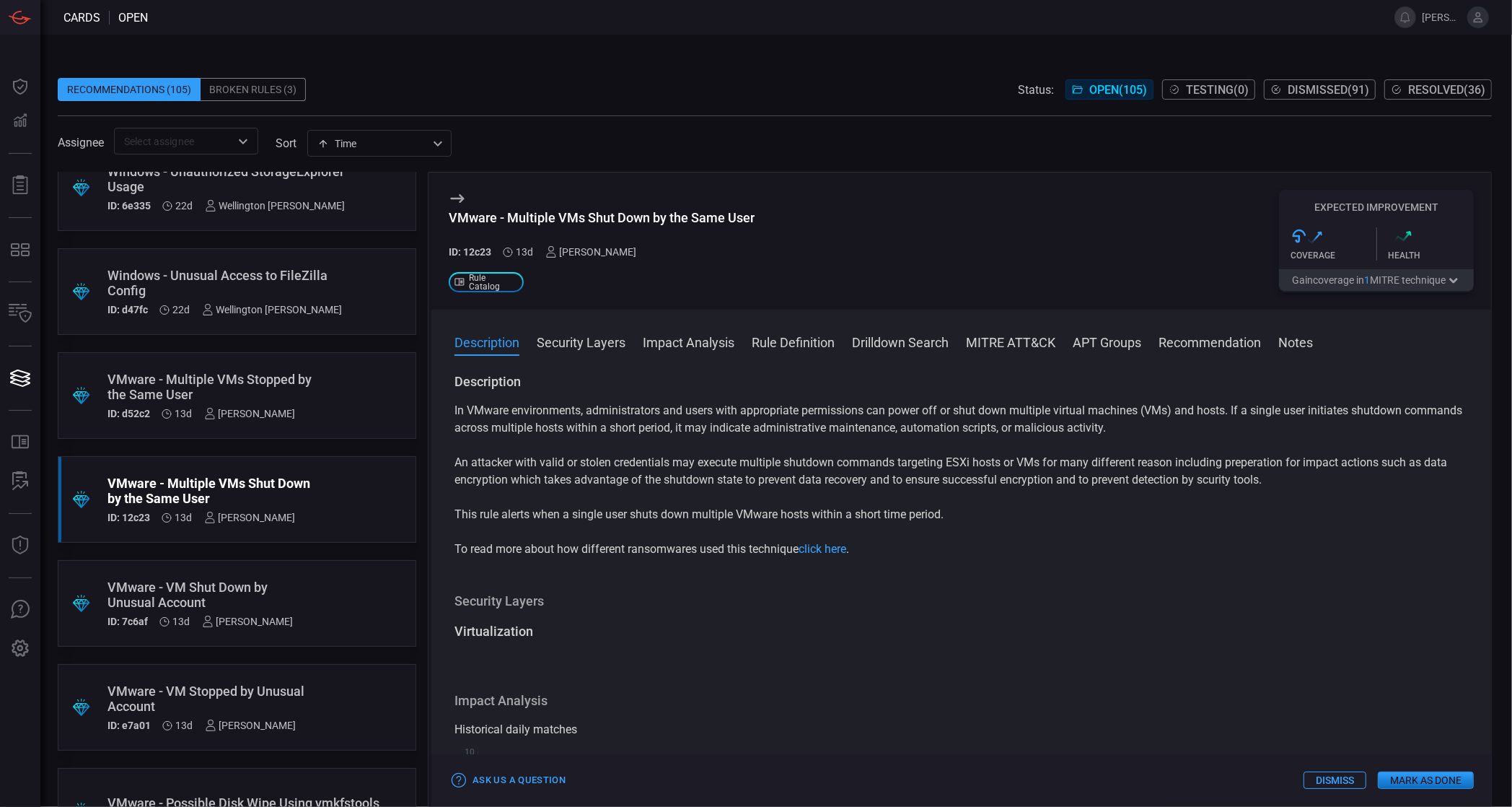
click at [718, 348] on button "Impact Analysis" at bounding box center [689, 341] width 91 height 18
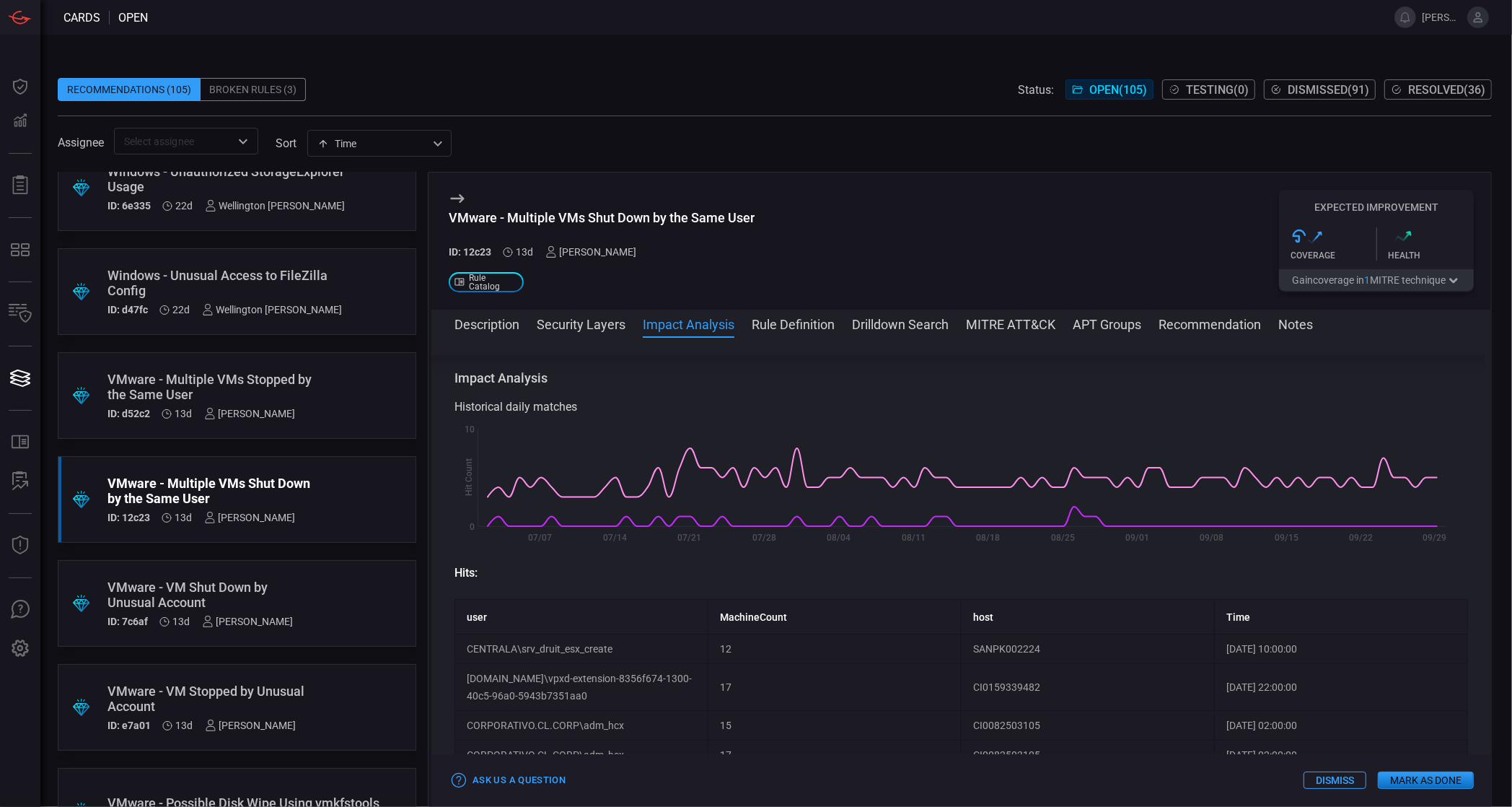
click at [900, 322] on button "Drilldown Search" at bounding box center [901, 323] width 97 height 18
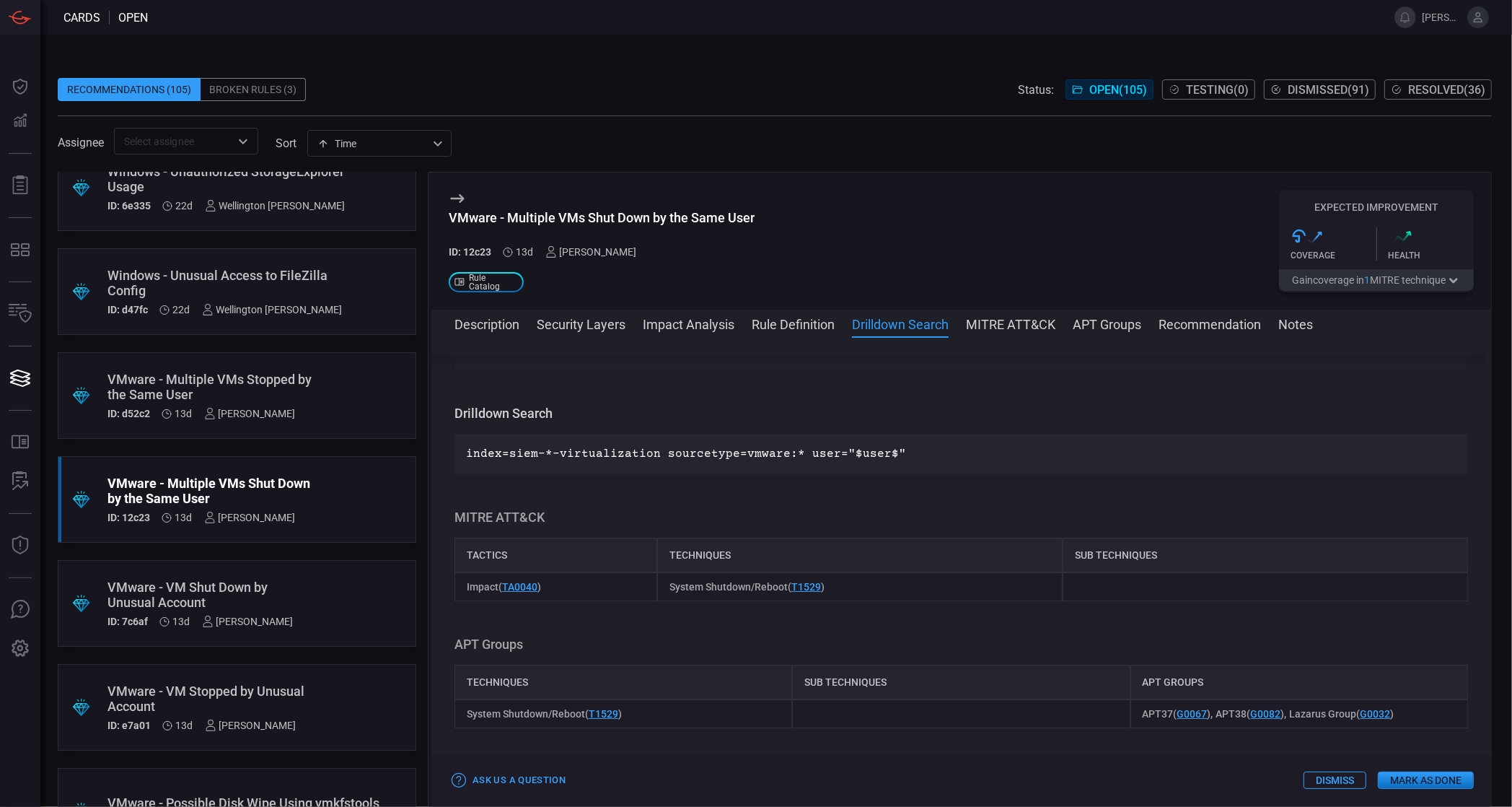
scroll to position [1146, 0]
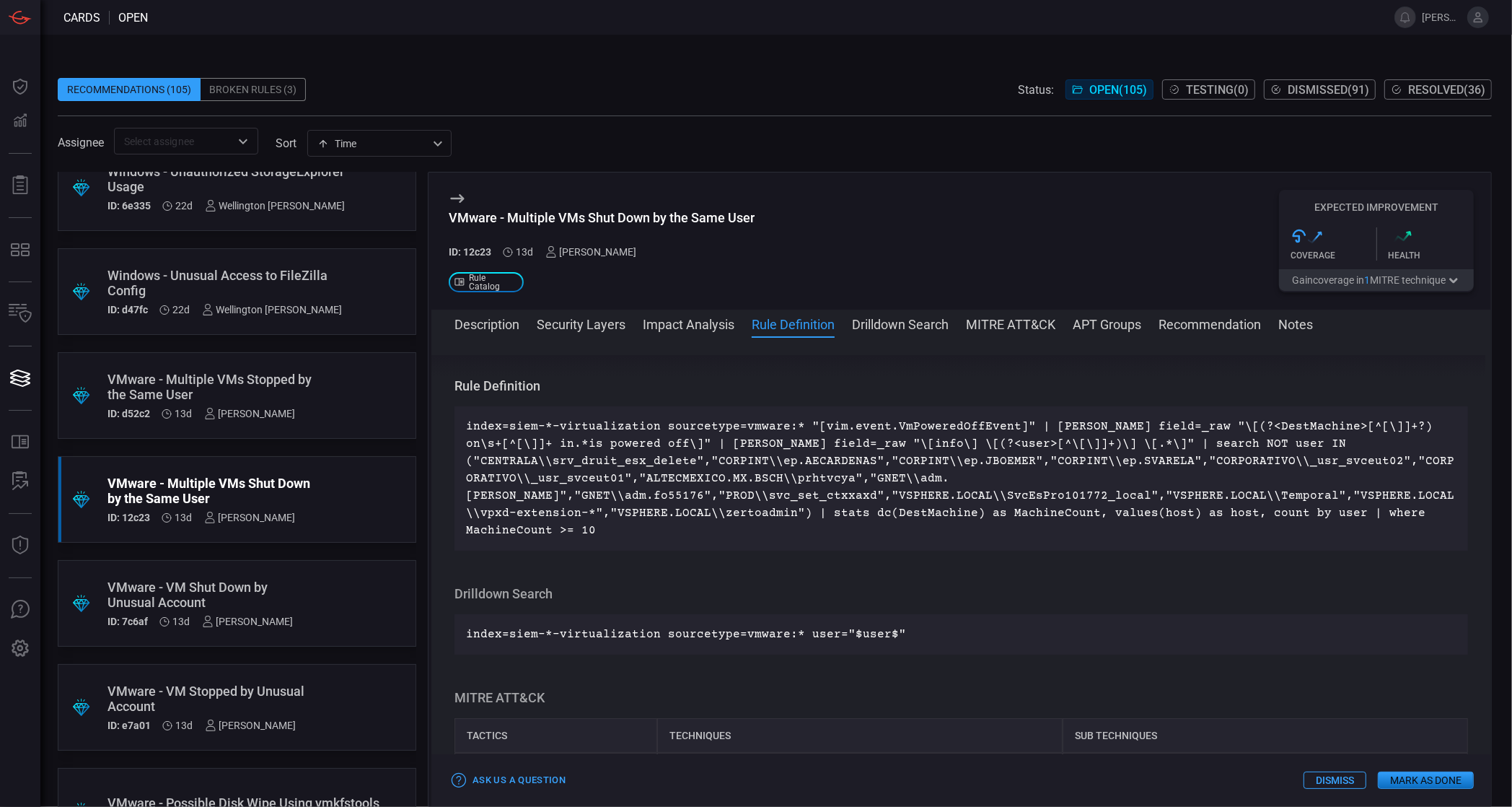
click at [687, 330] on button "Impact Analysis" at bounding box center [689, 323] width 91 height 18
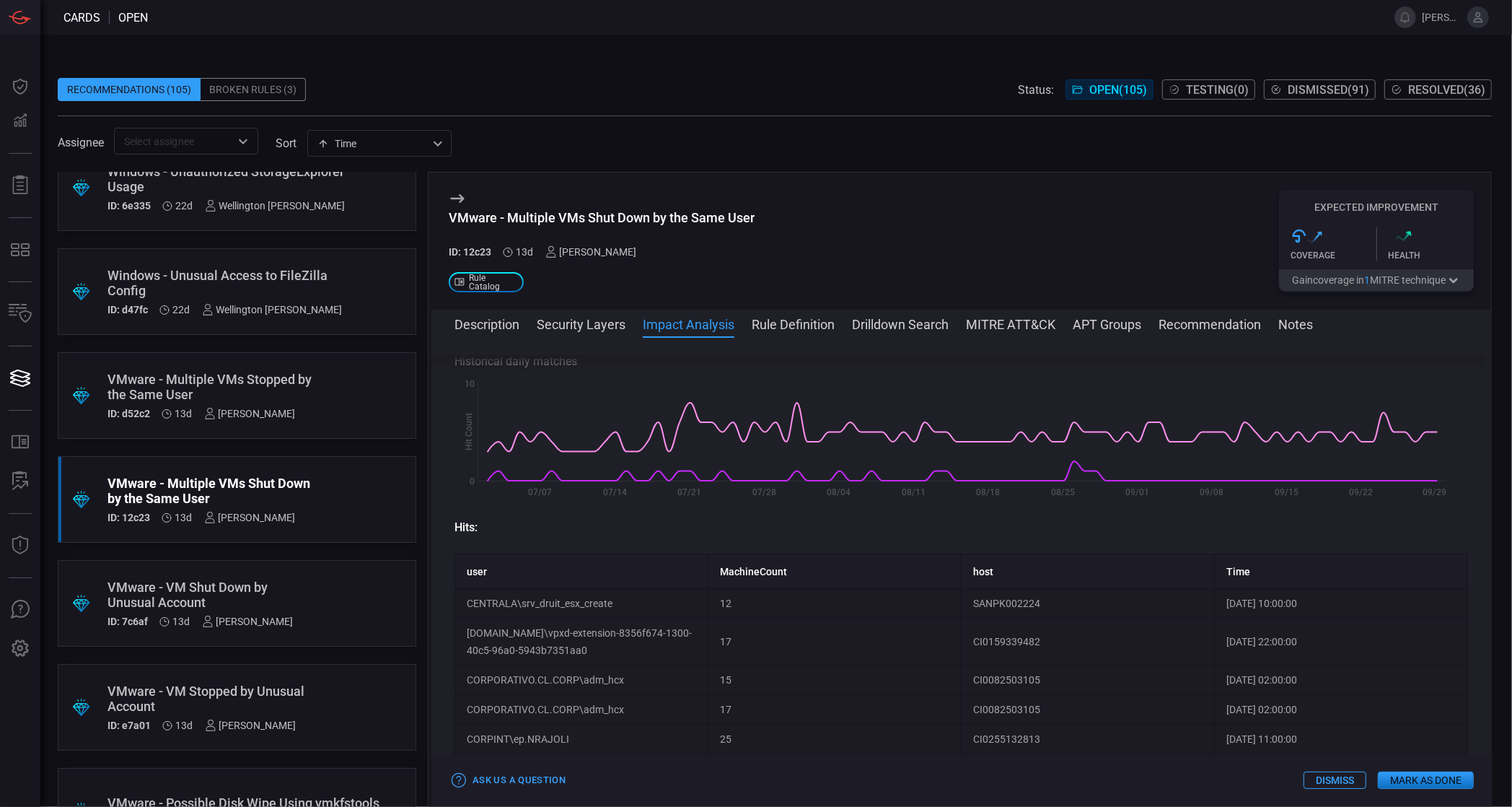
click at [585, 329] on button "Security Layers" at bounding box center [581, 323] width 88 height 18
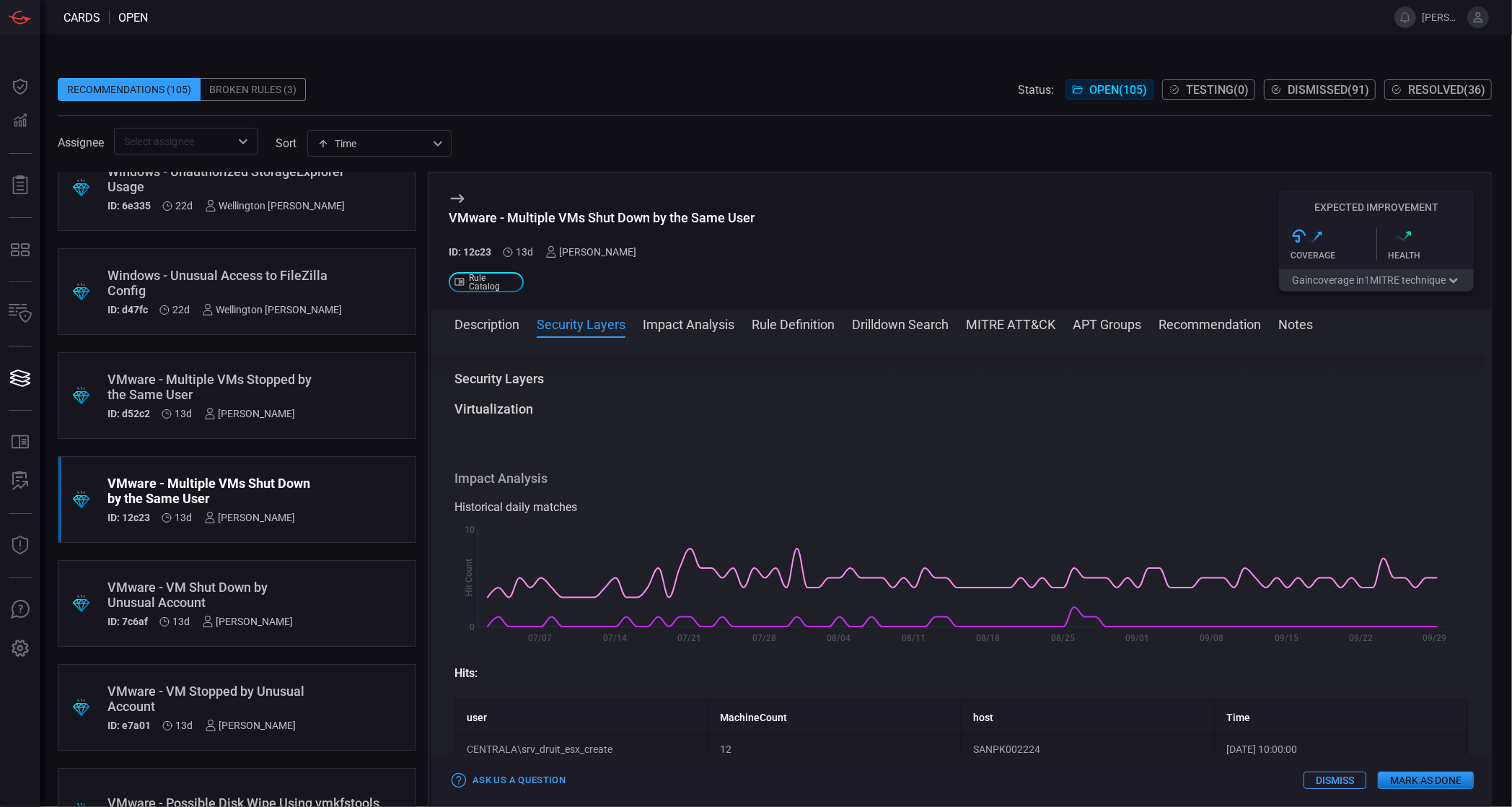
click at [494, 332] on button "Description" at bounding box center [487, 323] width 65 height 18
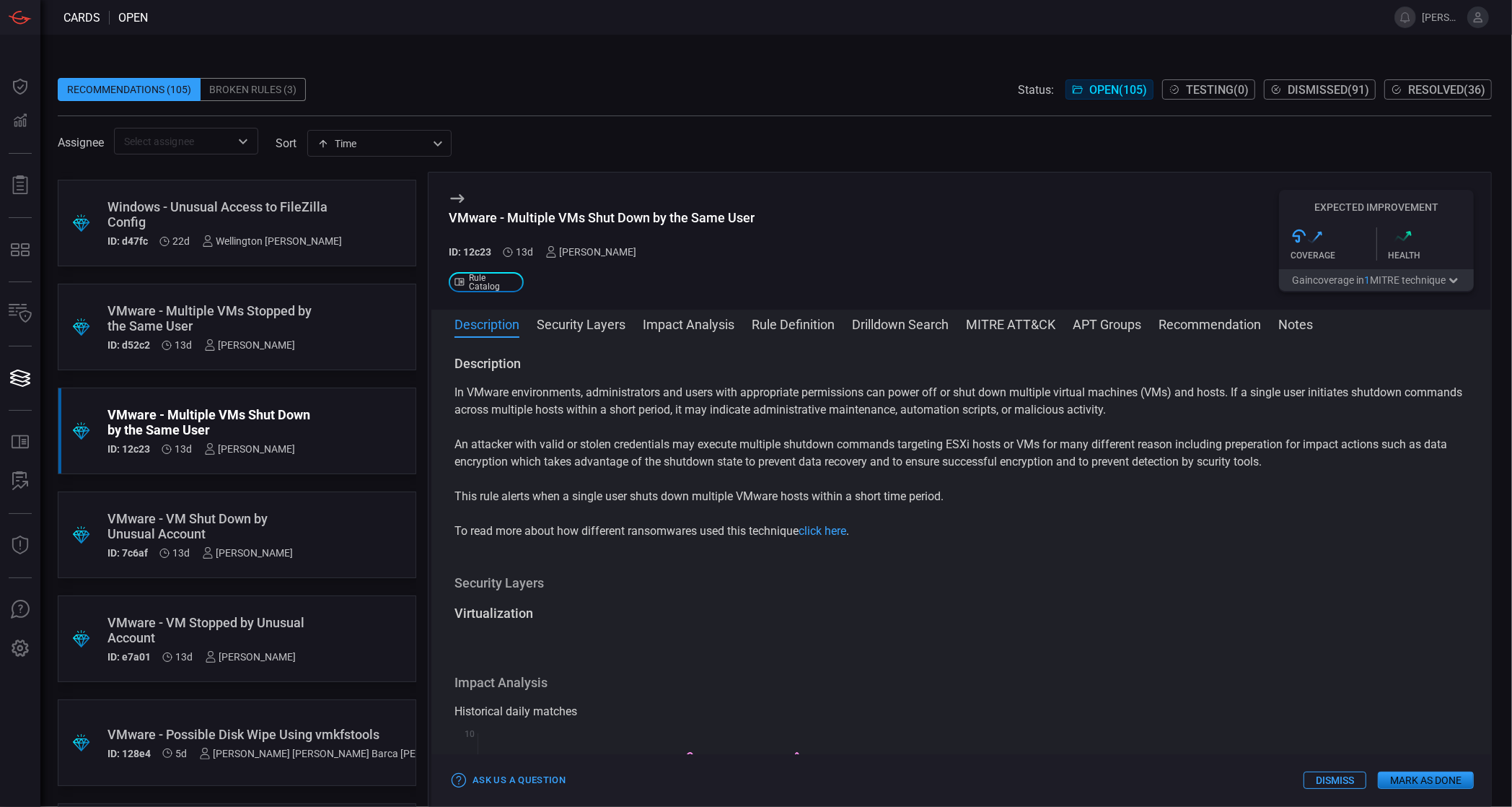
scroll to position [10289, 0]
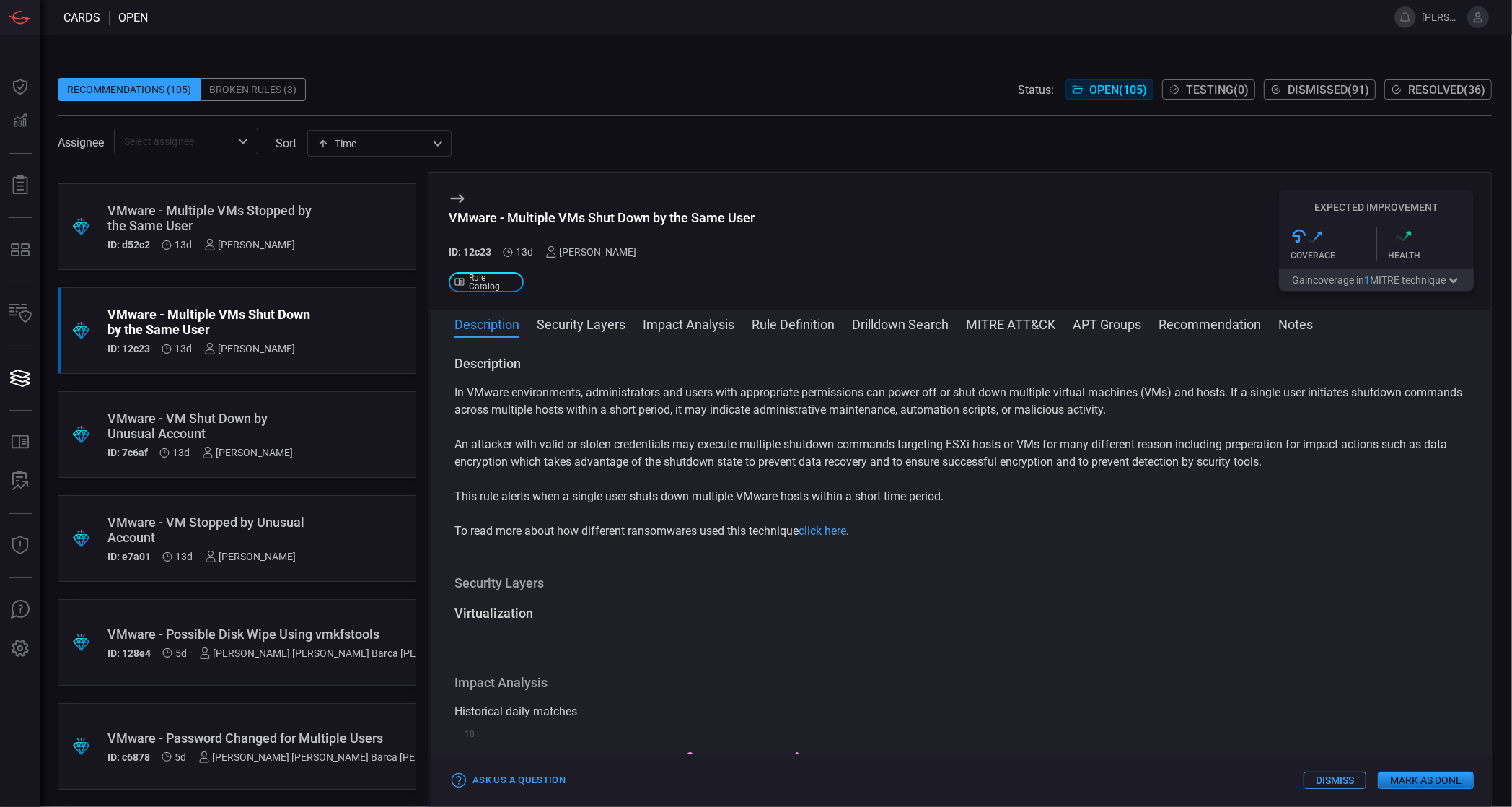
click at [182, 626] on div "VMware - Possible Disk Wipe Using vmkfstools" at bounding box center [293, 634] width 371 height 15
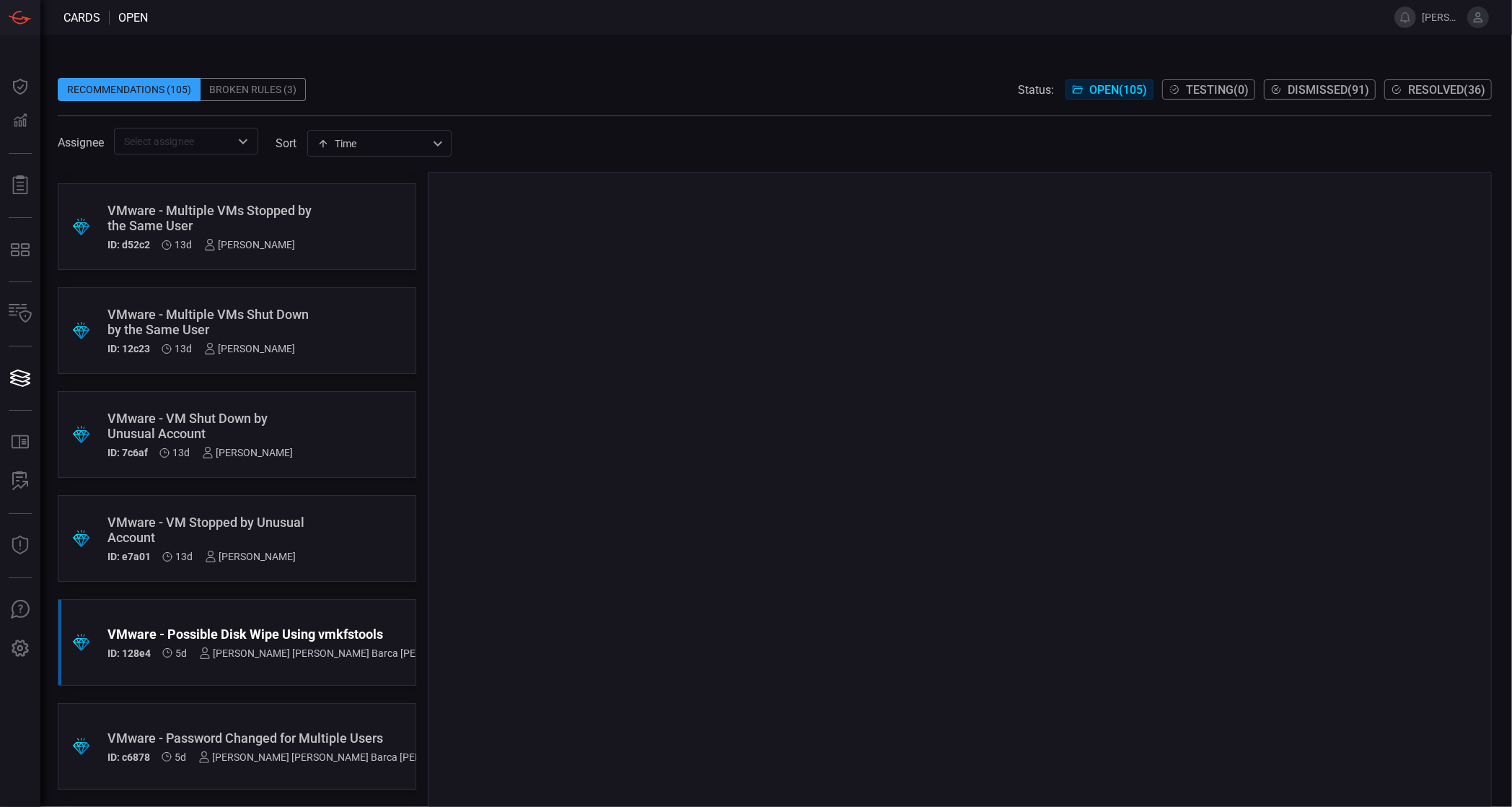
scroll to position [10275, 0]
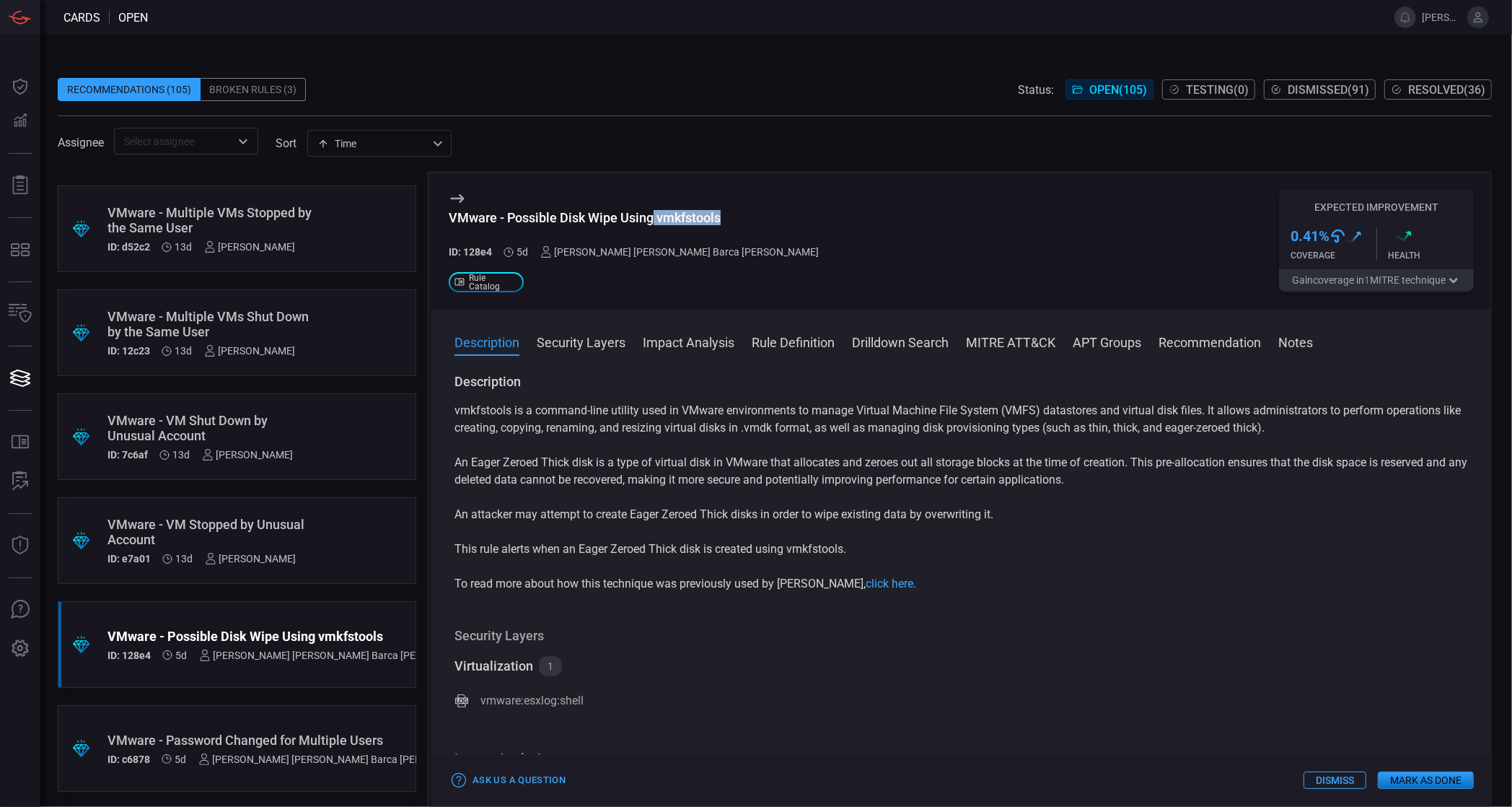
drag, startPoint x: 741, startPoint y: 218, endPoint x: 653, endPoint y: 219, distance: 88.0
click at [653, 219] on div "VMware - Possible Disk Wipe Using vmkfstools" at bounding box center [639, 218] width 382 height 15
copy div "vmkfstools"
